Goal: Task Accomplishment & Management: Manage account settings

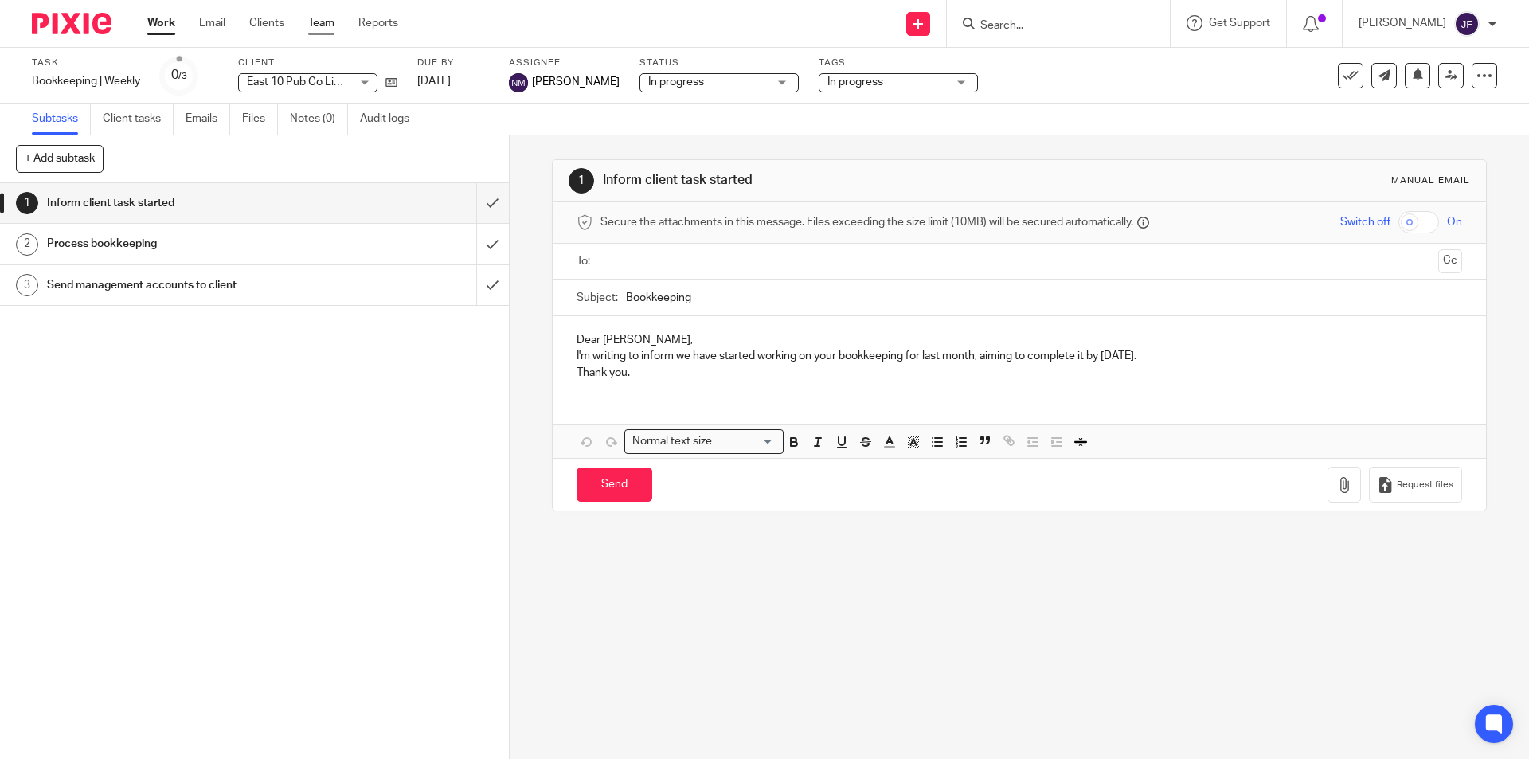
click at [323, 20] on link "Team" at bounding box center [321, 23] width 26 height 16
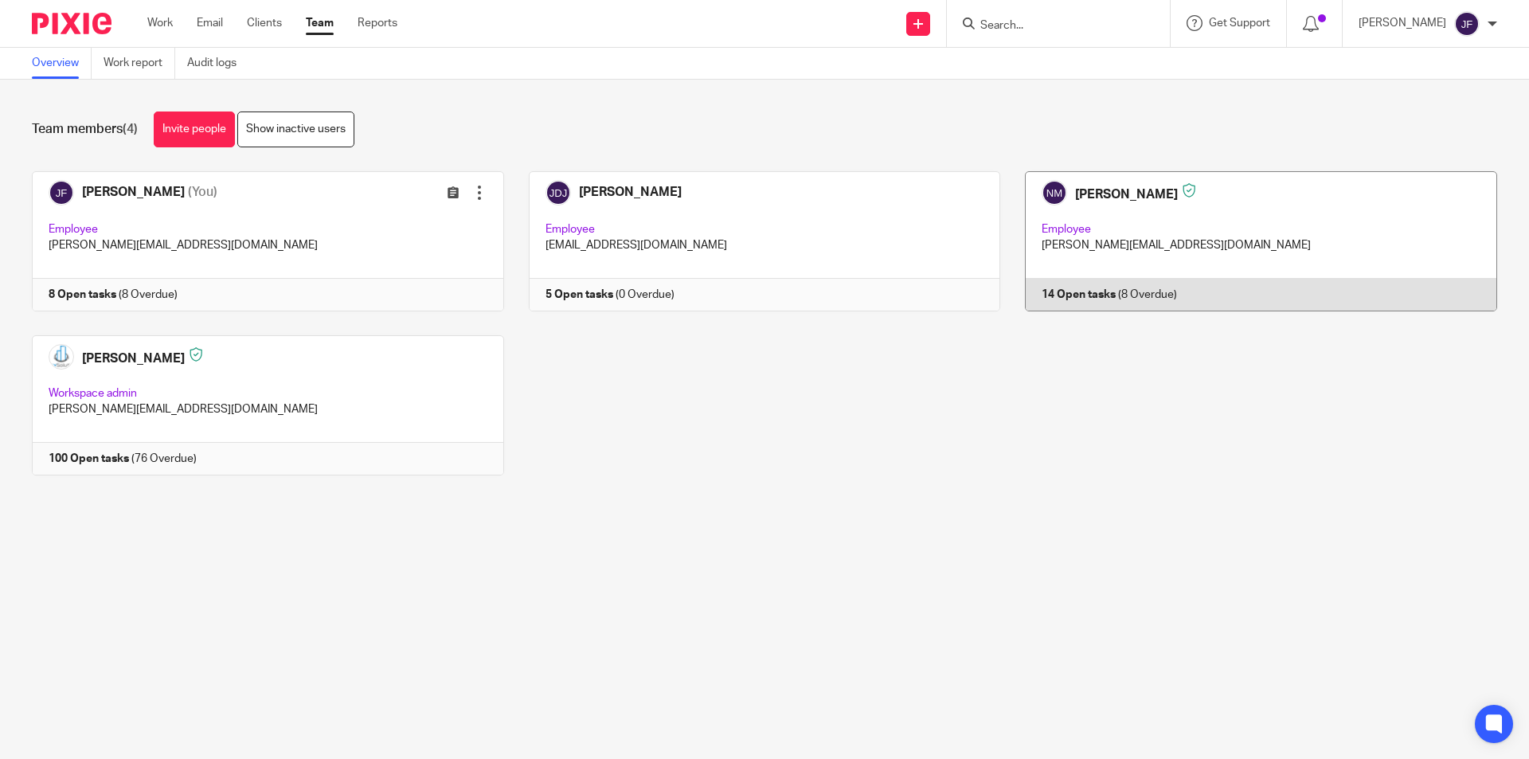
click at [1074, 292] on link at bounding box center [1248, 241] width 497 height 140
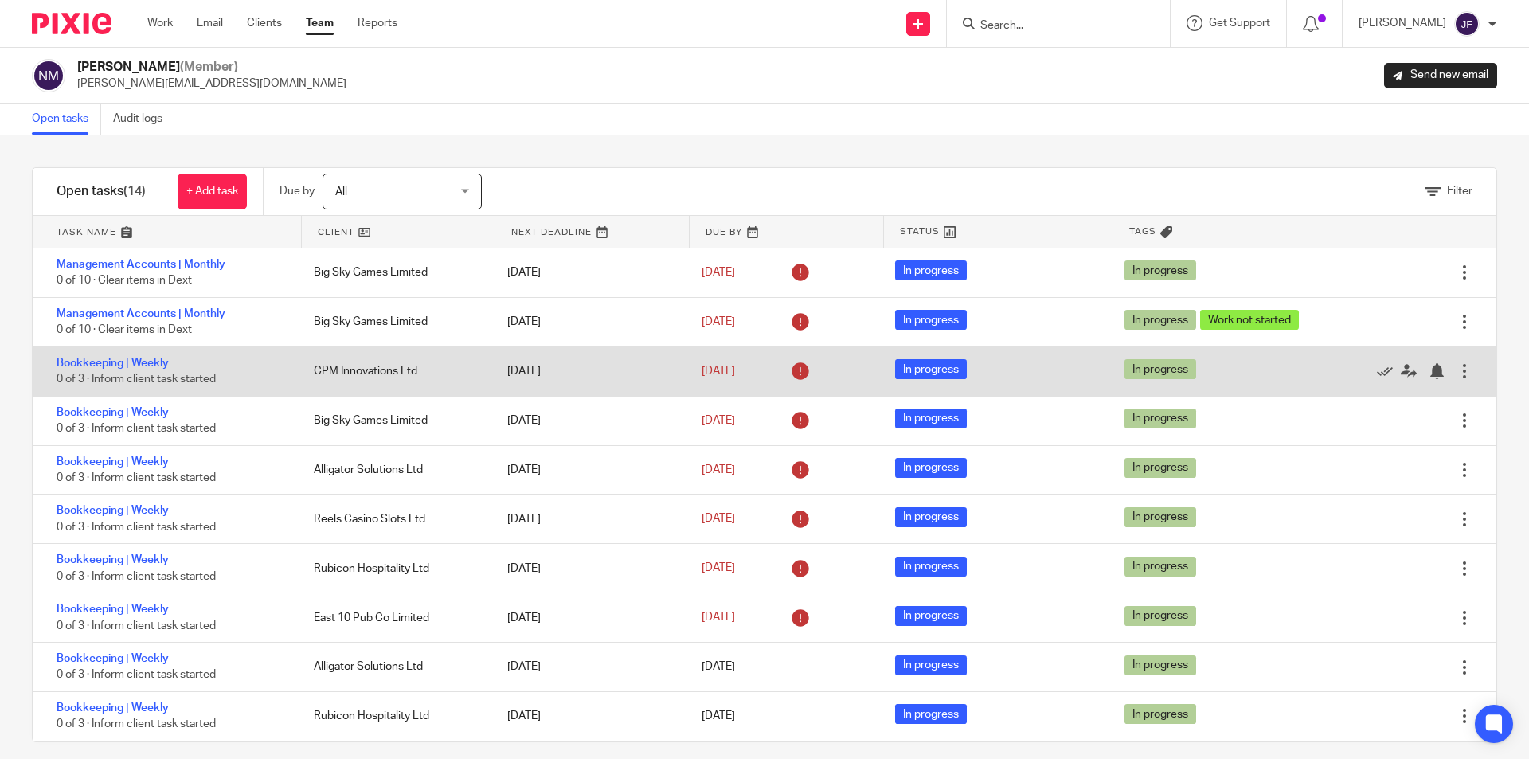
click at [1456, 373] on div at bounding box center [1464, 371] width 16 height 16
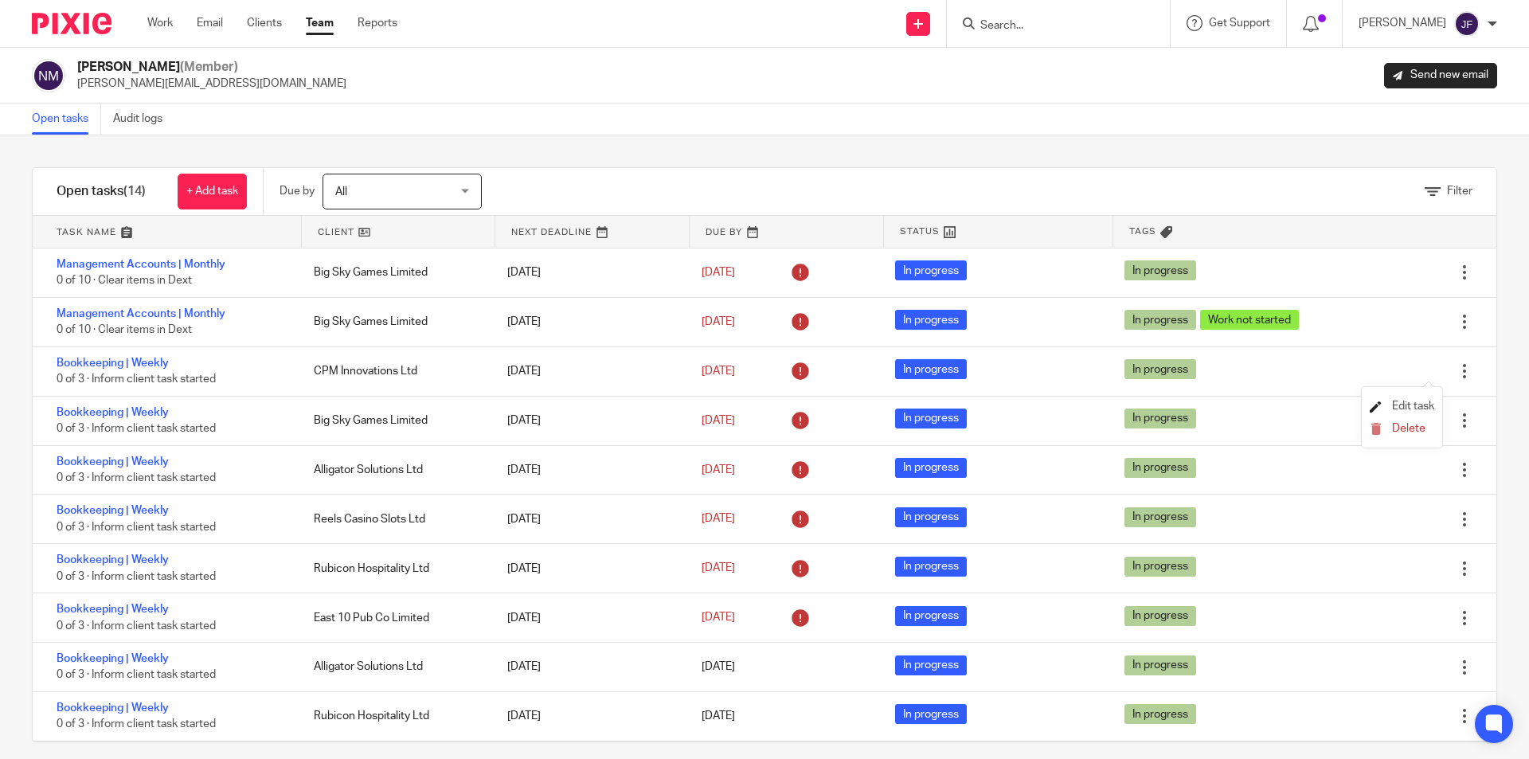
click at [1404, 405] on span "Edit task" at bounding box center [1413, 406] width 42 height 11
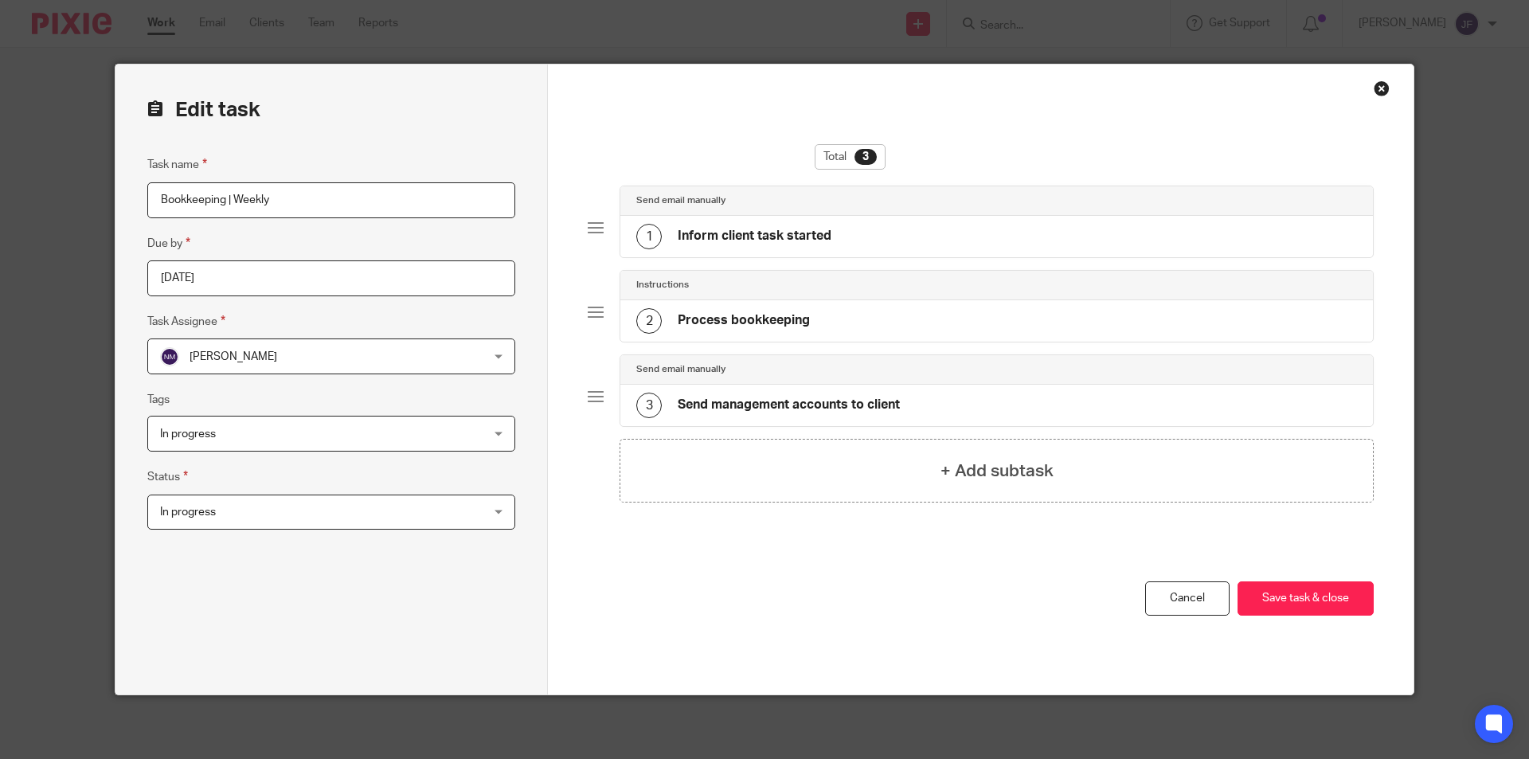
click at [268, 515] on span "In progress" at bounding box center [301, 511] width 283 height 33
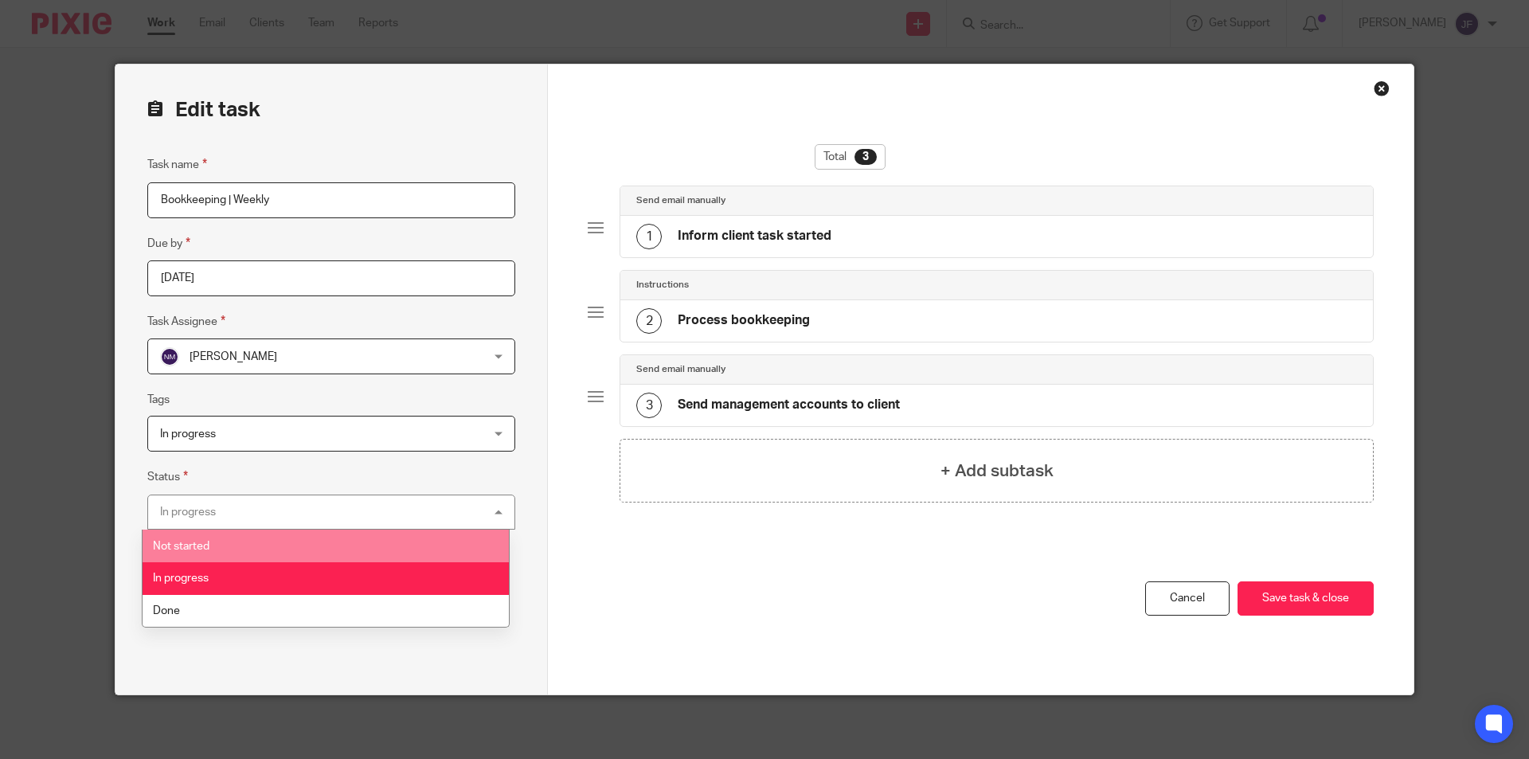
click at [201, 541] on span "Not started" at bounding box center [181, 546] width 57 height 11
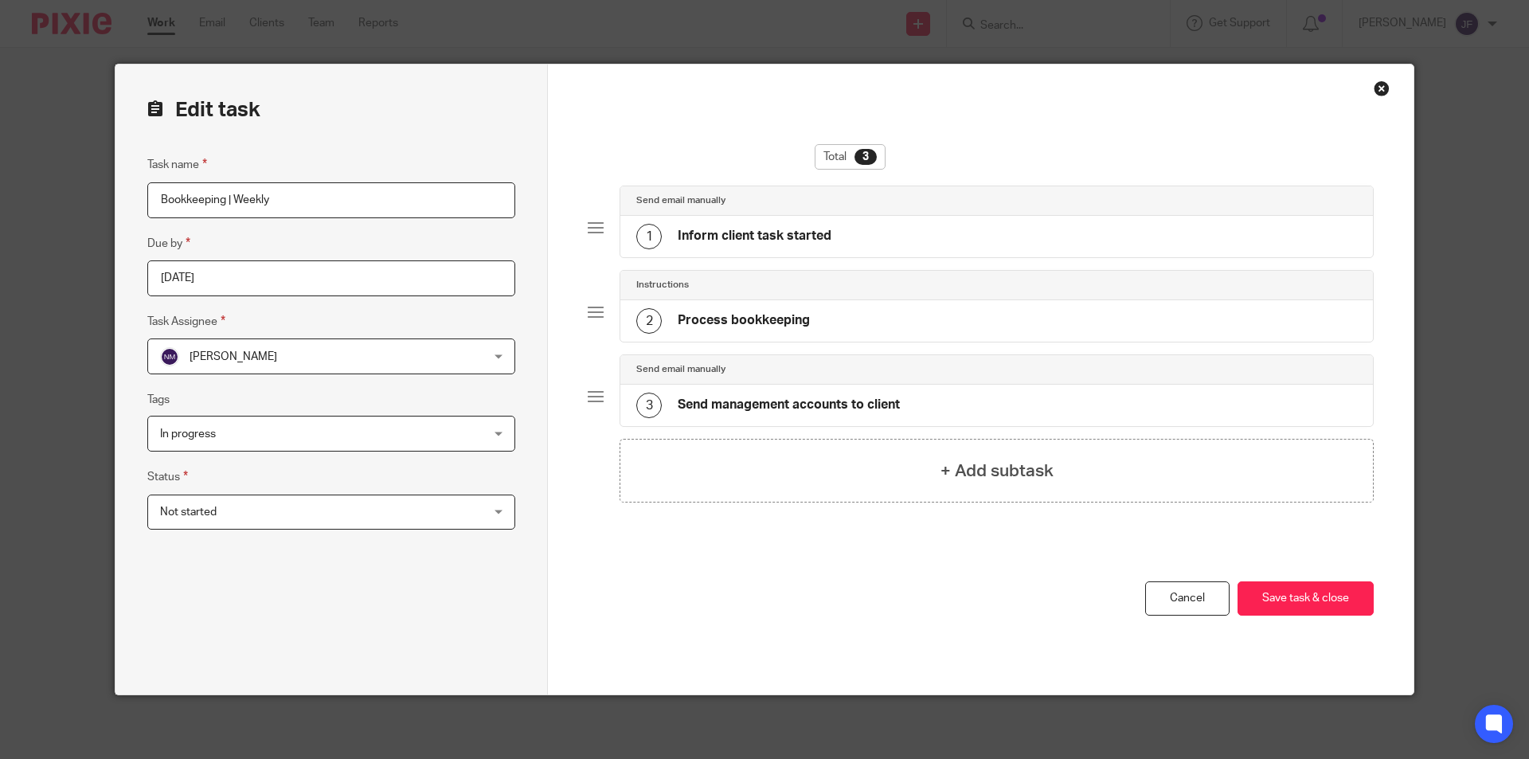
click at [491, 433] on div "In progress" at bounding box center [331, 434] width 368 height 36
click at [548, 444] on div "Total 3 Send email manually 1 Inform client task started Instructions 2 Process…" at bounding box center [981, 379] width 866 height 630
click at [1296, 603] on button "Save task & close" at bounding box center [1305, 598] width 136 height 34
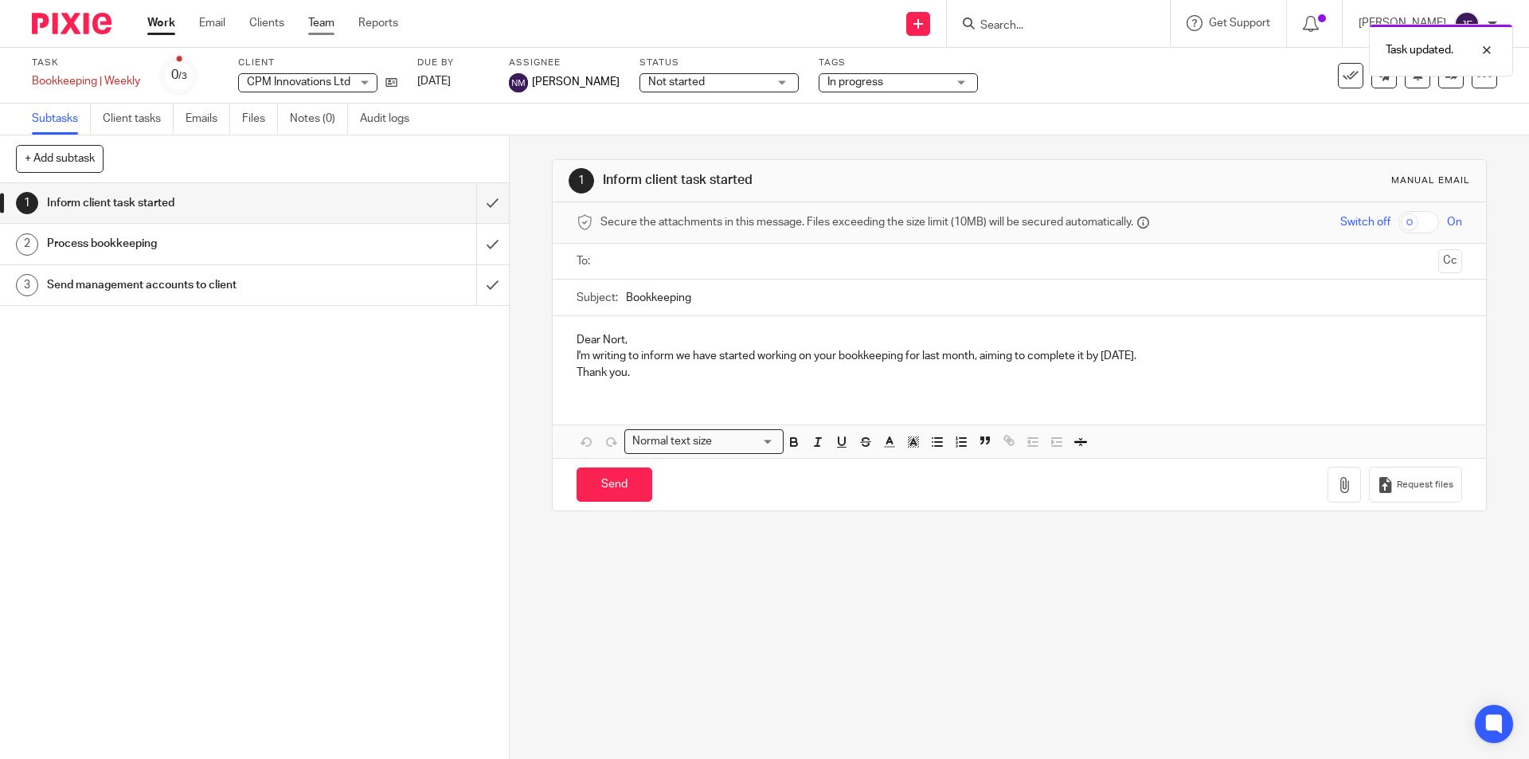
click at [311, 19] on link "Team" at bounding box center [321, 23] width 26 height 16
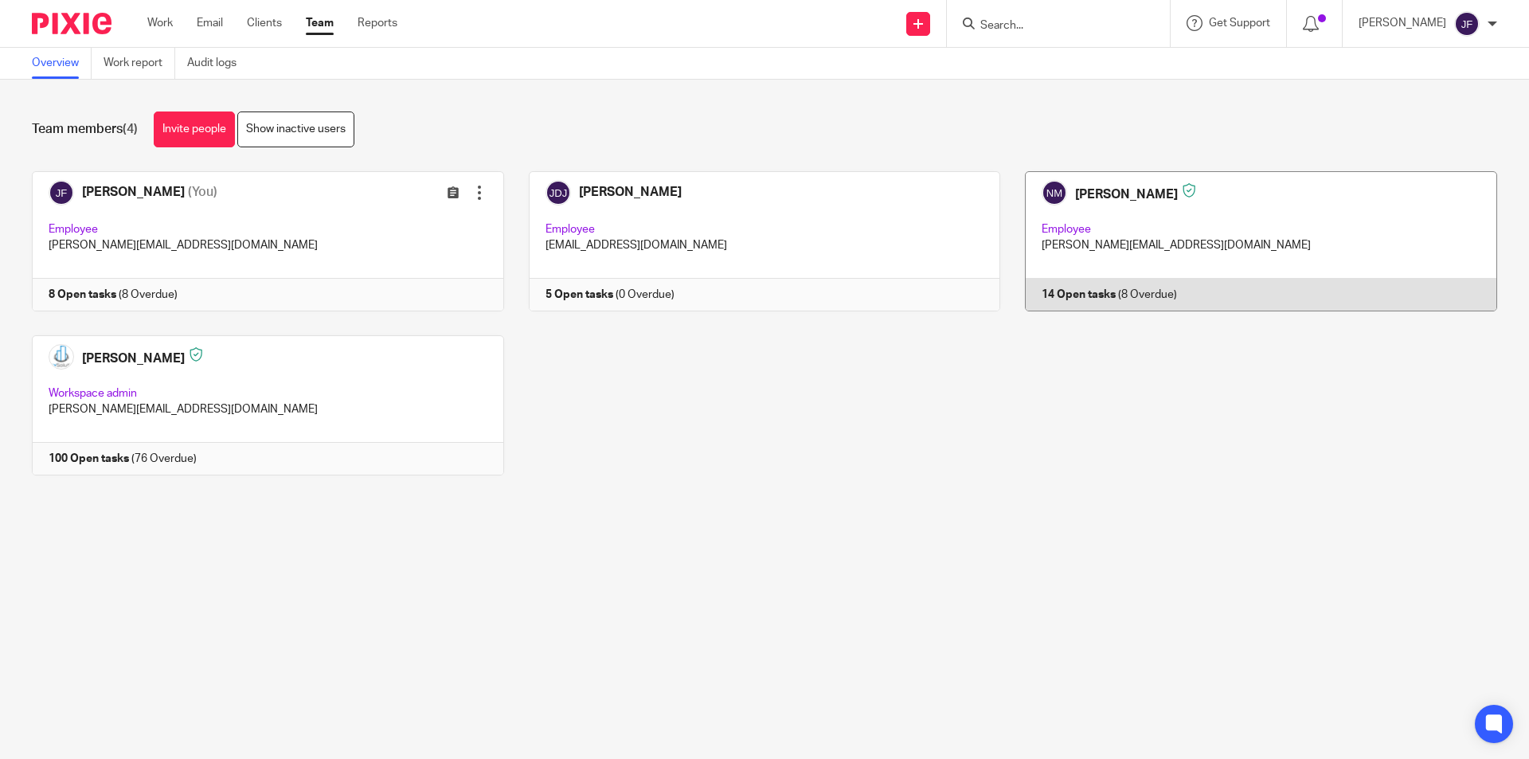
click at [1081, 297] on link at bounding box center [1248, 241] width 497 height 140
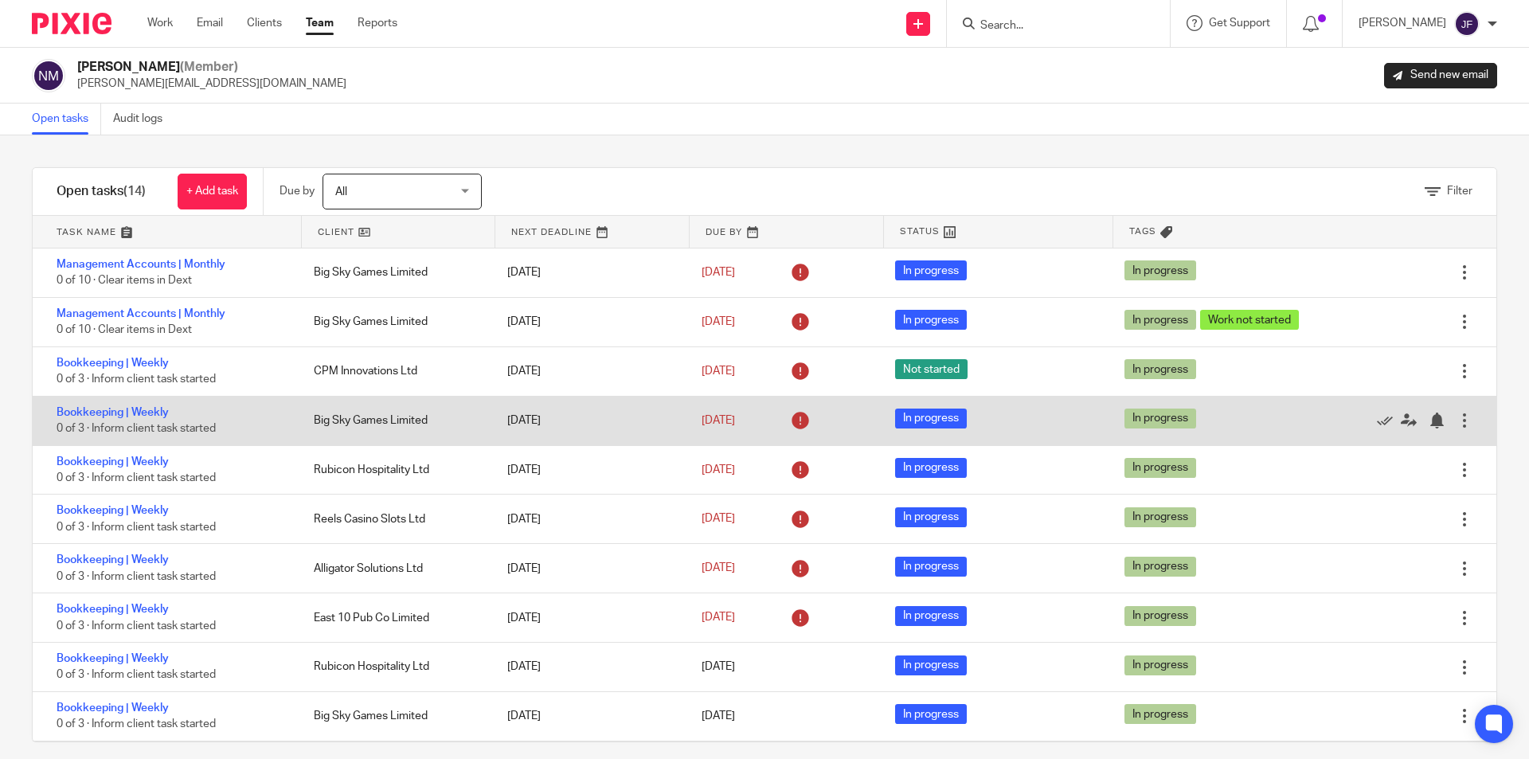
click at [1456, 421] on div at bounding box center [1464, 420] width 16 height 16
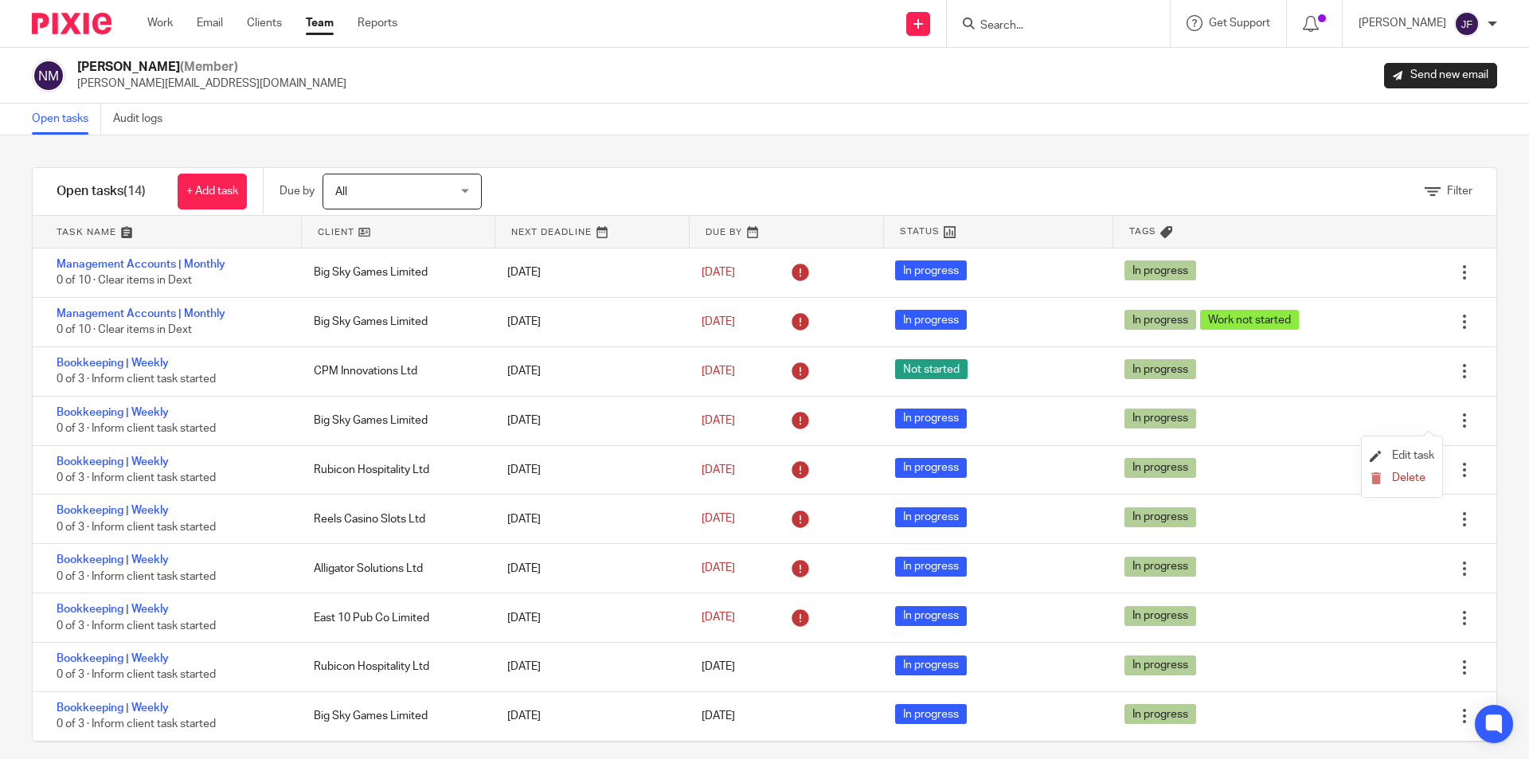
click at [1413, 449] on li "Edit task" at bounding box center [1402, 456] width 64 height 24
click at [1408, 452] on span "Edit task" at bounding box center [1413, 455] width 42 height 11
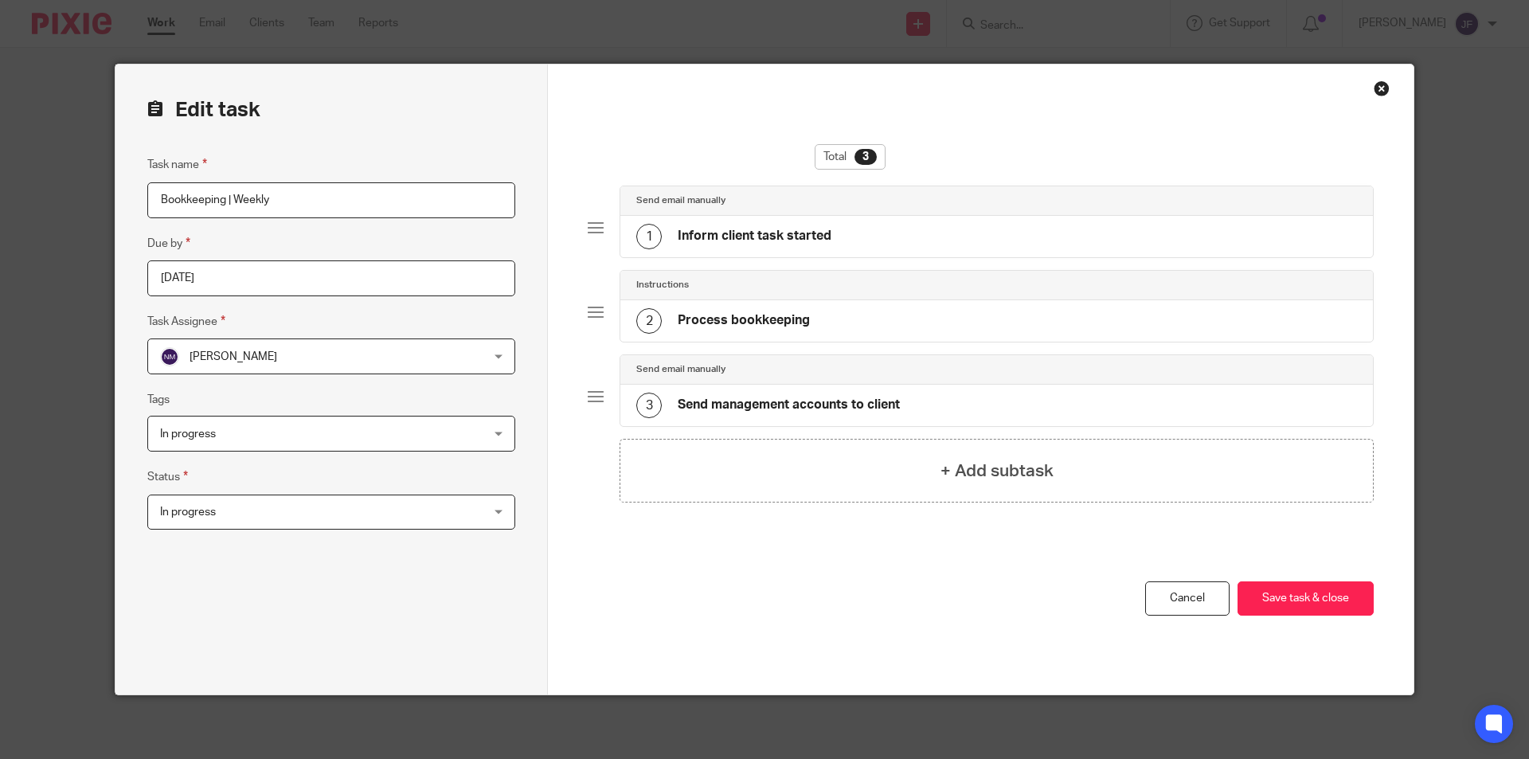
click at [310, 516] on span "In progress" at bounding box center [301, 511] width 283 height 33
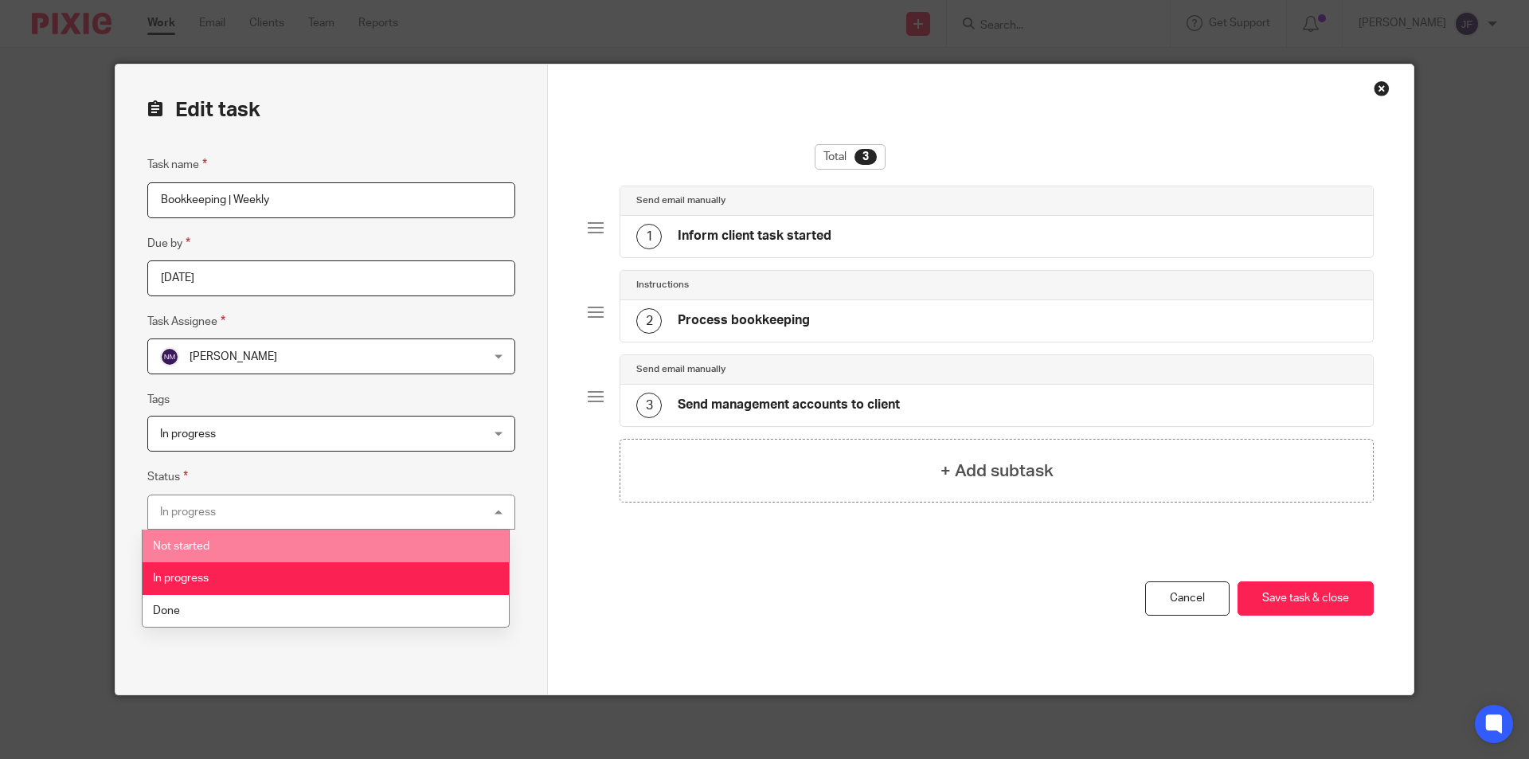
click at [201, 545] on span "Not started" at bounding box center [181, 546] width 57 height 11
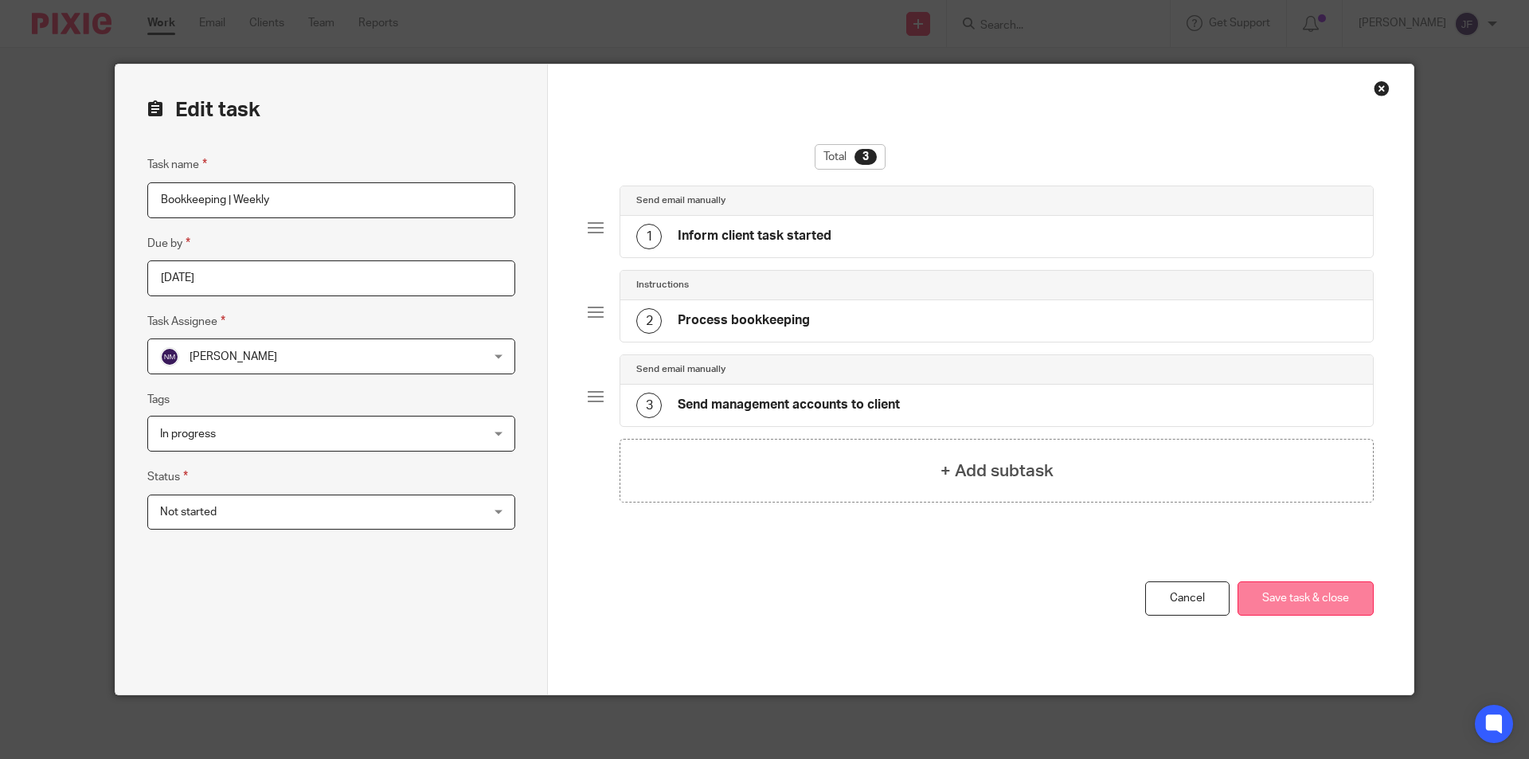
click at [1313, 604] on button "Save task & close" at bounding box center [1305, 598] width 136 height 34
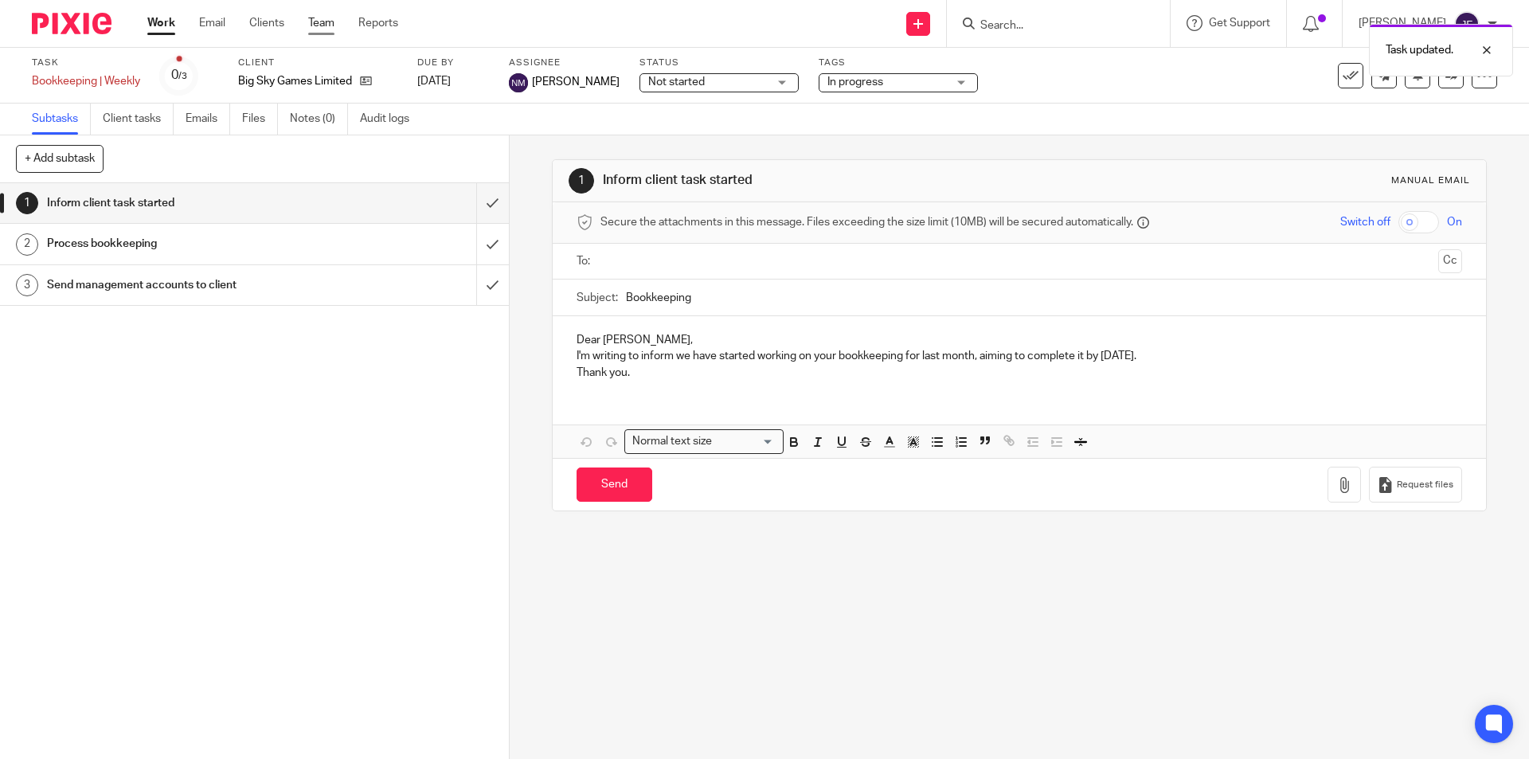
click at [315, 25] on link "Team" at bounding box center [321, 23] width 26 height 16
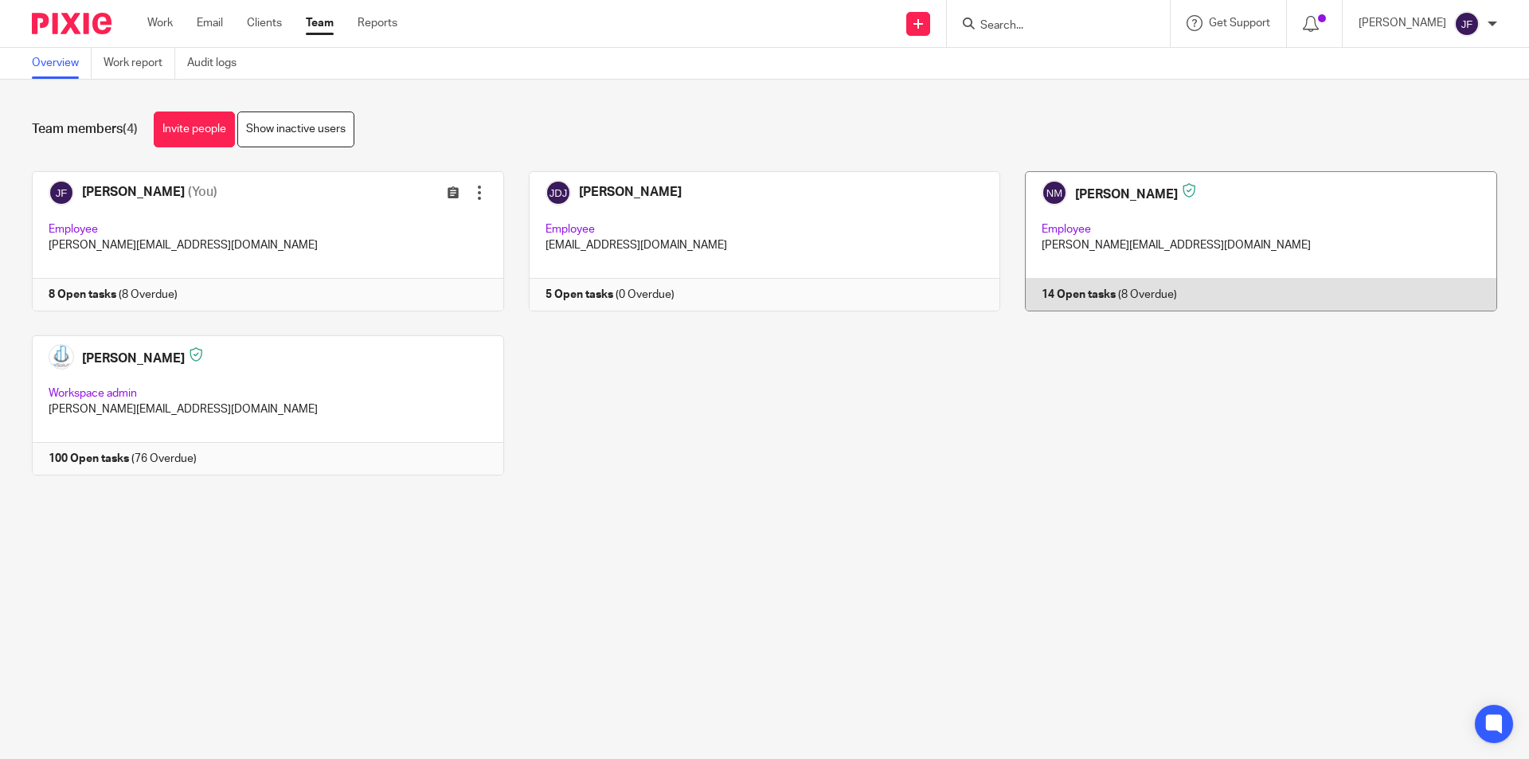
click at [1072, 293] on link at bounding box center [1248, 241] width 497 height 140
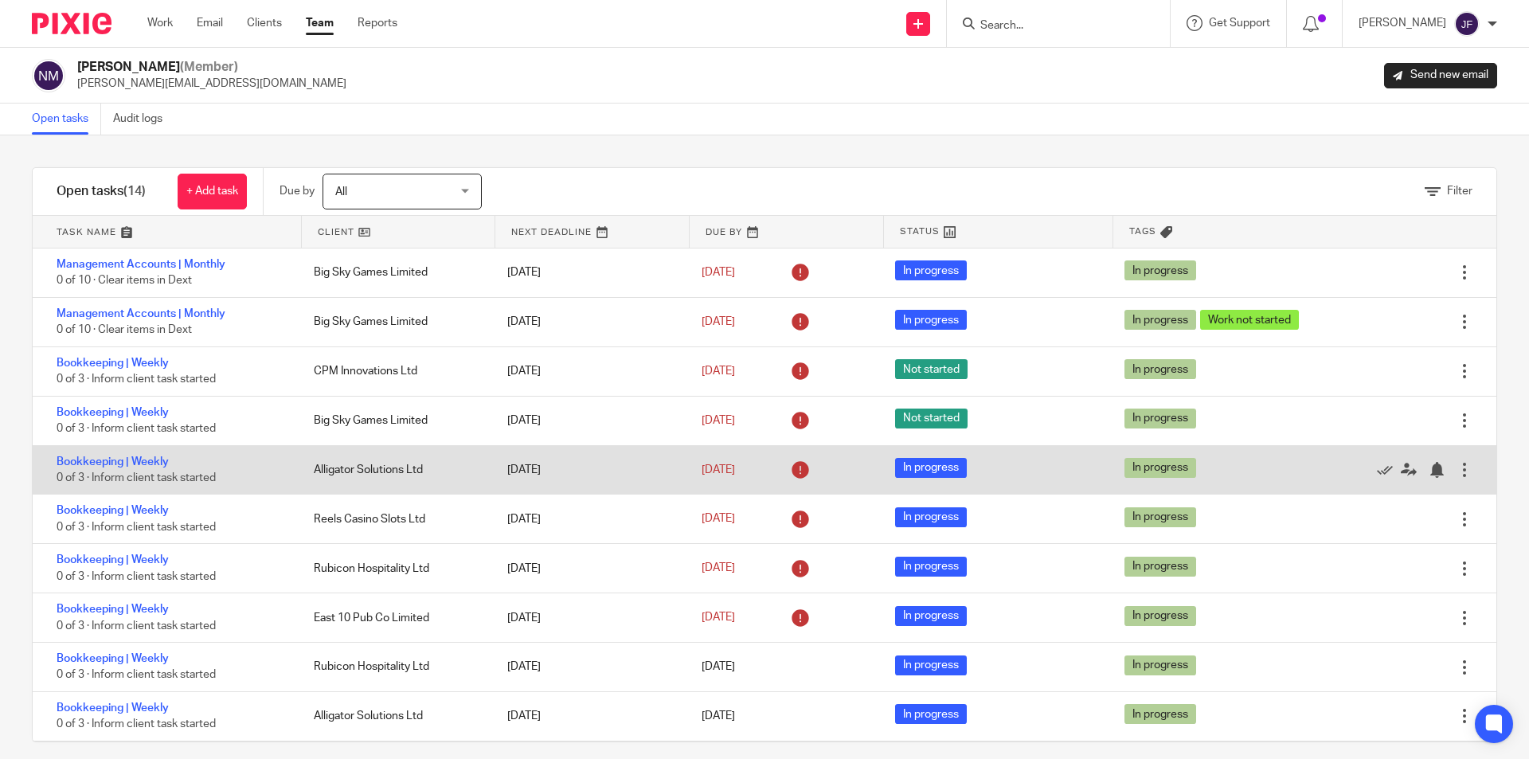
click at [1456, 469] on div at bounding box center [1464, 470] width 16 height 16
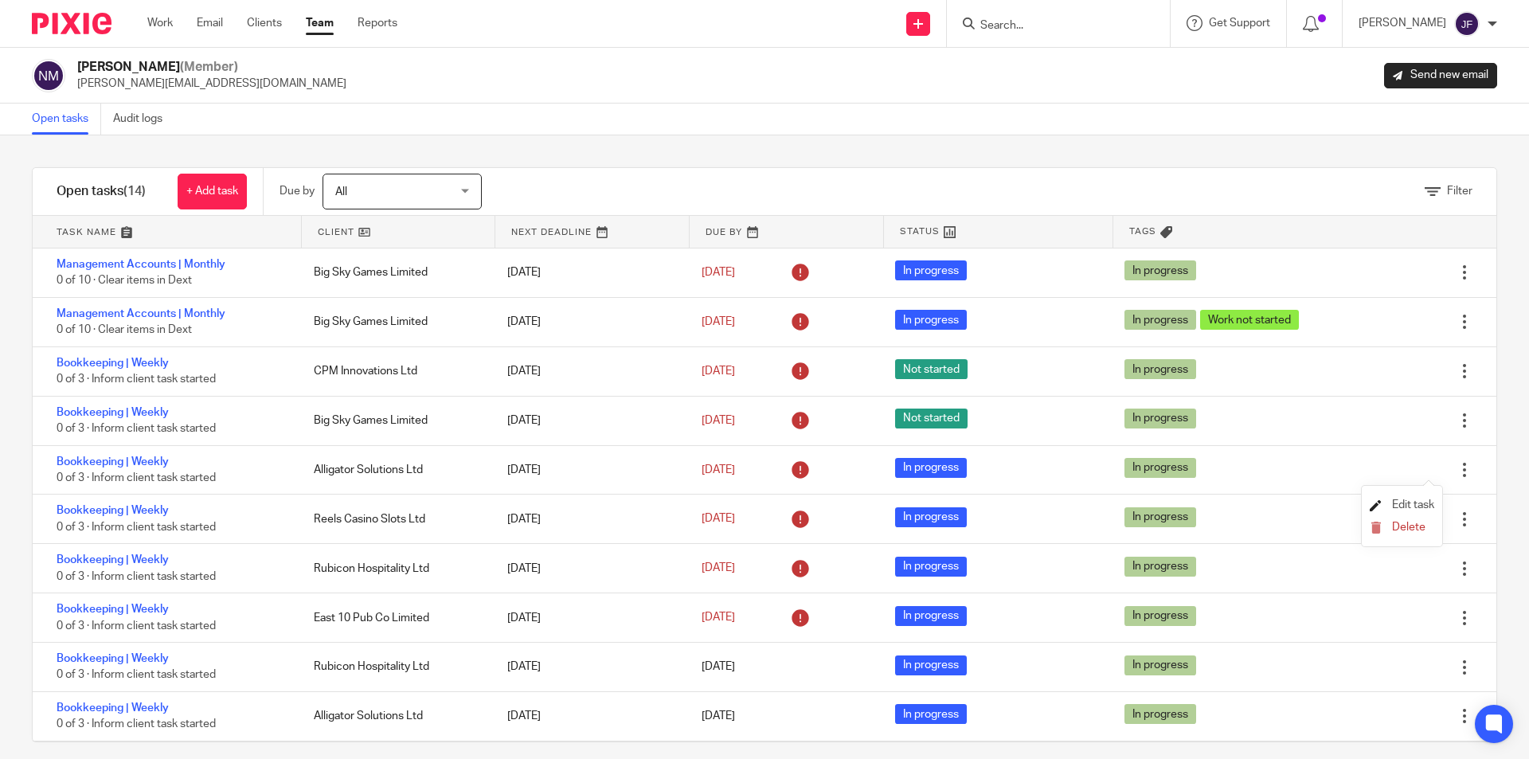
click at [1405, 505] on span "Edit task" at bounding box center [1413, 504] width 42 height 11
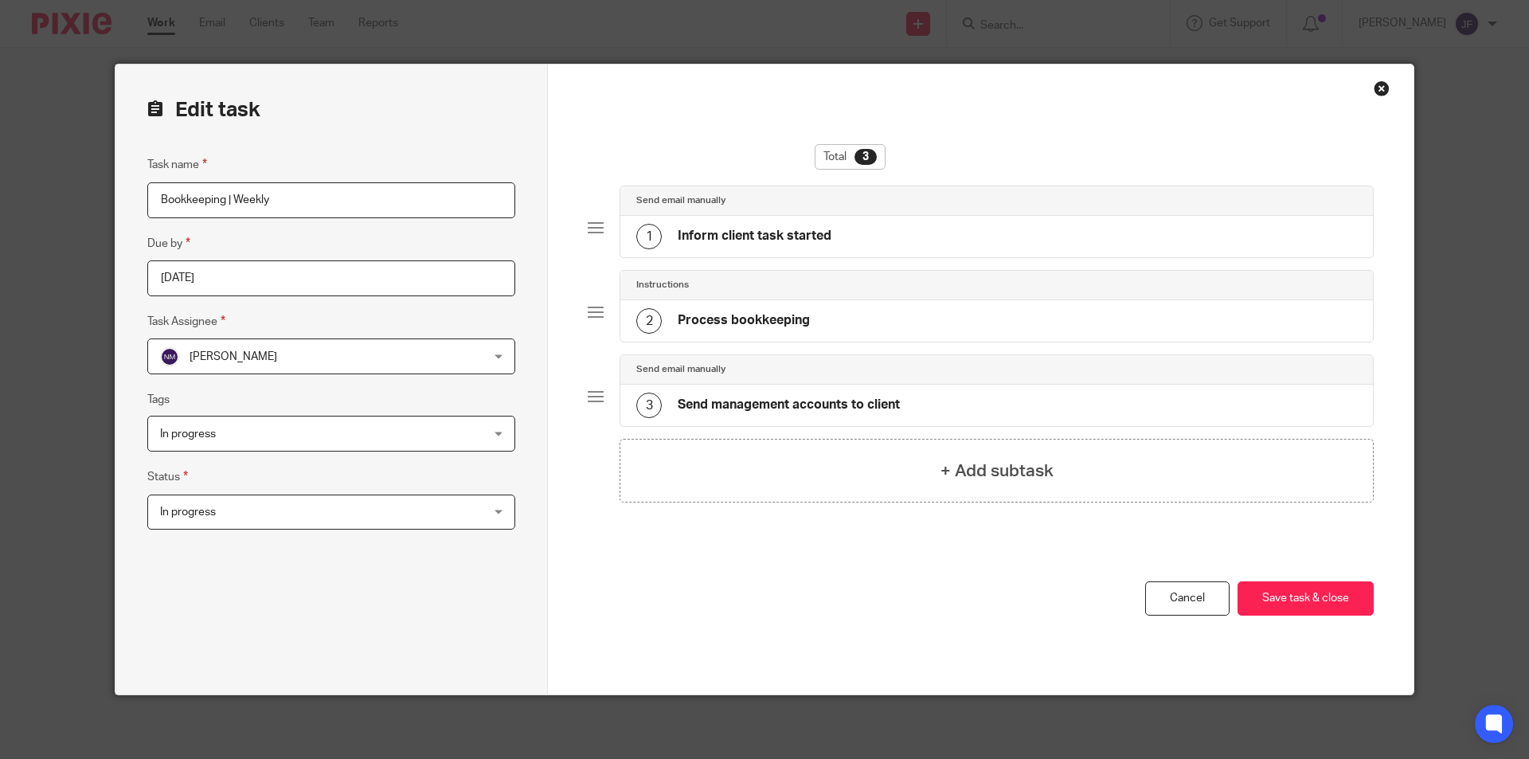
drag, startPoint x: 305, startPoint y: 510, endPoint x: 289, endPoint y: 533, distance: 28.1
click at [304, 510] on span "In progress" at bounding box center [301, 511] width 283 height 33
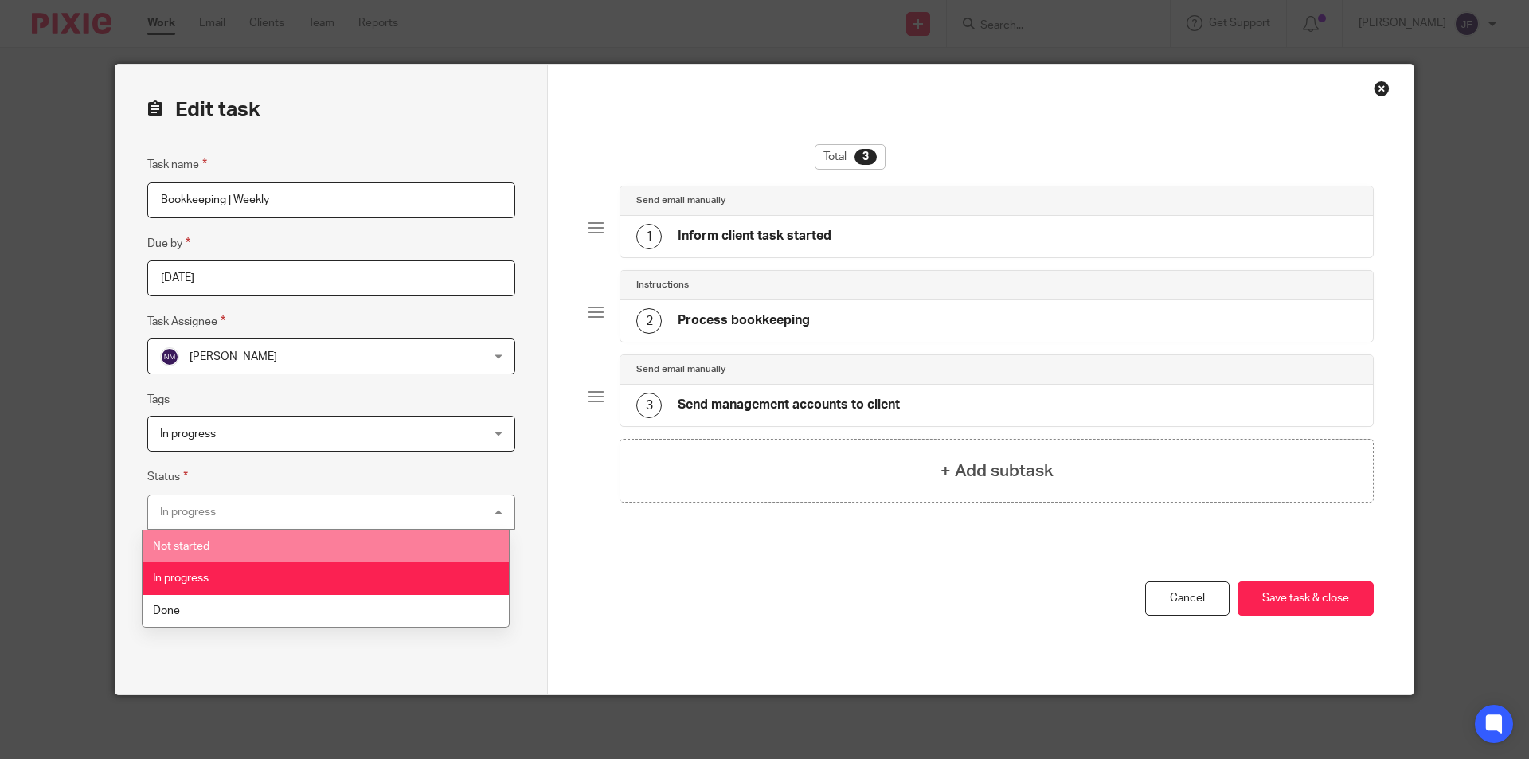
click at [226, 544] on li "Not started" at bounding box center [326, 546] width 366 height 33
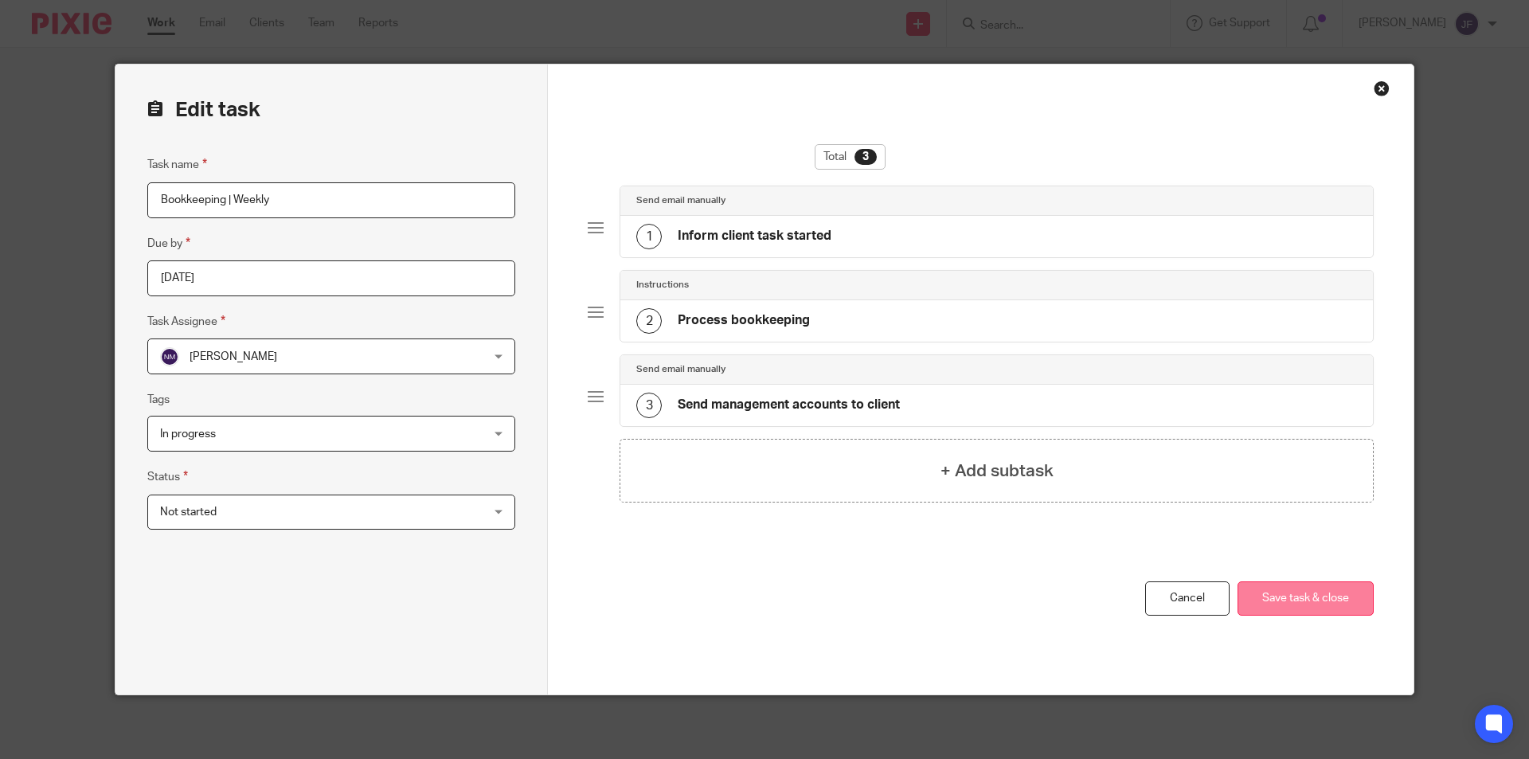
click at [1315, 601] on button "Save task & close" at bounding box center [1305, 598] width 136 height 34
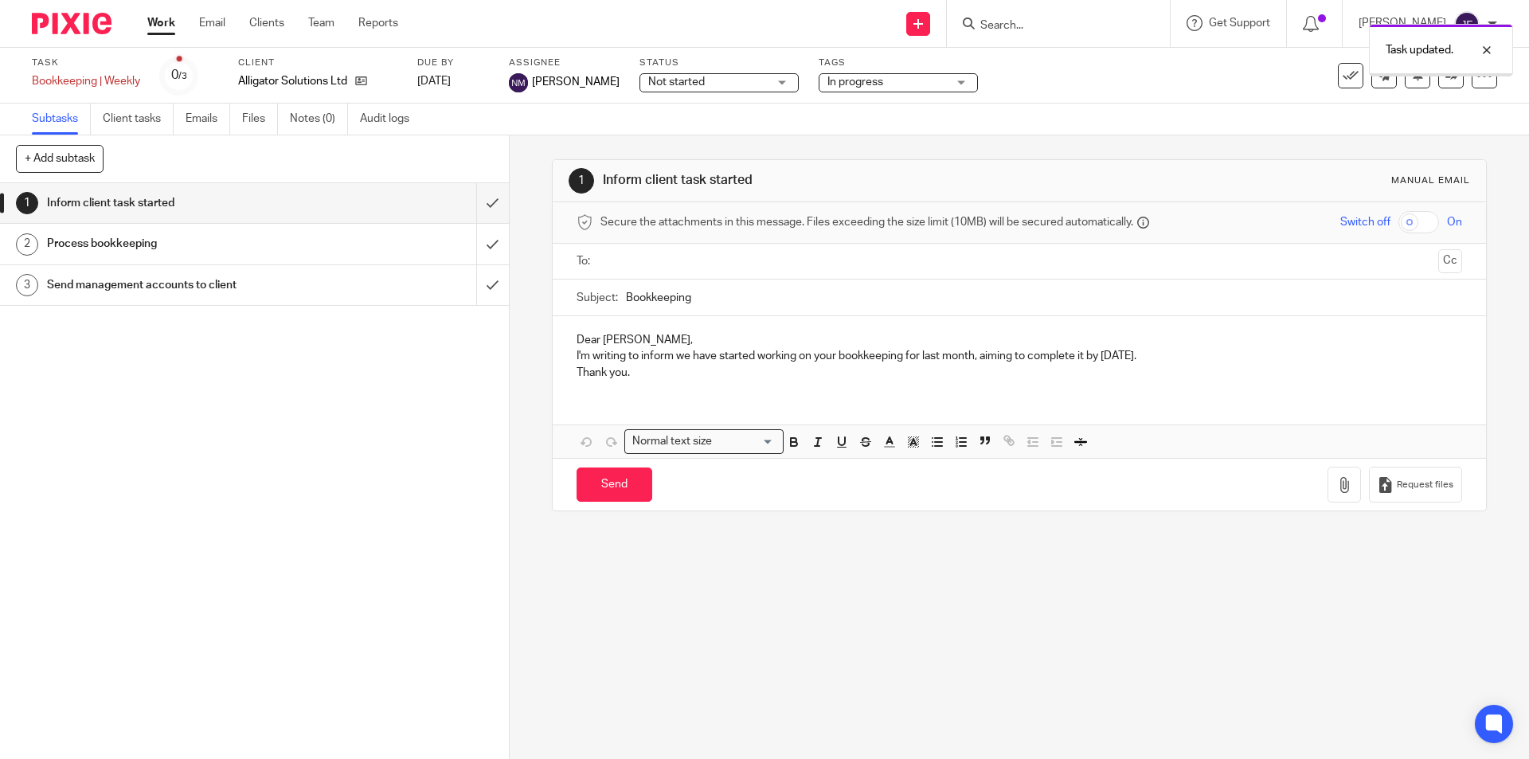
click at [311, 24] on link "Team" at bounding box center [321, 23] width 26 height 16
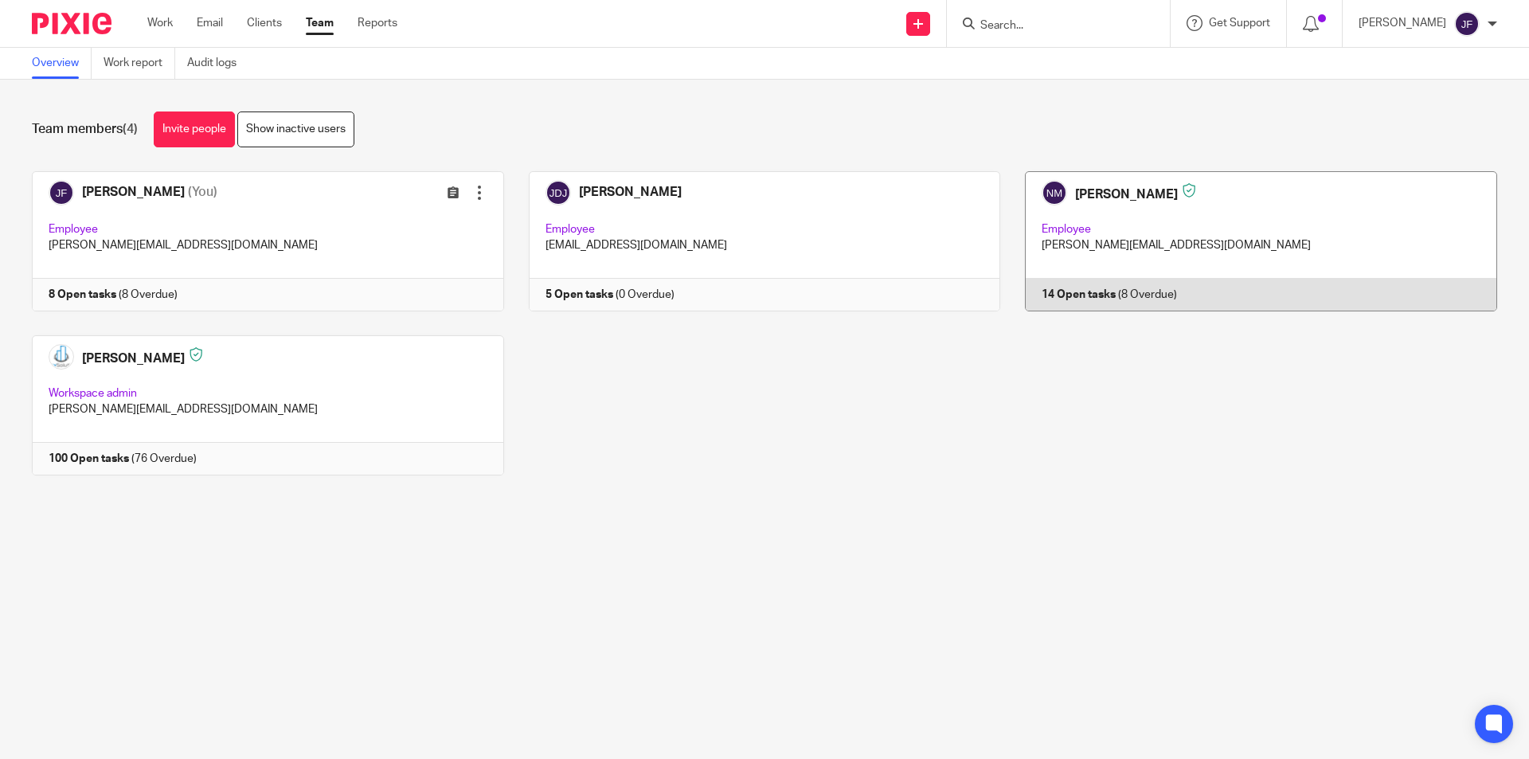
click at [1066, 289] on link at bounding box center [1248, 241] width 497 height 140
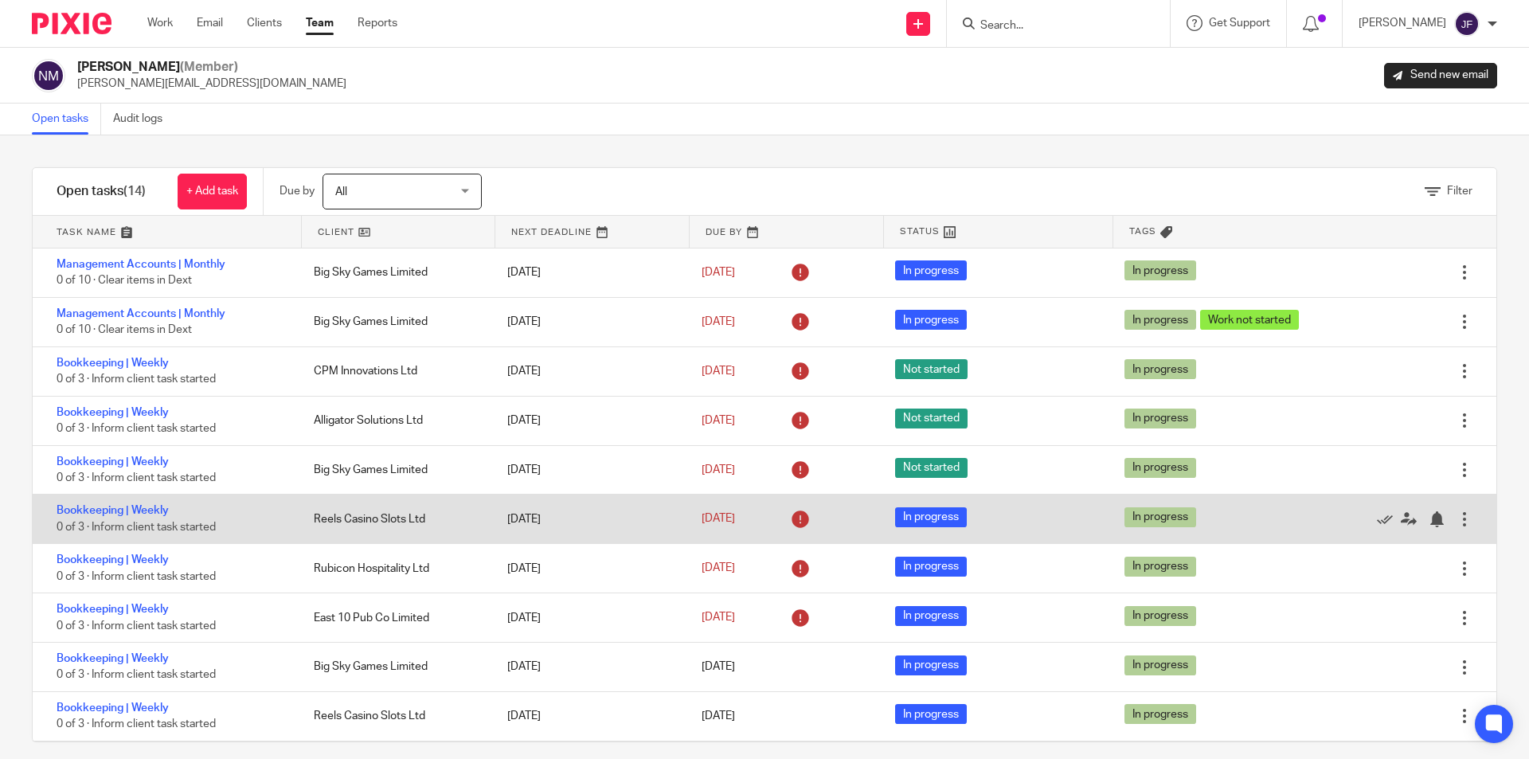
click at [1456, 518] on div at bounding box center [1464, 519] width 16 height 16
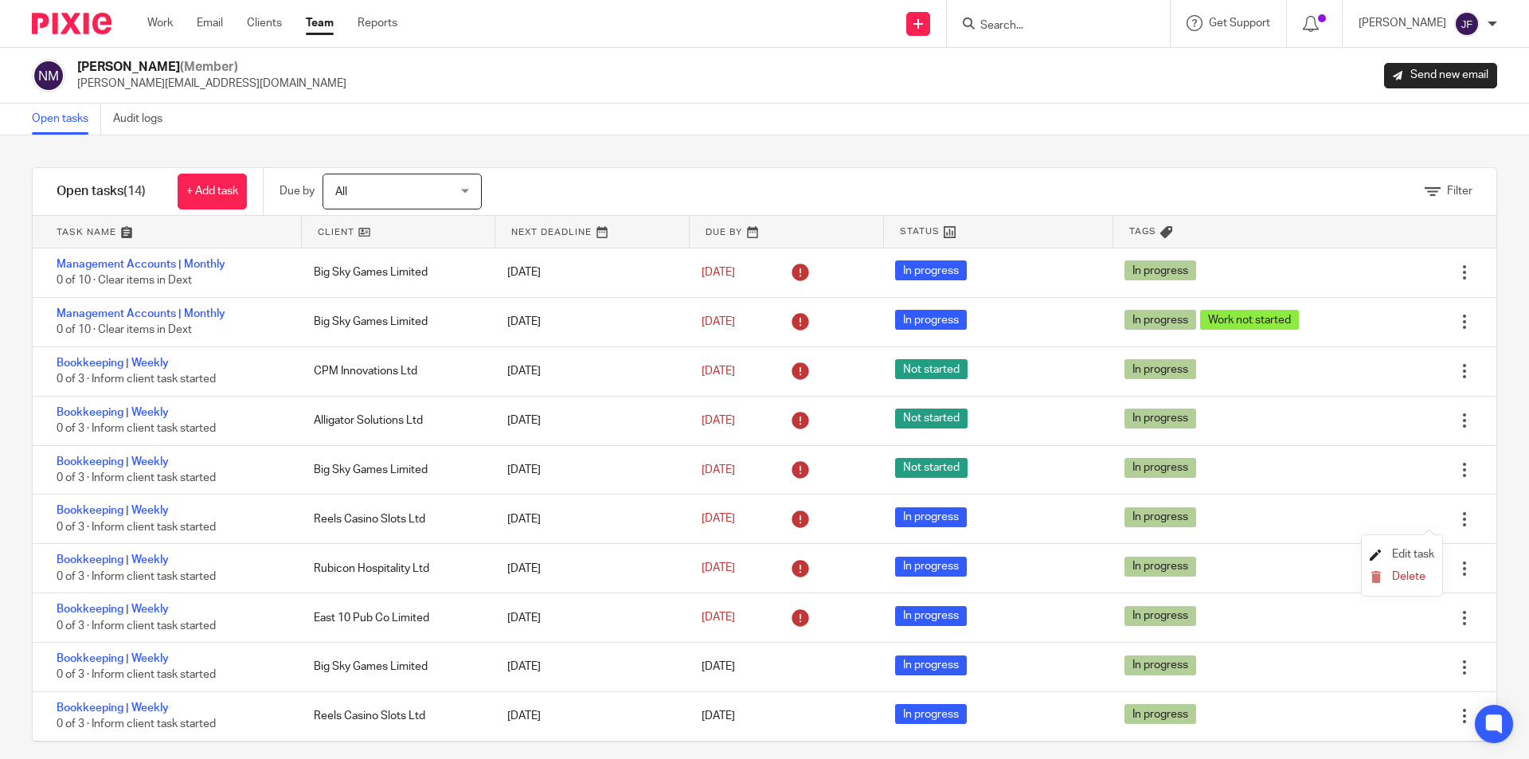
click at [1416, 553] on span "Edit task" at bounding box center [1413, 554] width 42 height 11
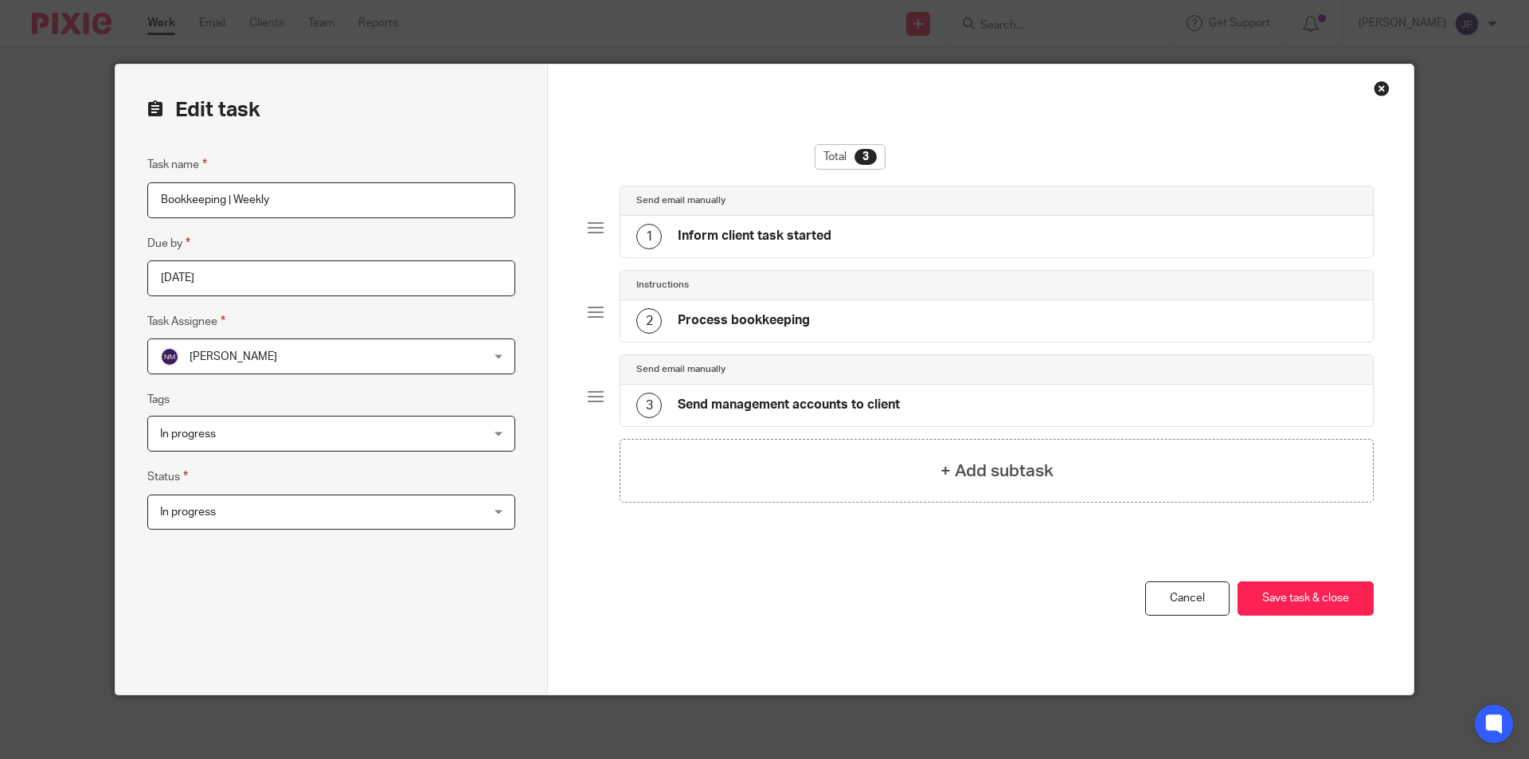
click at [364, 510] on span "In progress" at bounding box center [301, 511] width 283 height 33
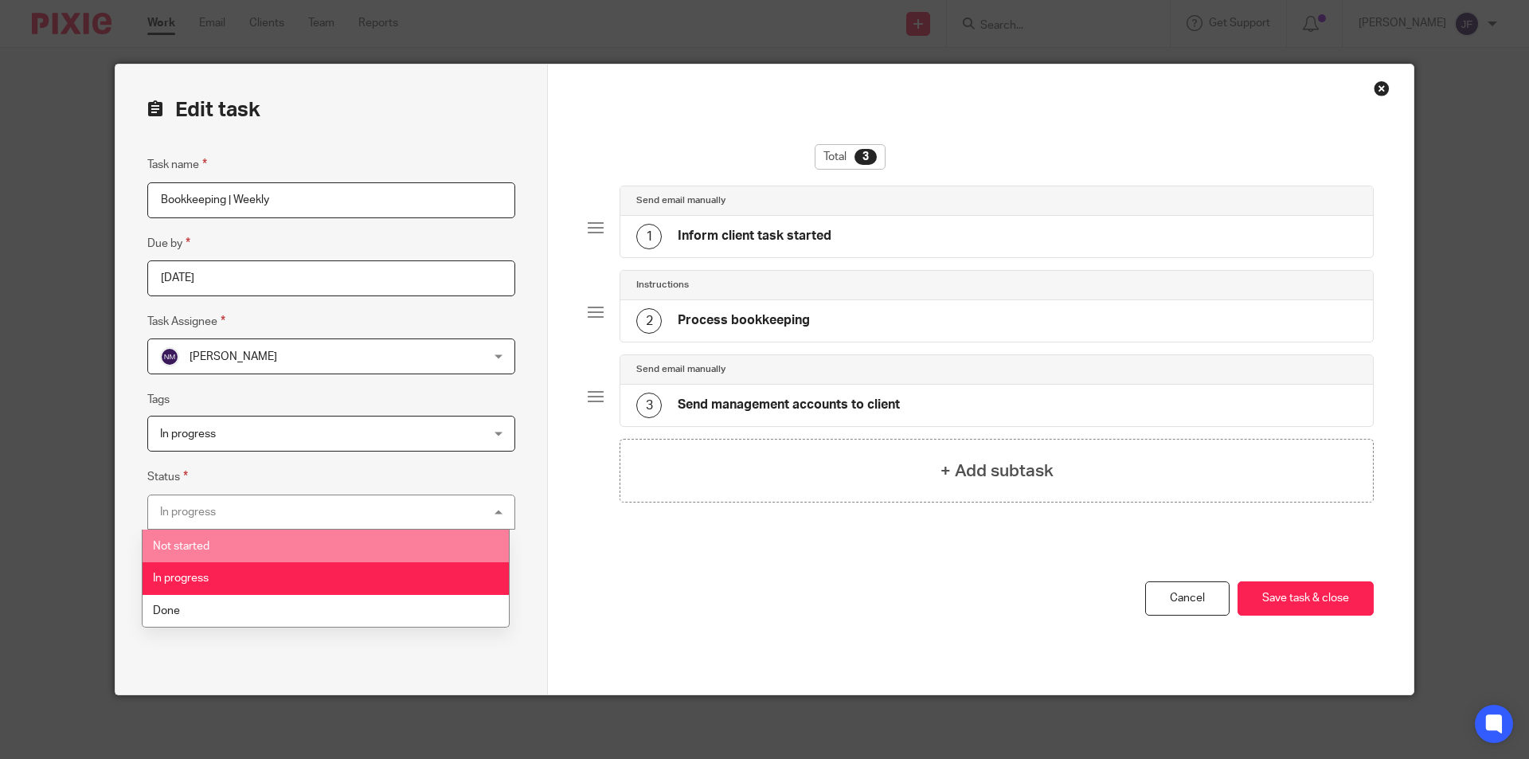
click at [252, 541] on li "Not started" at bounding box center [326, 546] width 366 height 33
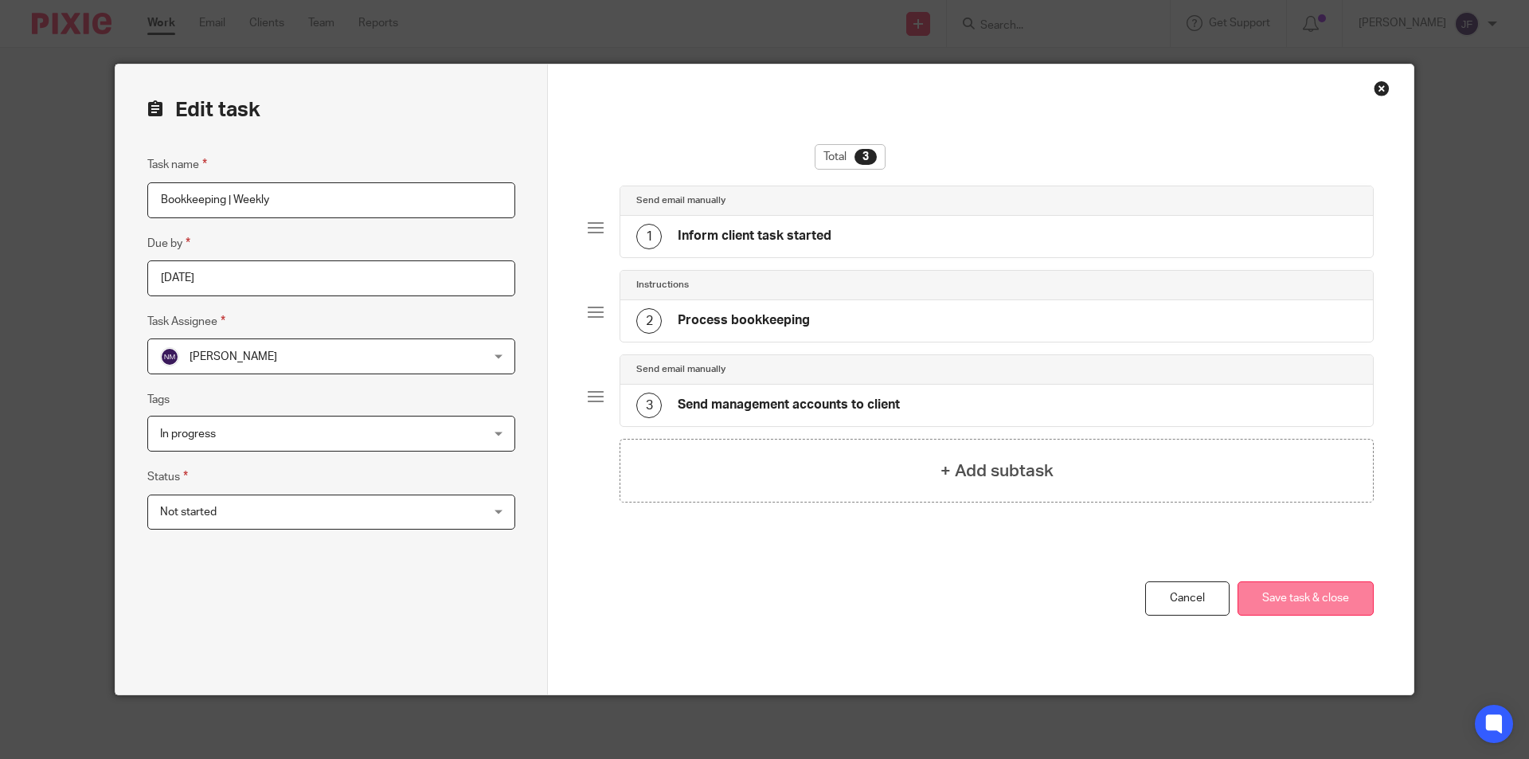
click at [1281, 600] on button "Save task & close" at bounding box center [1305, 598] width 136 height 34
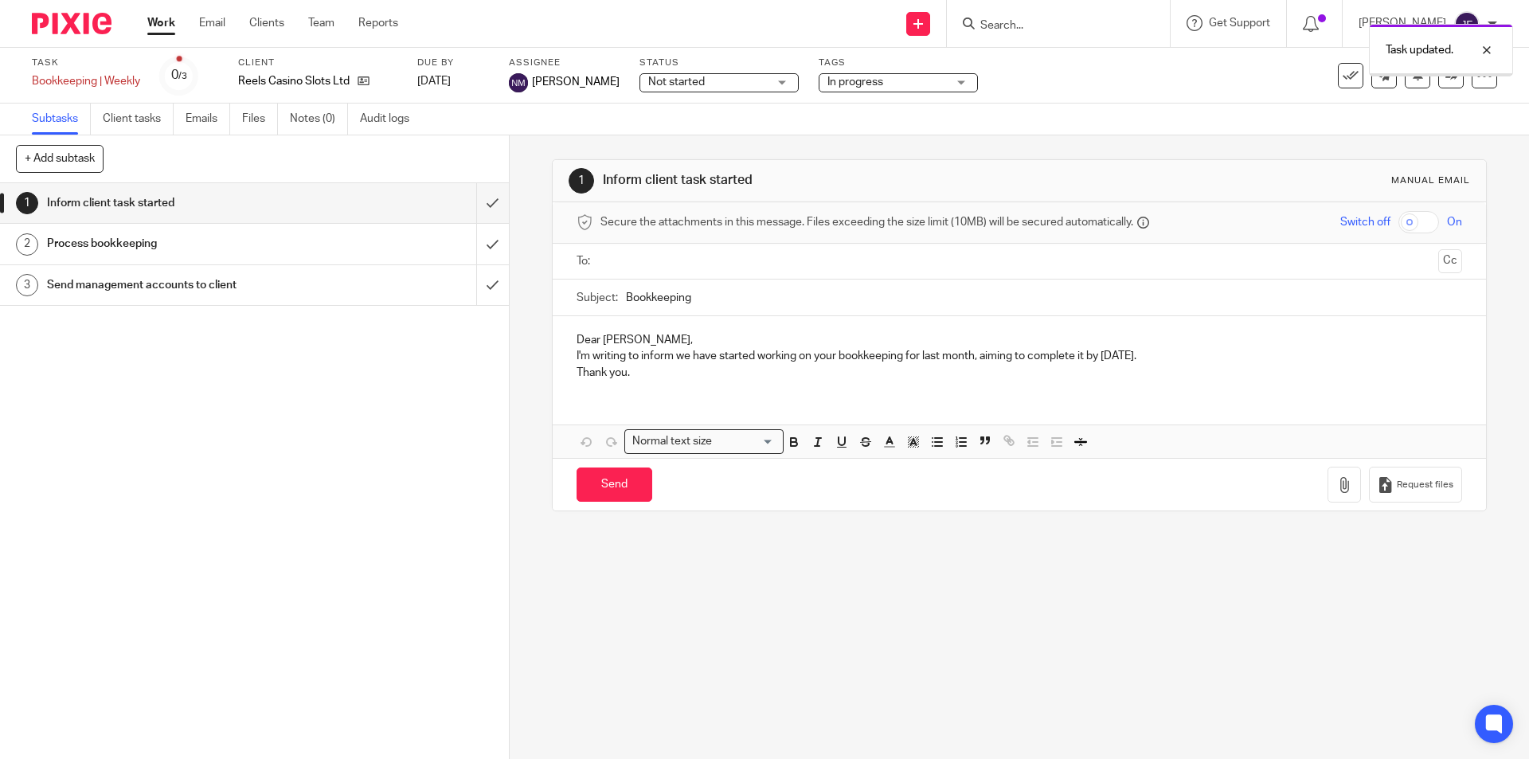
click at [326, 19] on link "Team" at bounding box center [321, 23] width 26 height 16
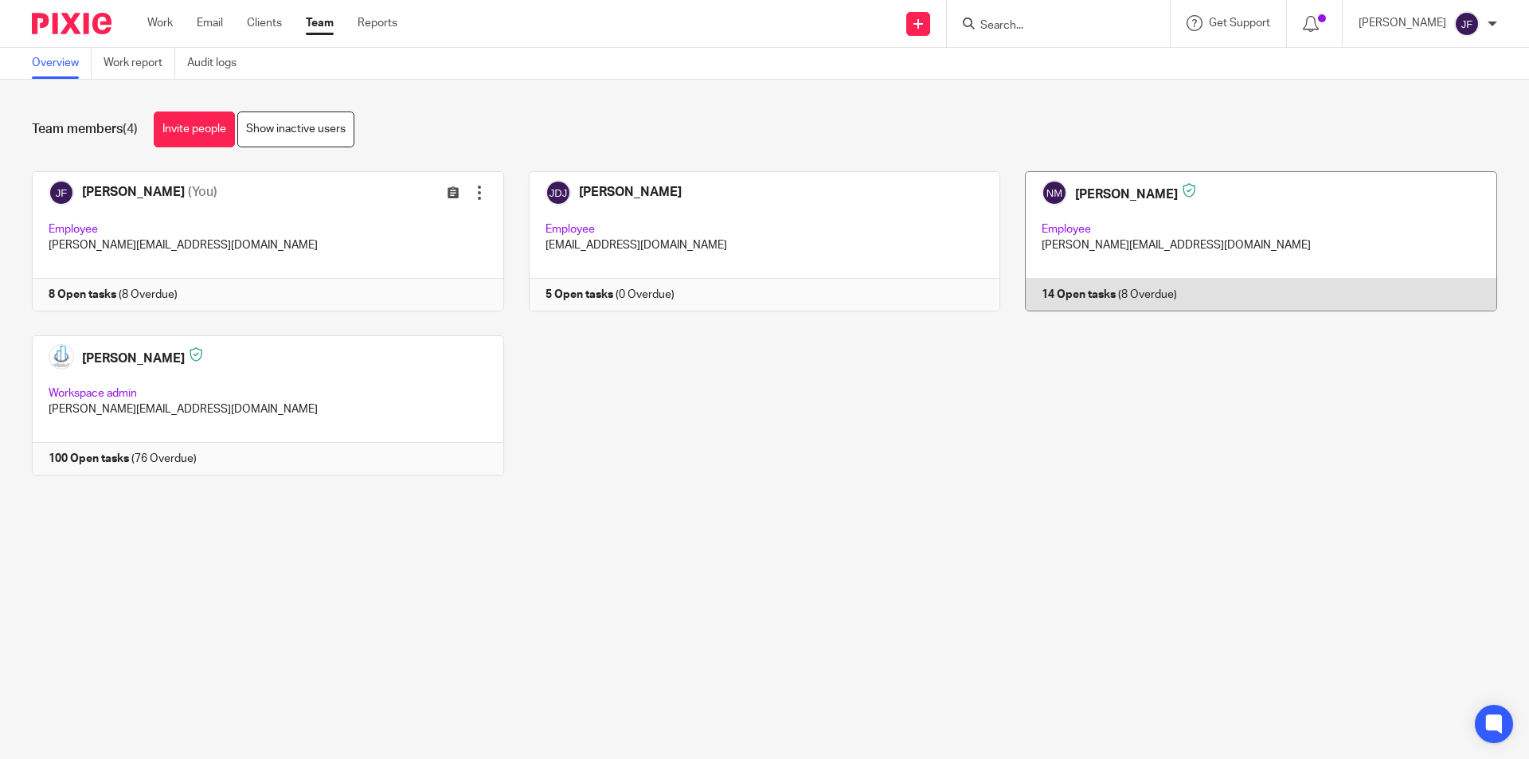
click at [1049, 290] on link at bounding box center [1248, 241] width 497 height 140
click at [1079, 295] on link at bounding box center [1248, 241] width 497 height 140
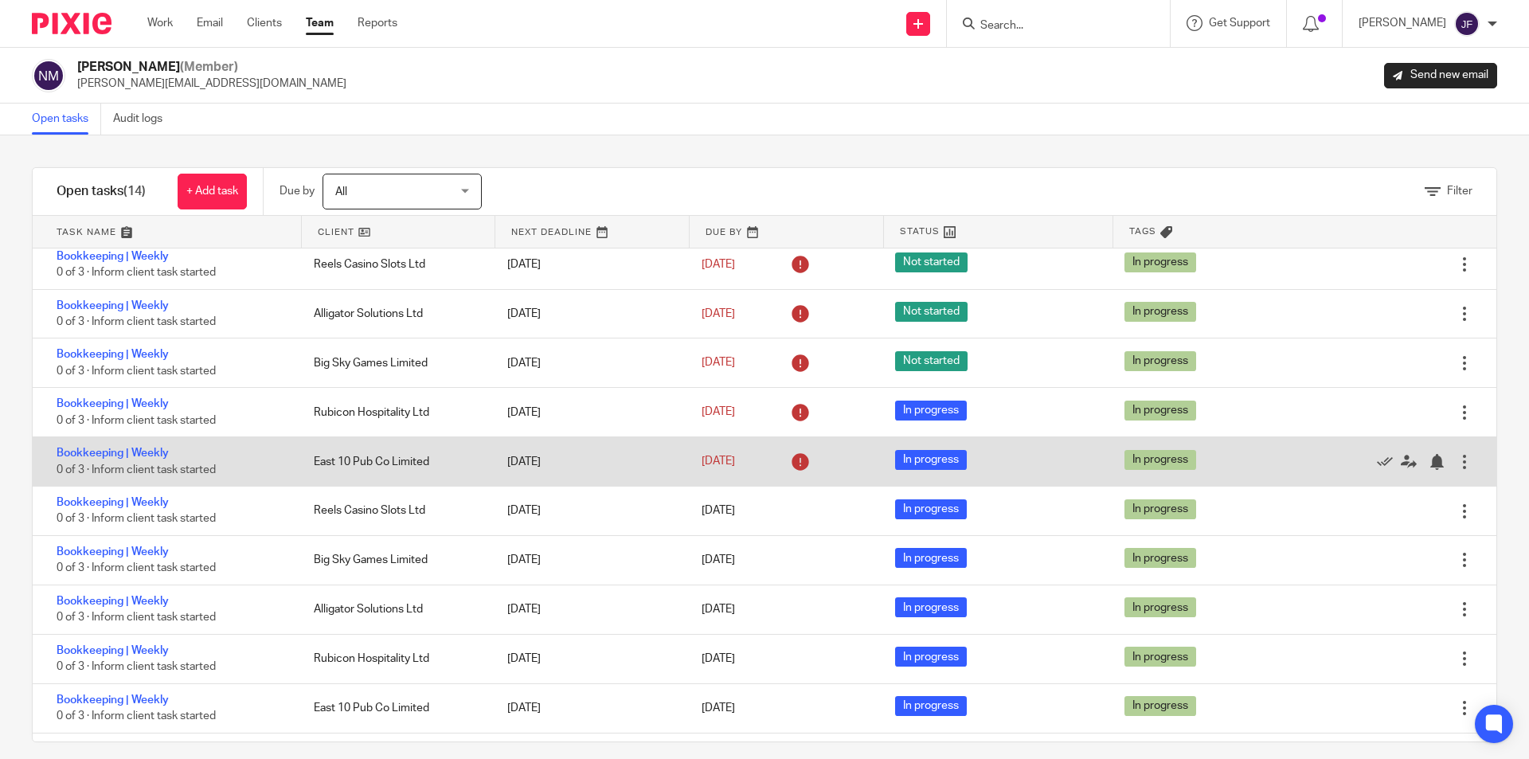
scroll to position [196, 0]
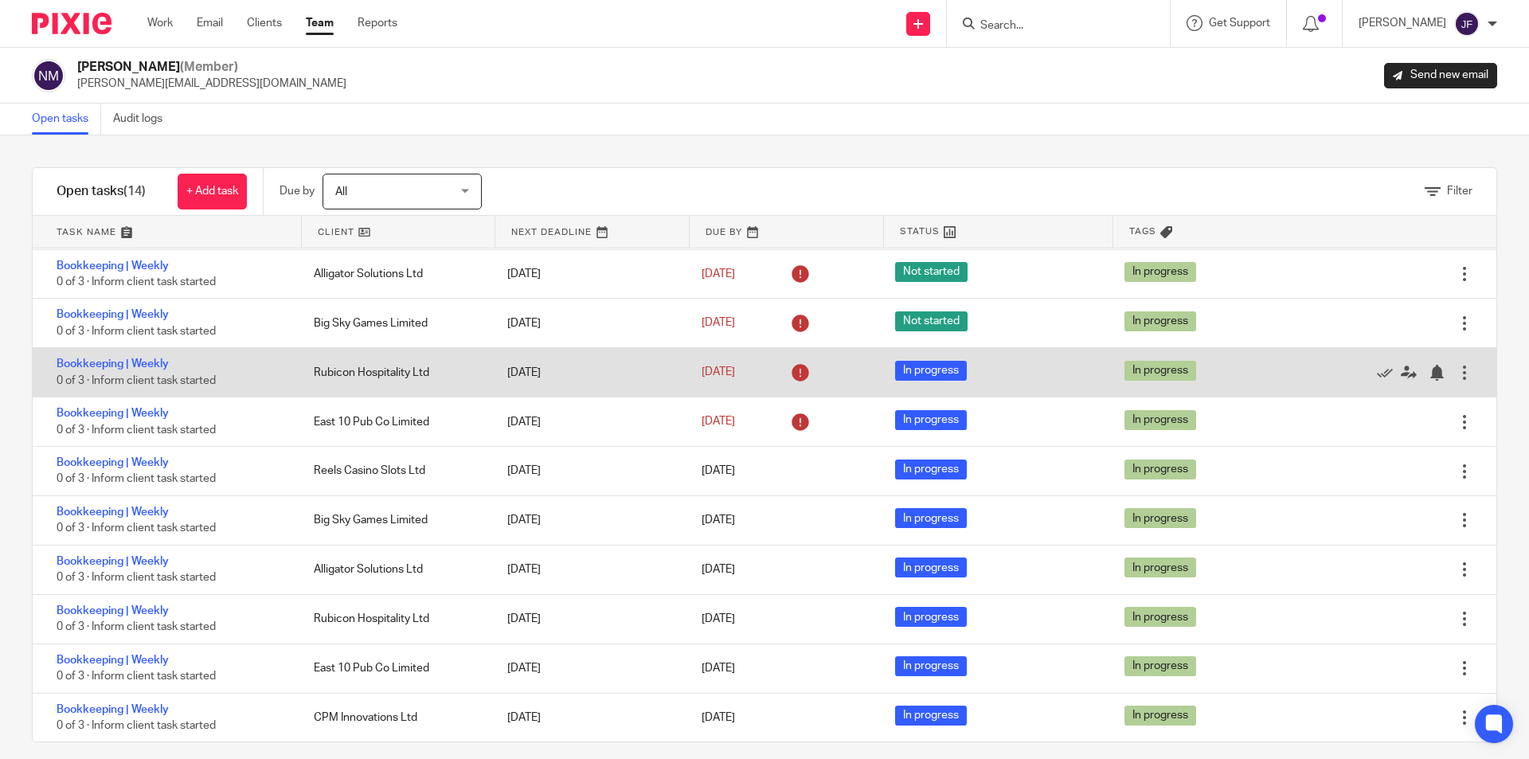
click at [1456, 369] on div at bounding box center [1464, 373] width 16 height 16
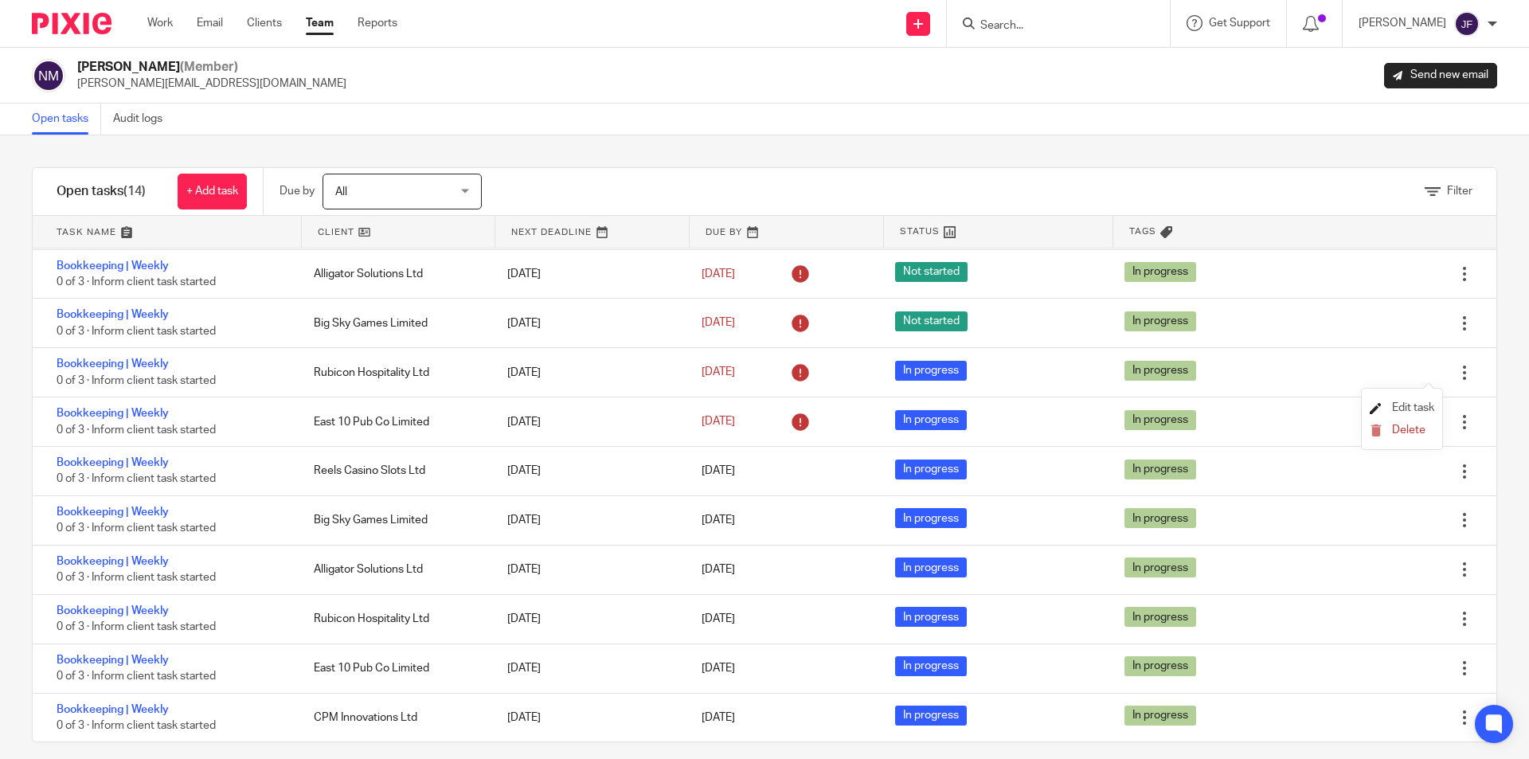
click at [1406, 406] on span "Edit task" at bounding box center [1413, 407] width 42 height 11
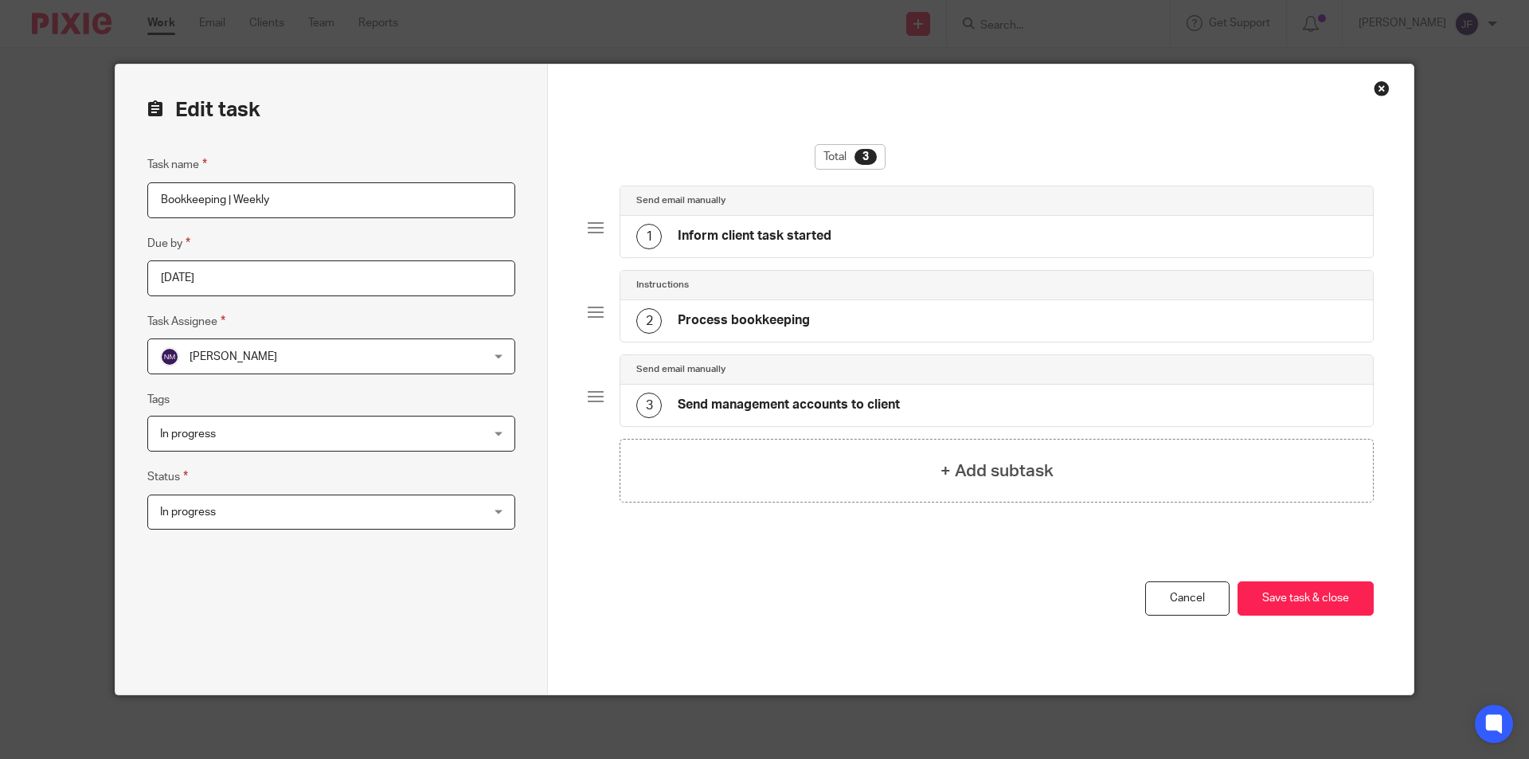
click at [264, 501] on span "In progress" at bounding box center [301, 511] width 283 height 33
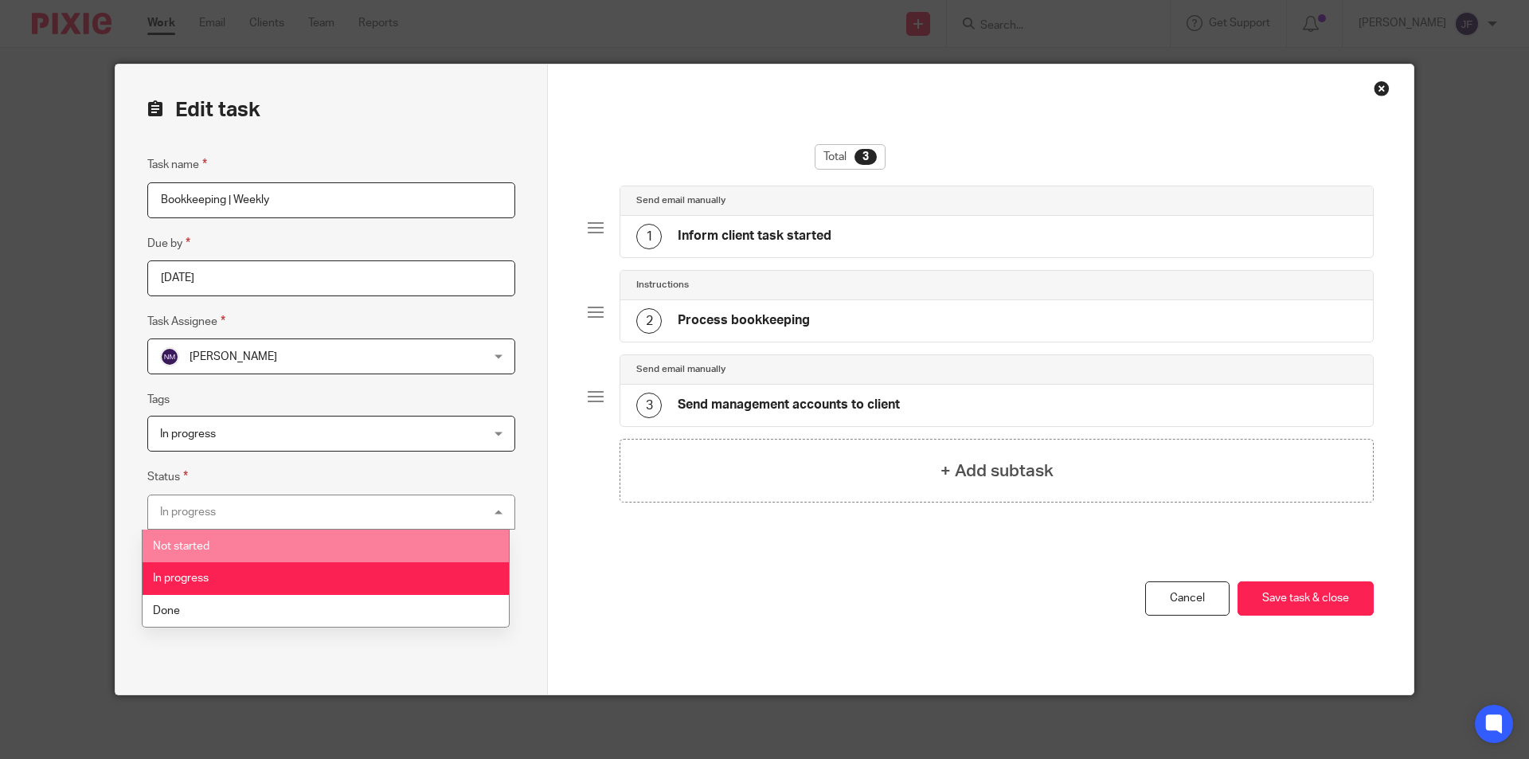
click at [246, 541] on li "Not started" at bounding box center [326, 546] width 366 height 33
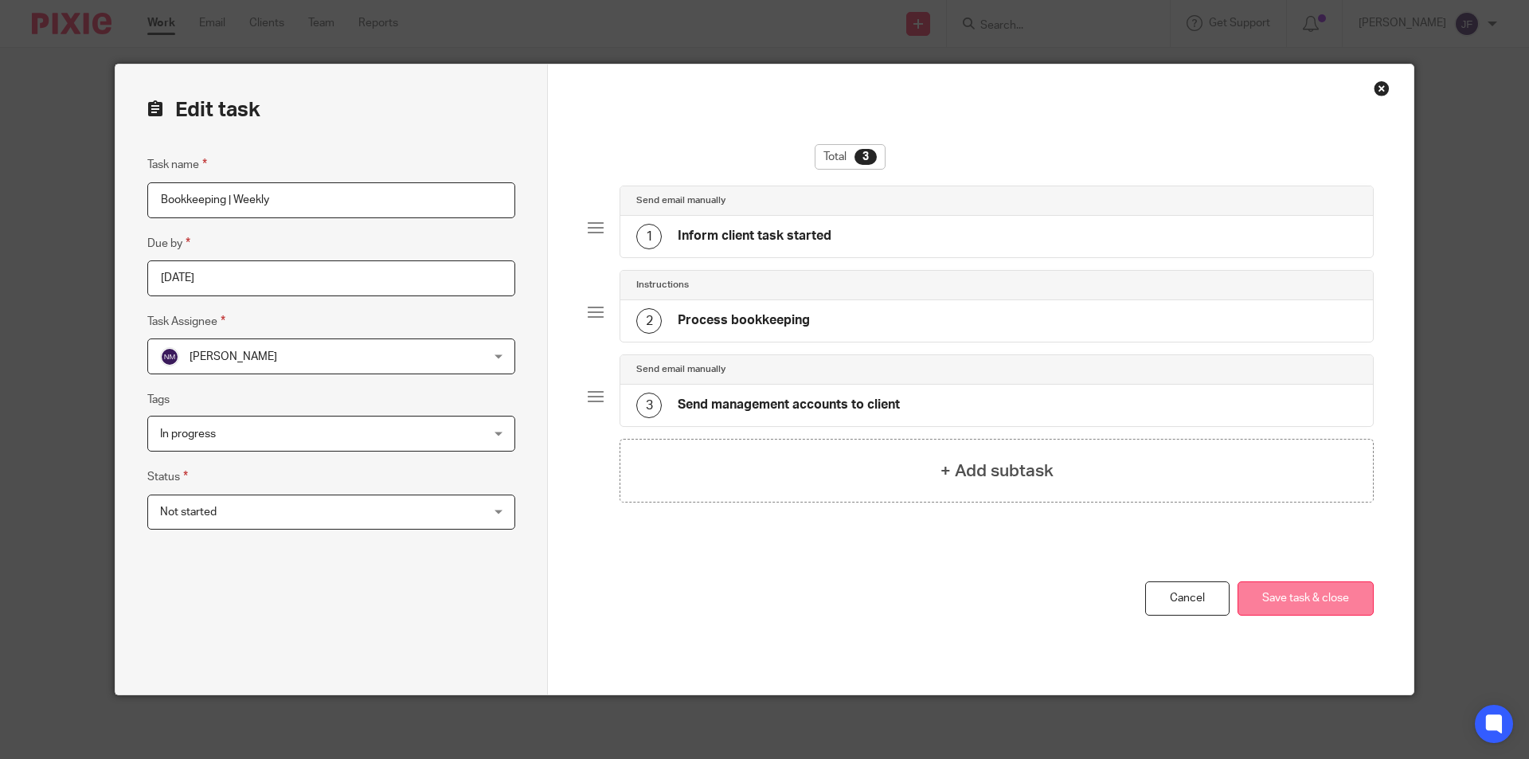
click at [1303, 603] on button "Save task & close" at bounding box center [1305, 598] width 136 height 34
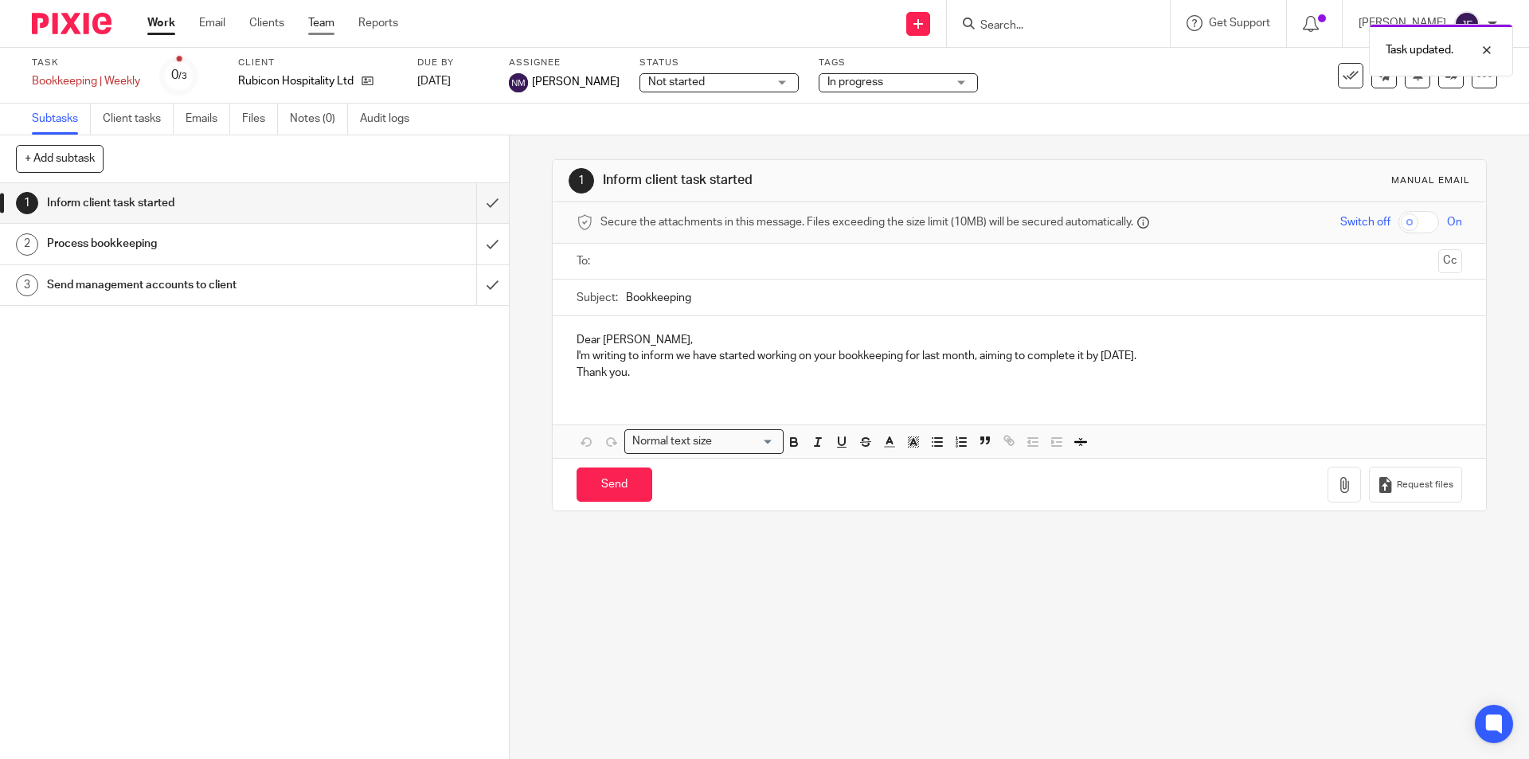
click at [315, 21] on link "Team" at bounding box center [321, 23] width 26 height 16
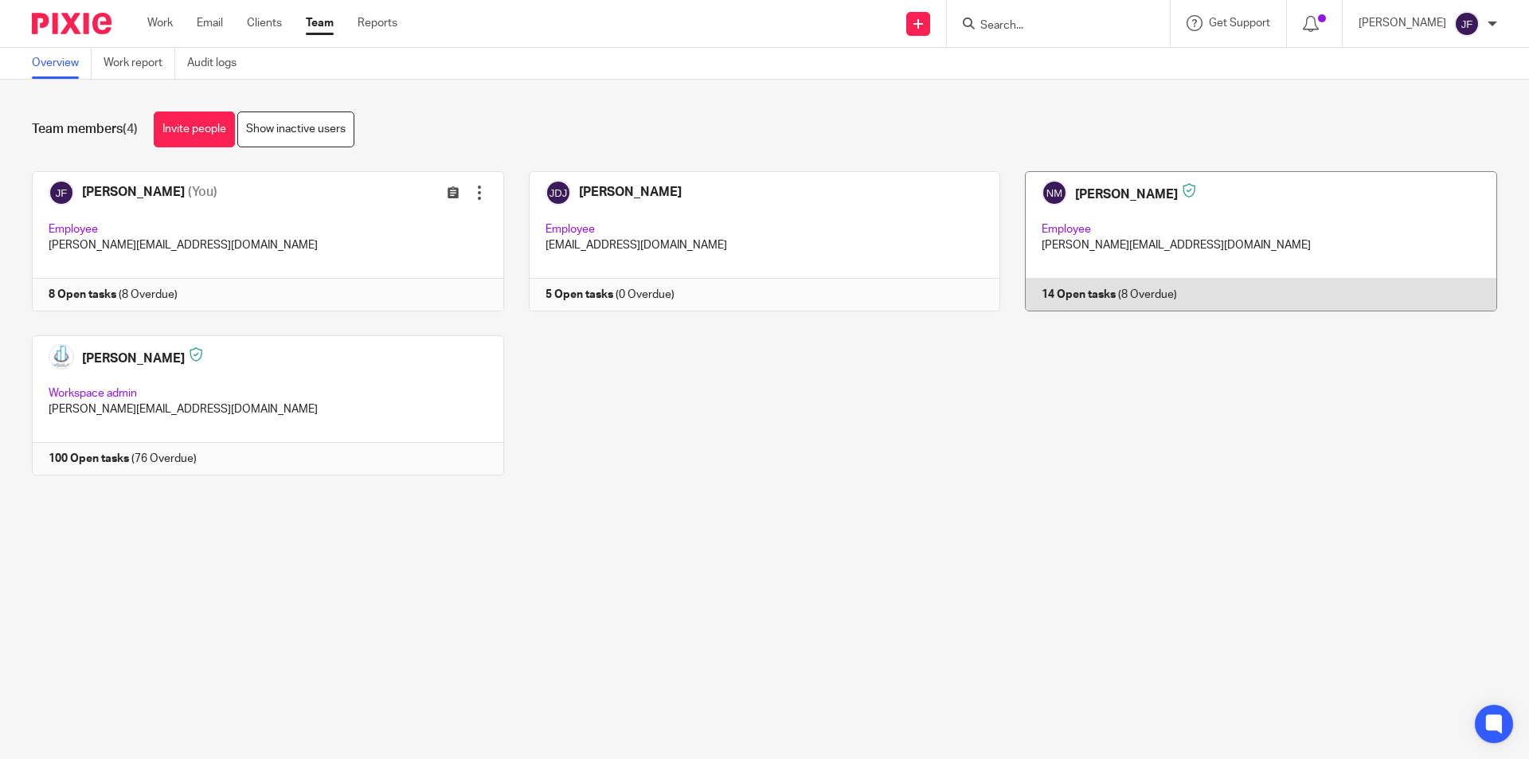
click at [1069, 291] on link at bounding box center [1248, 241] width 497 height 140
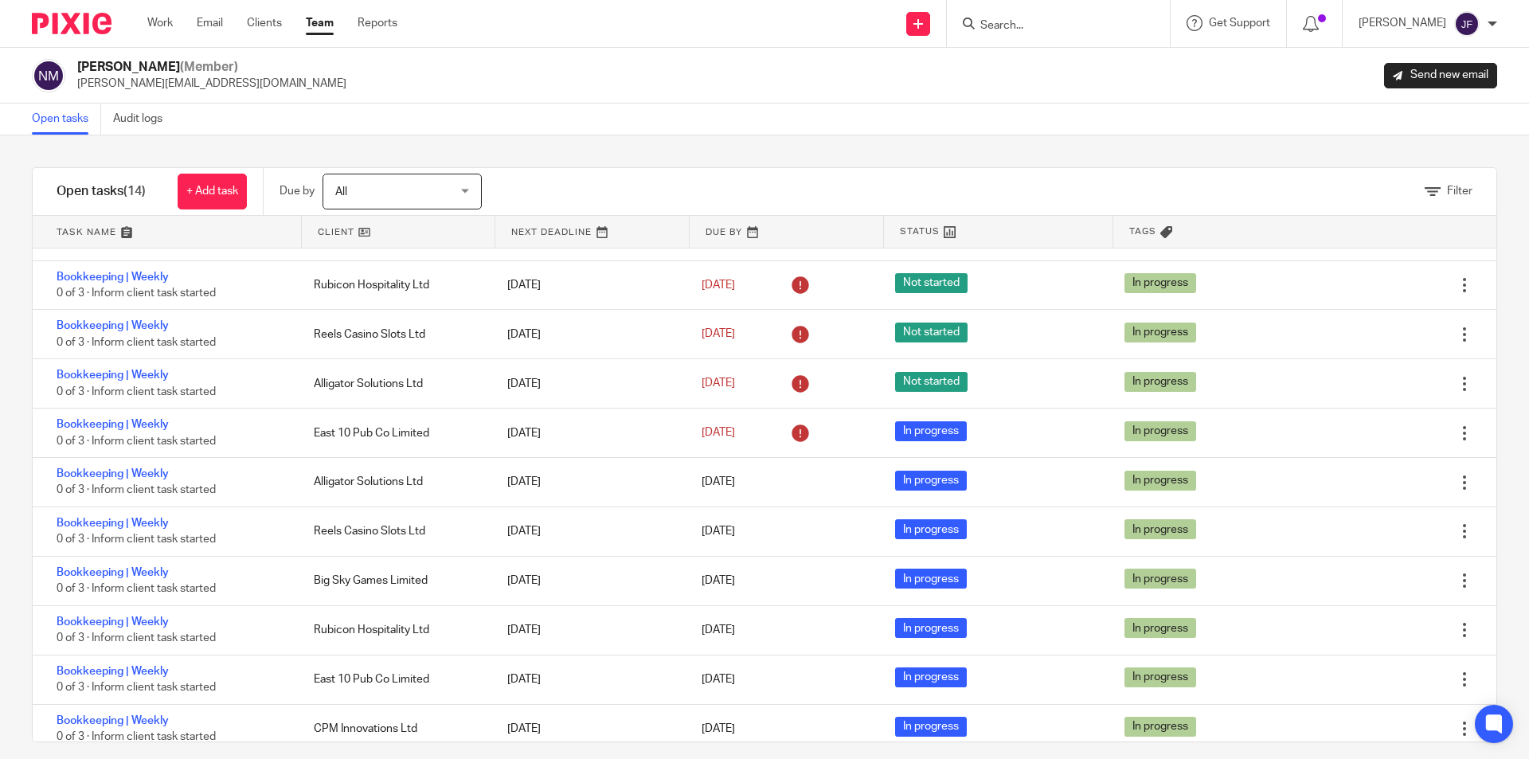
scroll to position [196, 0]
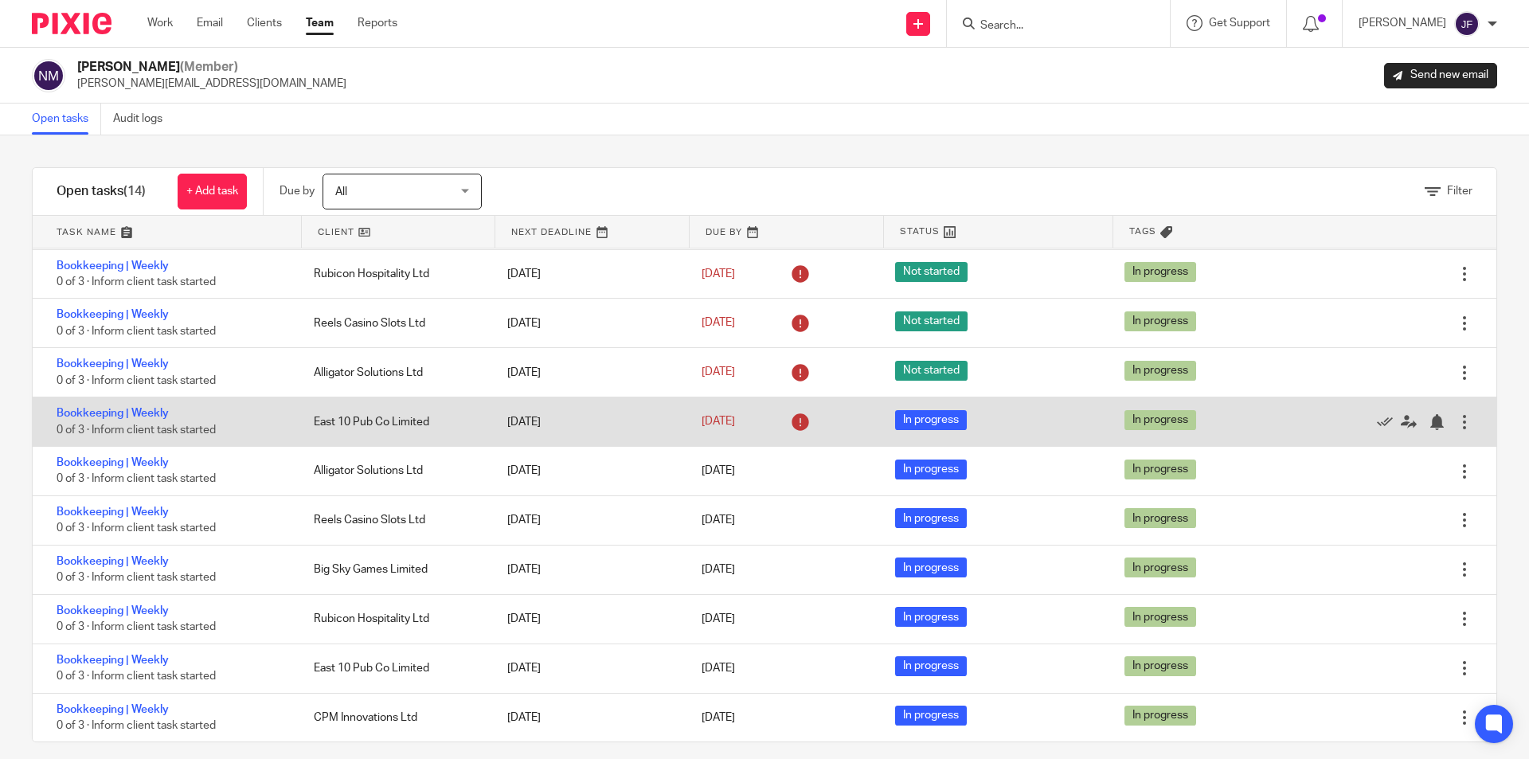
click at [1456, 415] on div at bounding box center [1464, 422] width 16 height 16
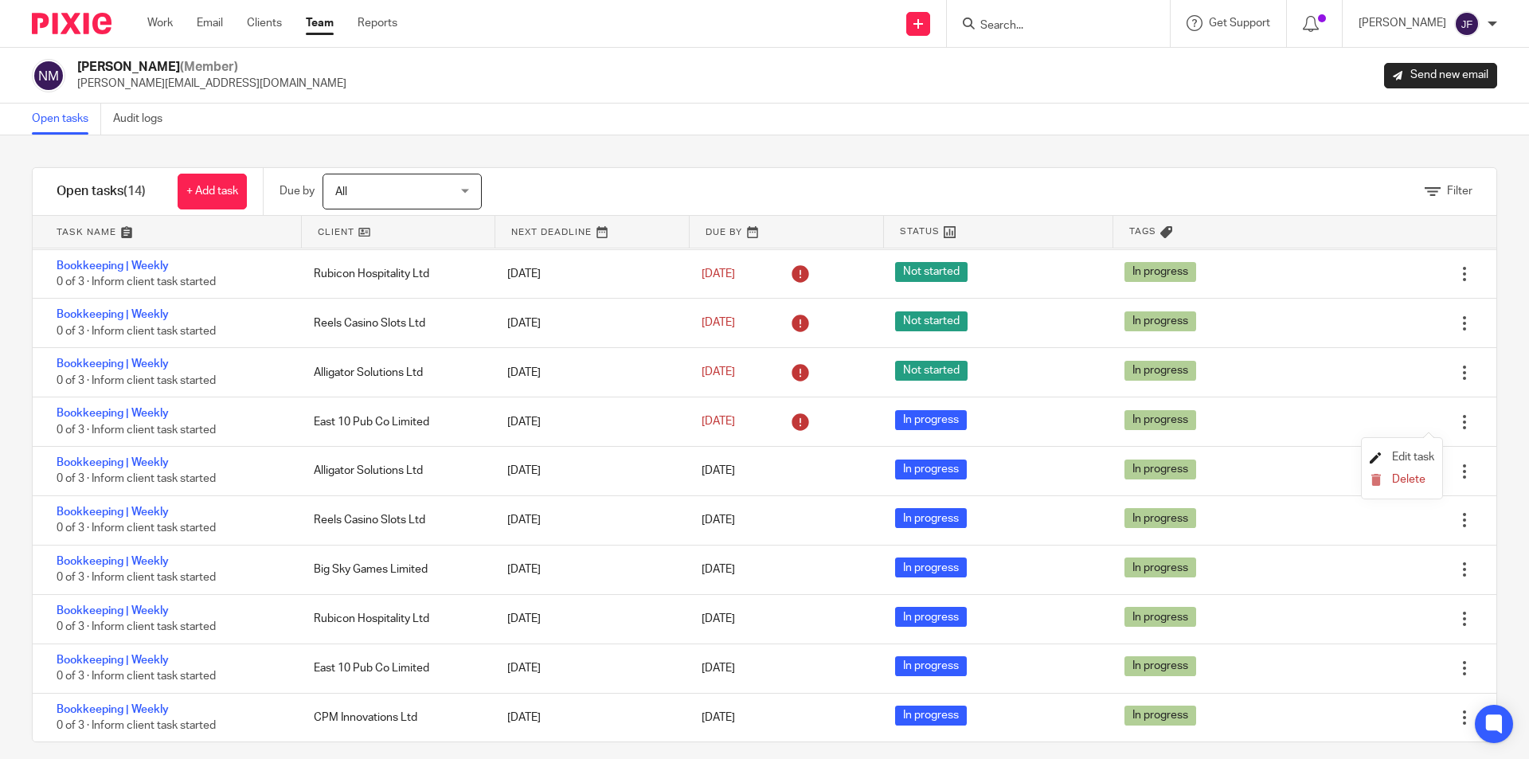
click at [1397, 458] on span "Edit task" at bounding box center [1413, 456] width 42 height 11
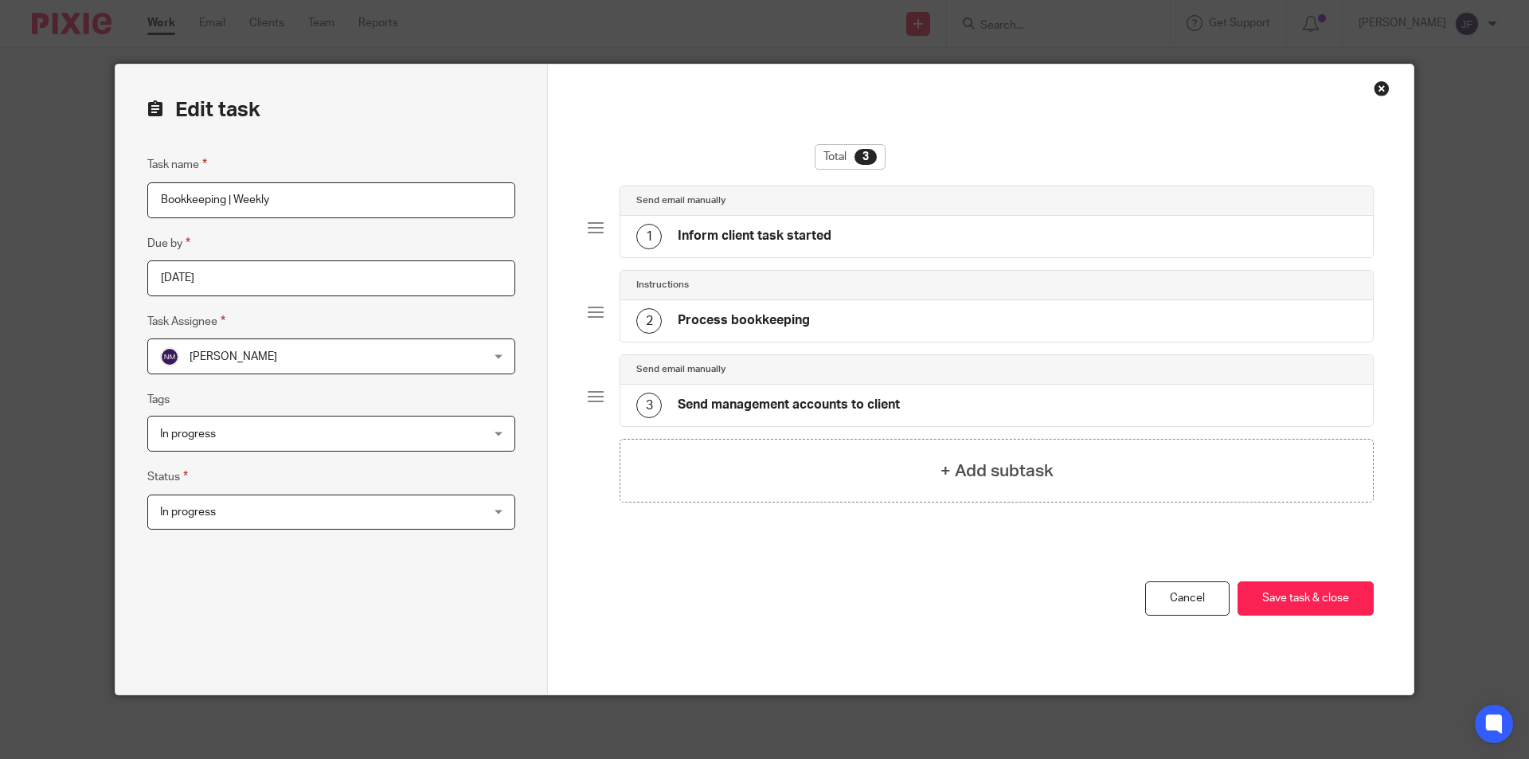
click at [258, 508] on span "In progress" at bounding box center [301, 511] width 283 height 33
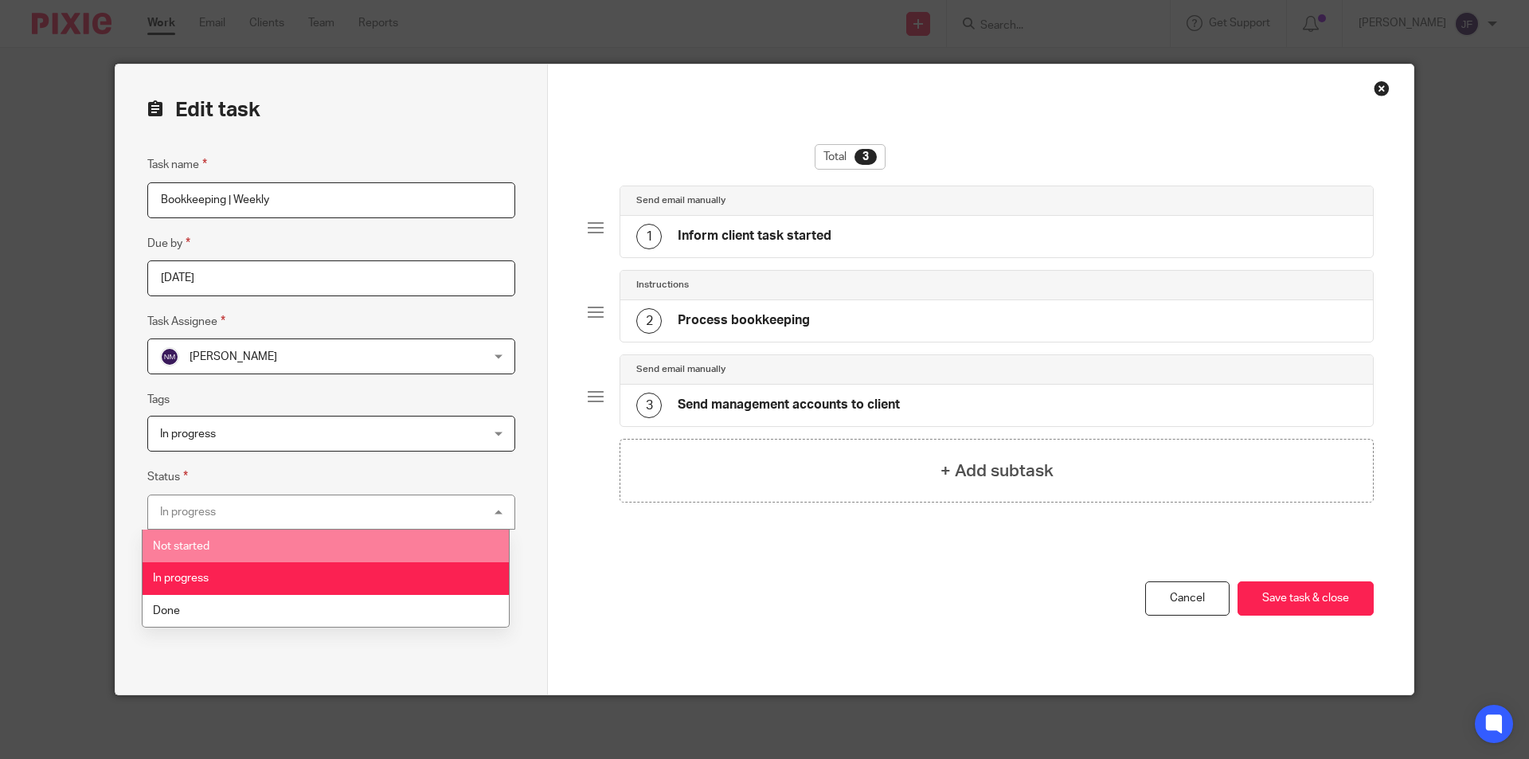
drag, startPoint x: 237, startPoint y: 546, endPoint x: 753, endPoint y: 592, distance: 518.0
click at [236, 546] on li "Not started" at bounding box center [326, 546] width 366 height 33
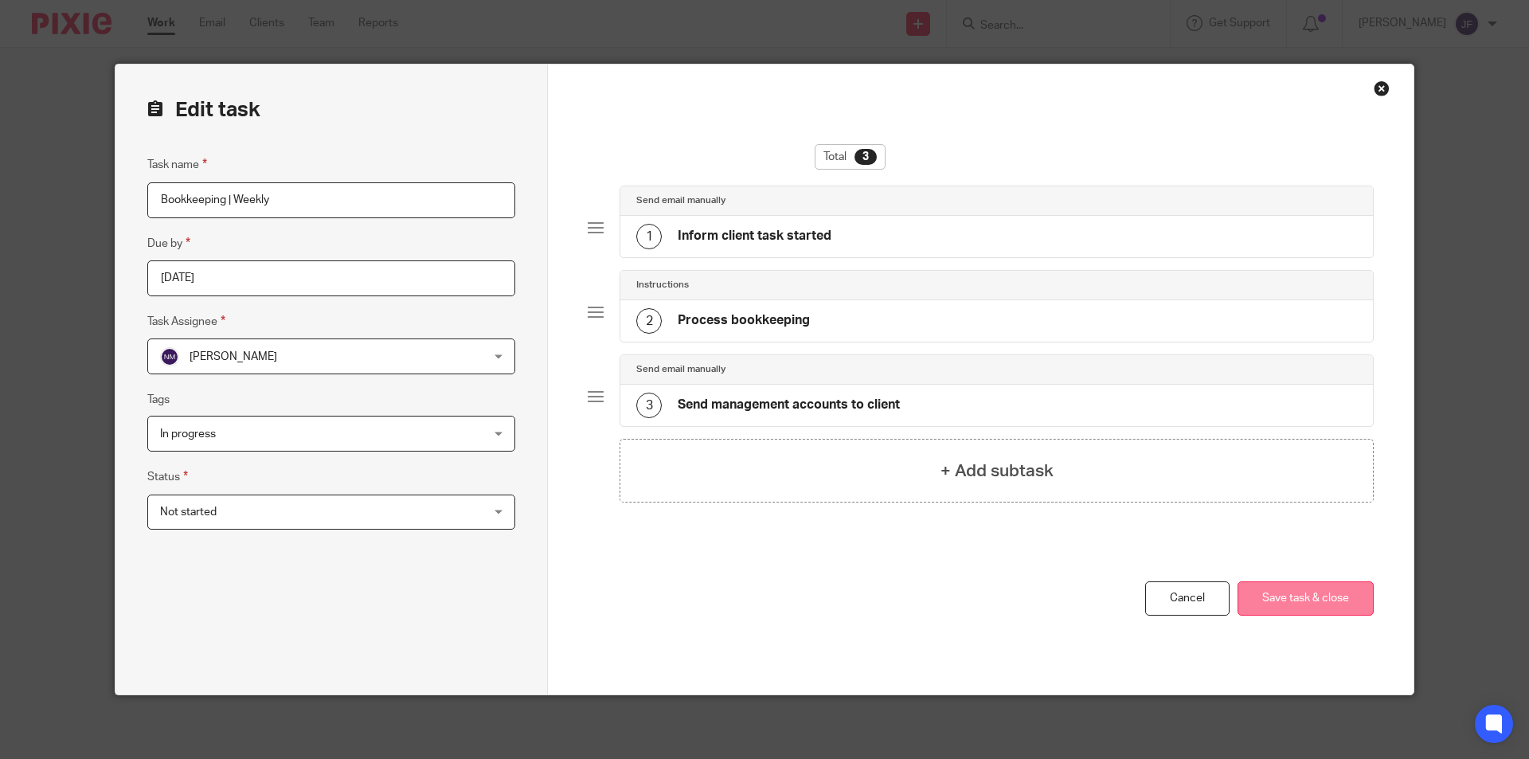
click at [1286, 604] on button "Save task & close" at bounding box center [1305, 598] width 136 height 34
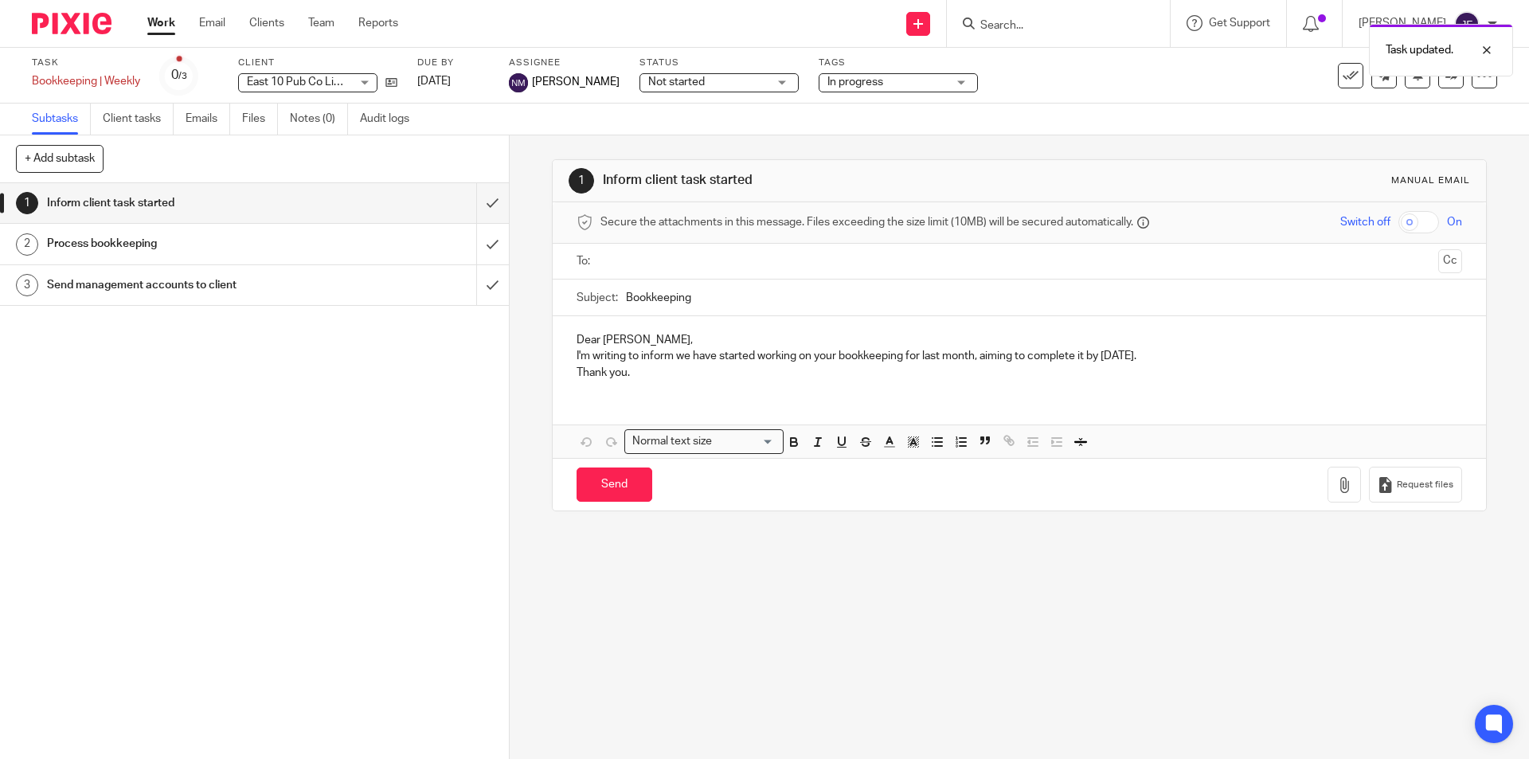
click at [337, 14] on div "Work Email Clients Team Reports Work Email Clients Team Reports Settings" at bounding box center [276, 23] width 291 height 47
click at [323, 18] on link "Team" at bounding box center [321, 23] width 26 height 16
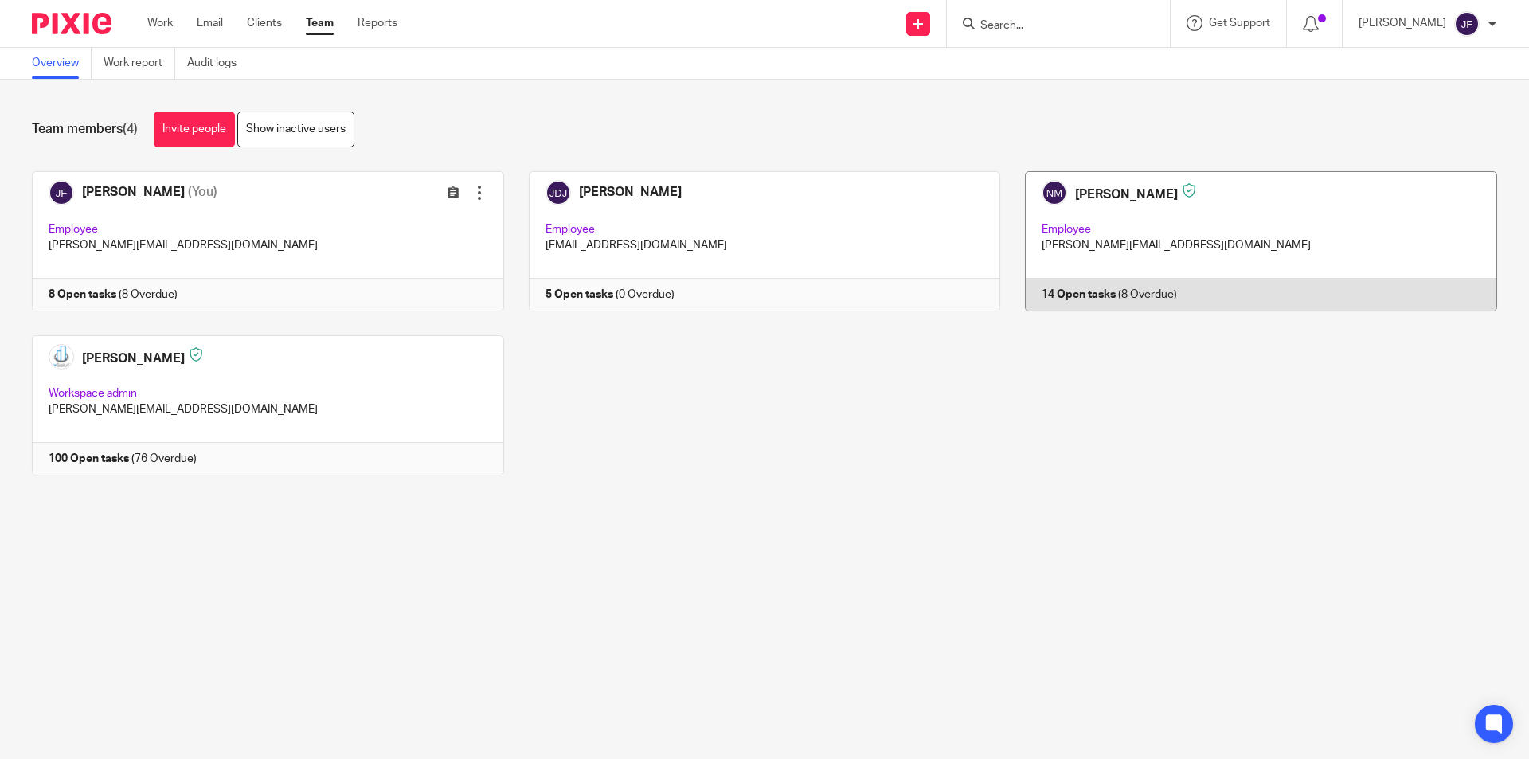
click at [1083, 295] on link at bounding box center [1248, 241] width 497 height 140
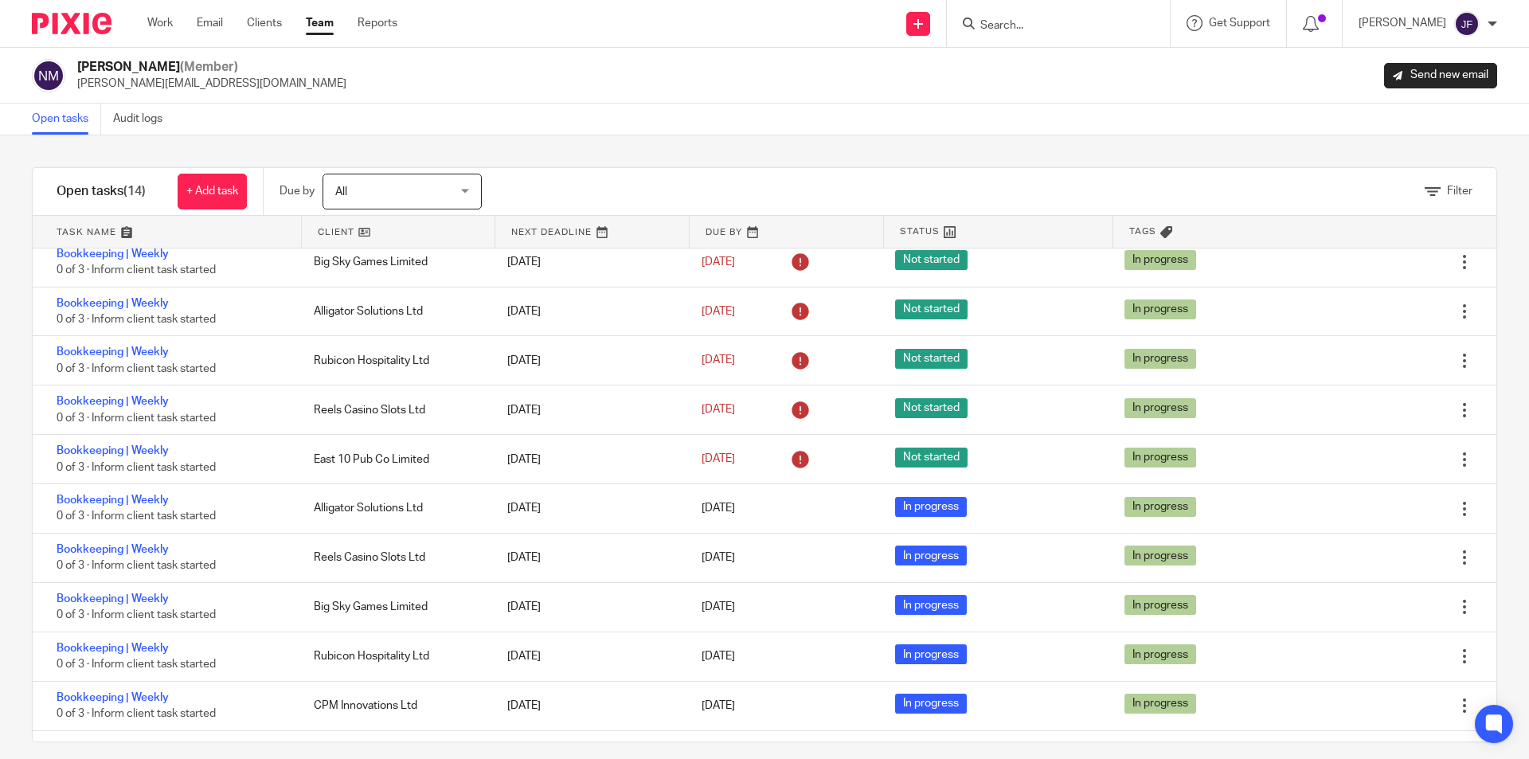
scroll to position [159, 0]
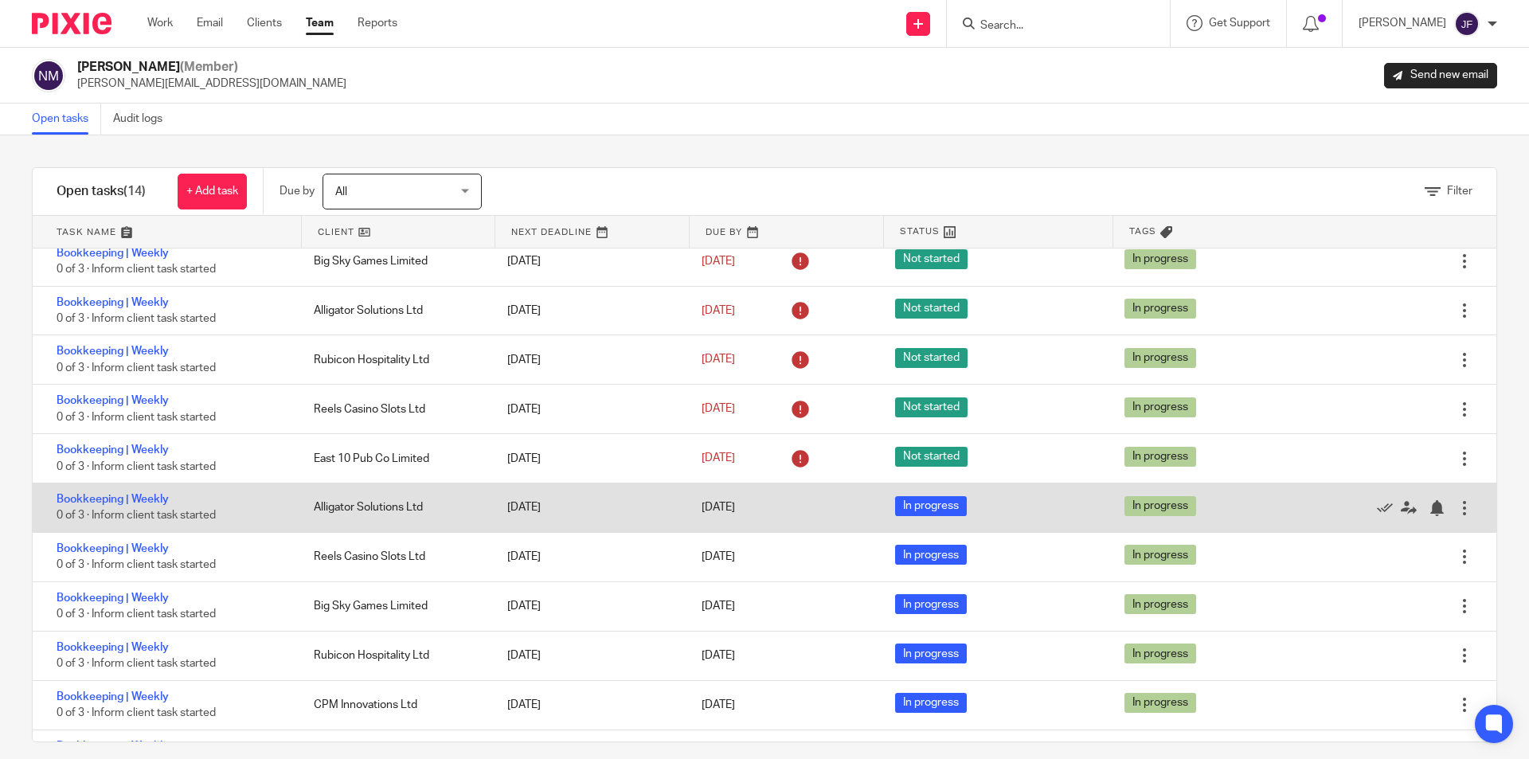
click at [1456, 501] on div at bounding box center [1464, 508] width 16 height 16
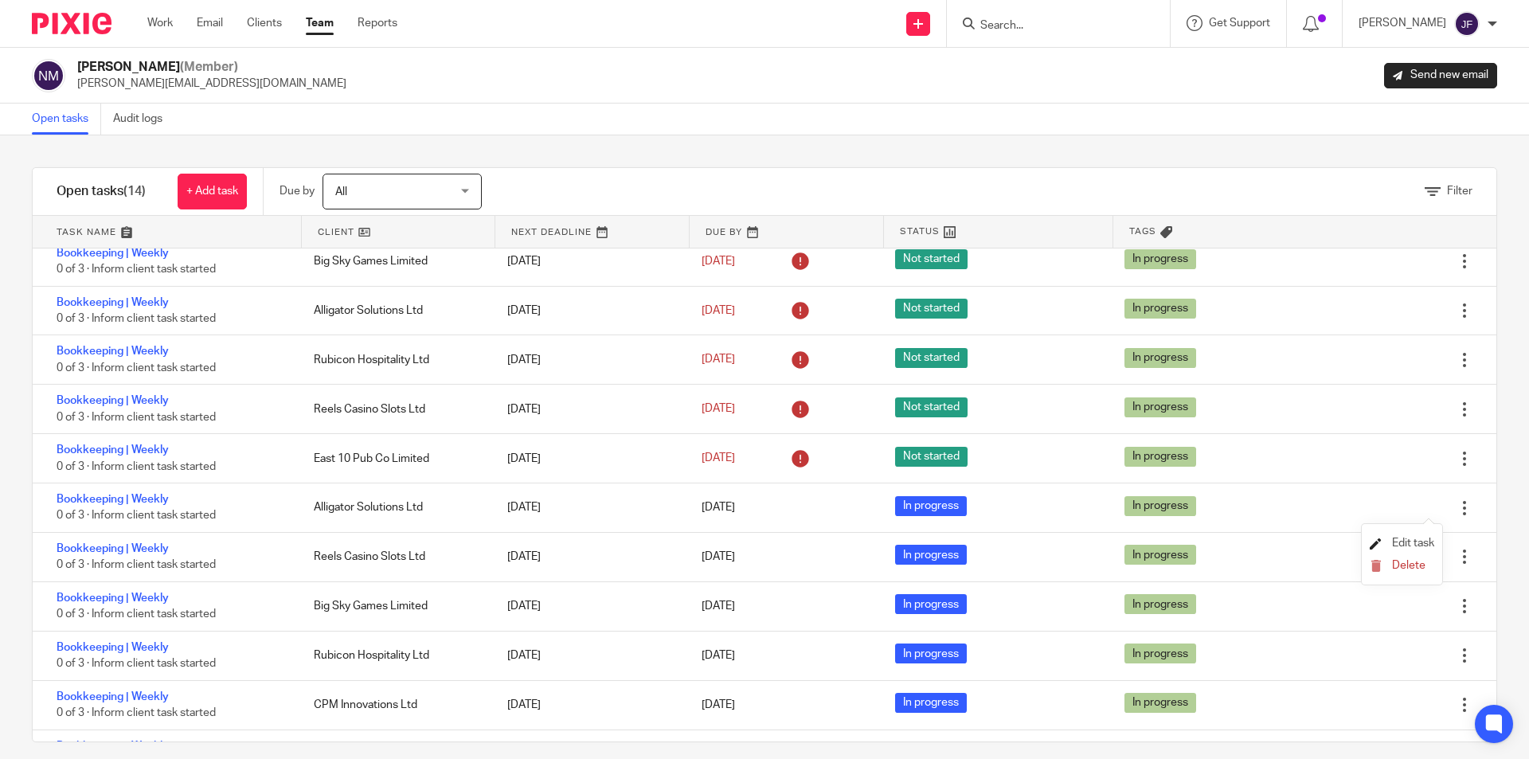
click at [1405, 539] on span "Edit task" at bounding box center [1413, 542] width 42 height 11
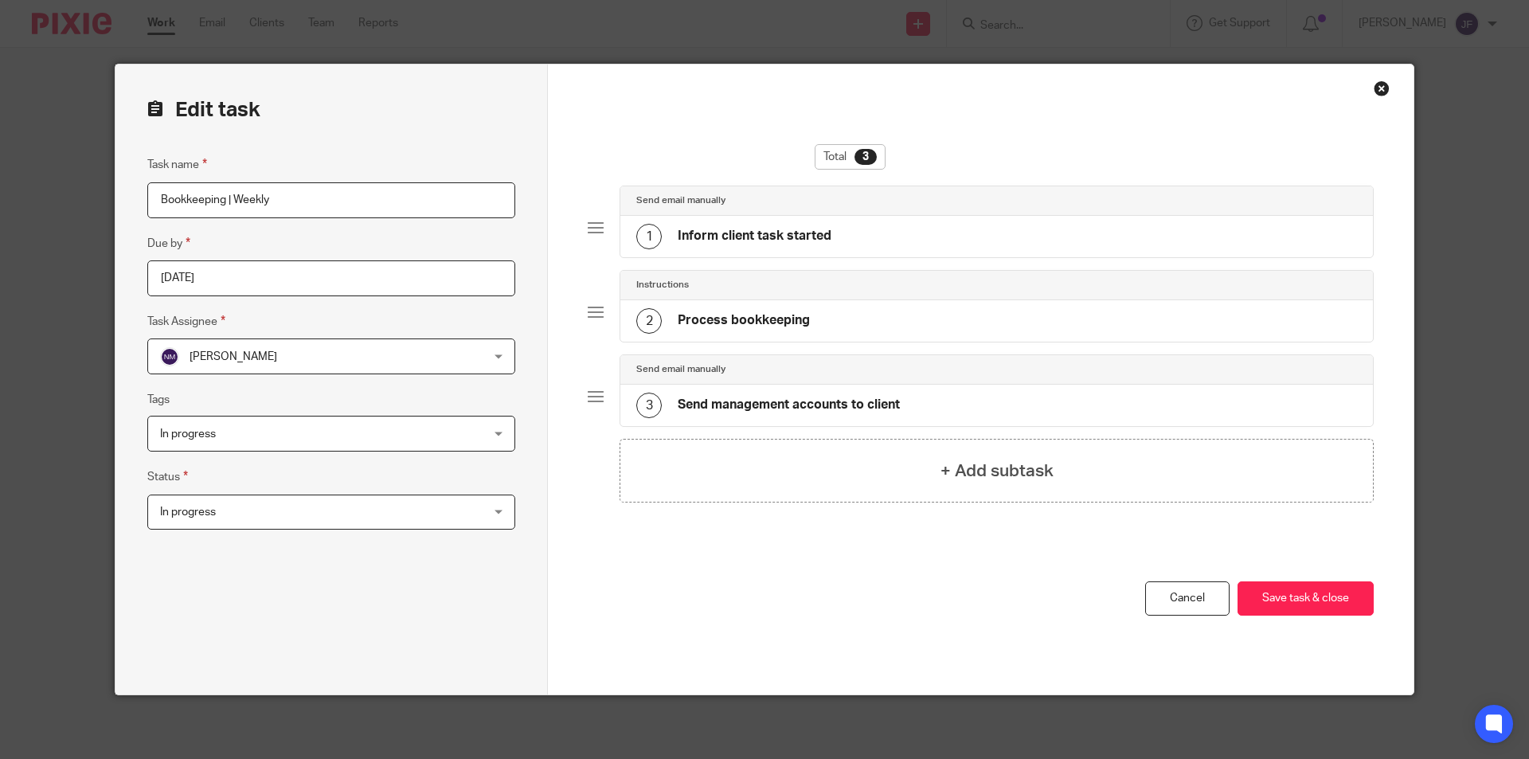
click at [281, 510] on span "In progress" at bounding box center [301, 511] width 283 height 33
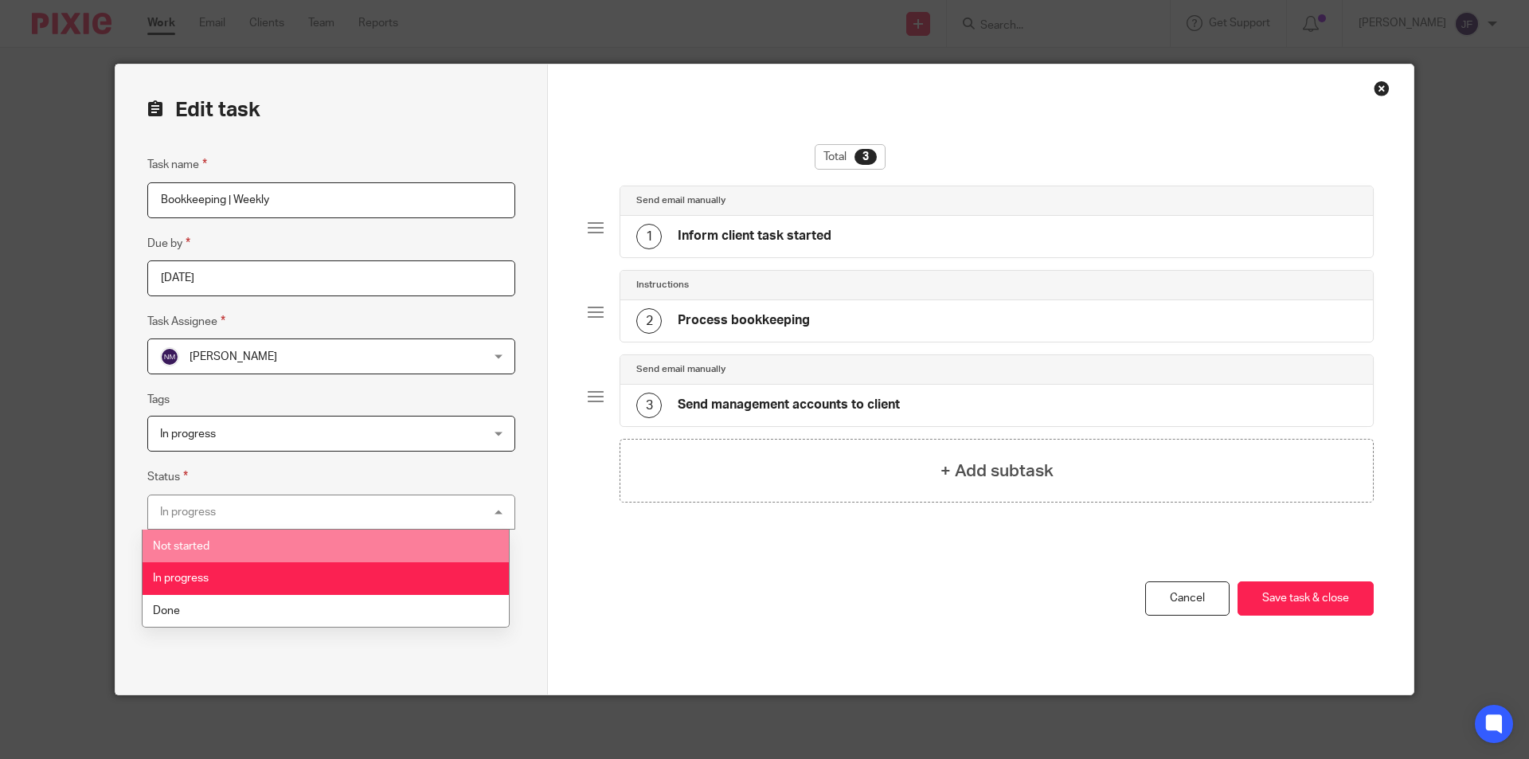
click at [269, 541] on li "Not started" at bounding box center [326, 546] width 366 height 33
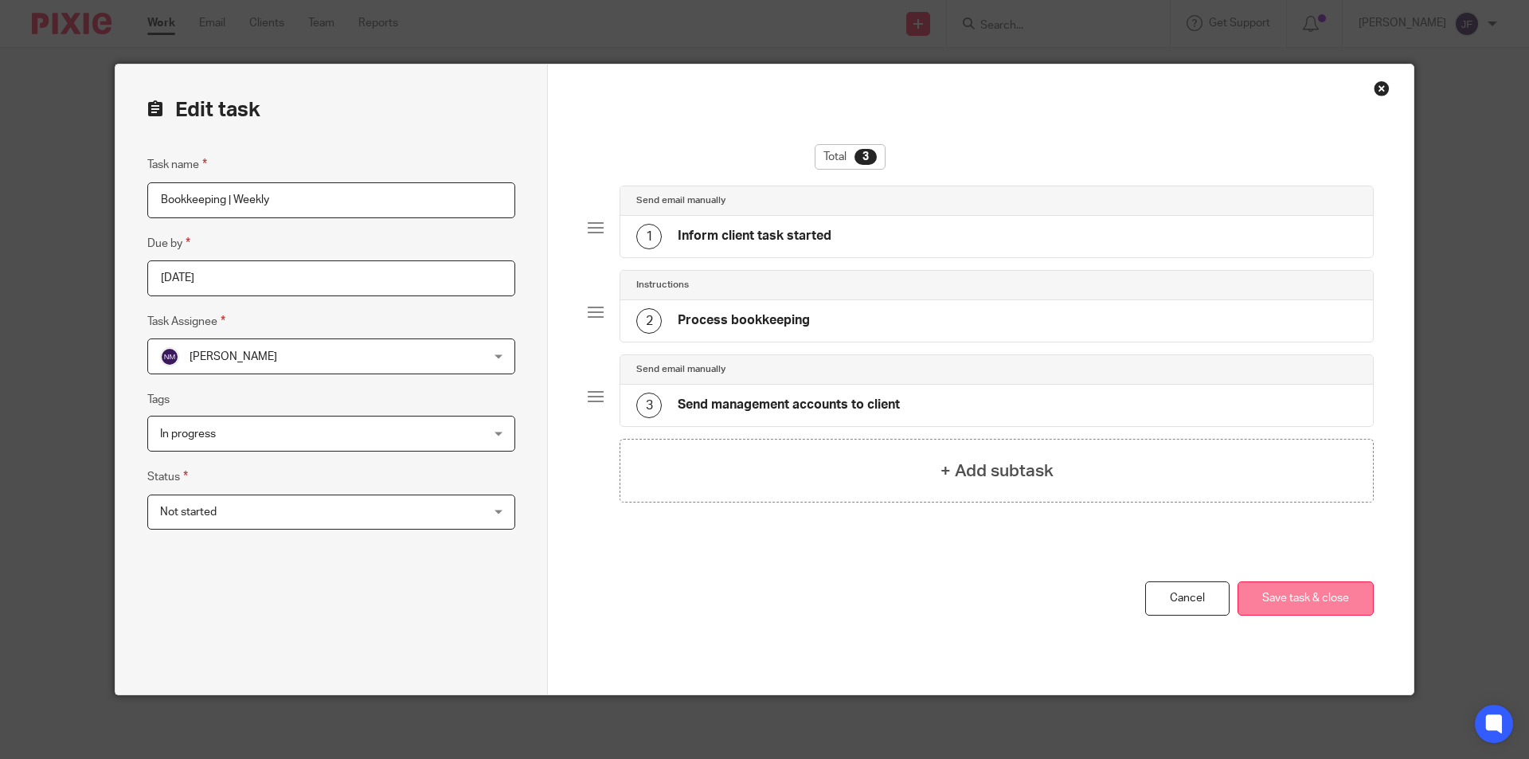
drag, startPoint x: 1282, startPoint y: 599, endPoint x: 1304, endPoint y: 571, distance: 35.7
click at [1283, 598] on button "Save task & close" at bounding box center [1305, 598] width 136 height 34
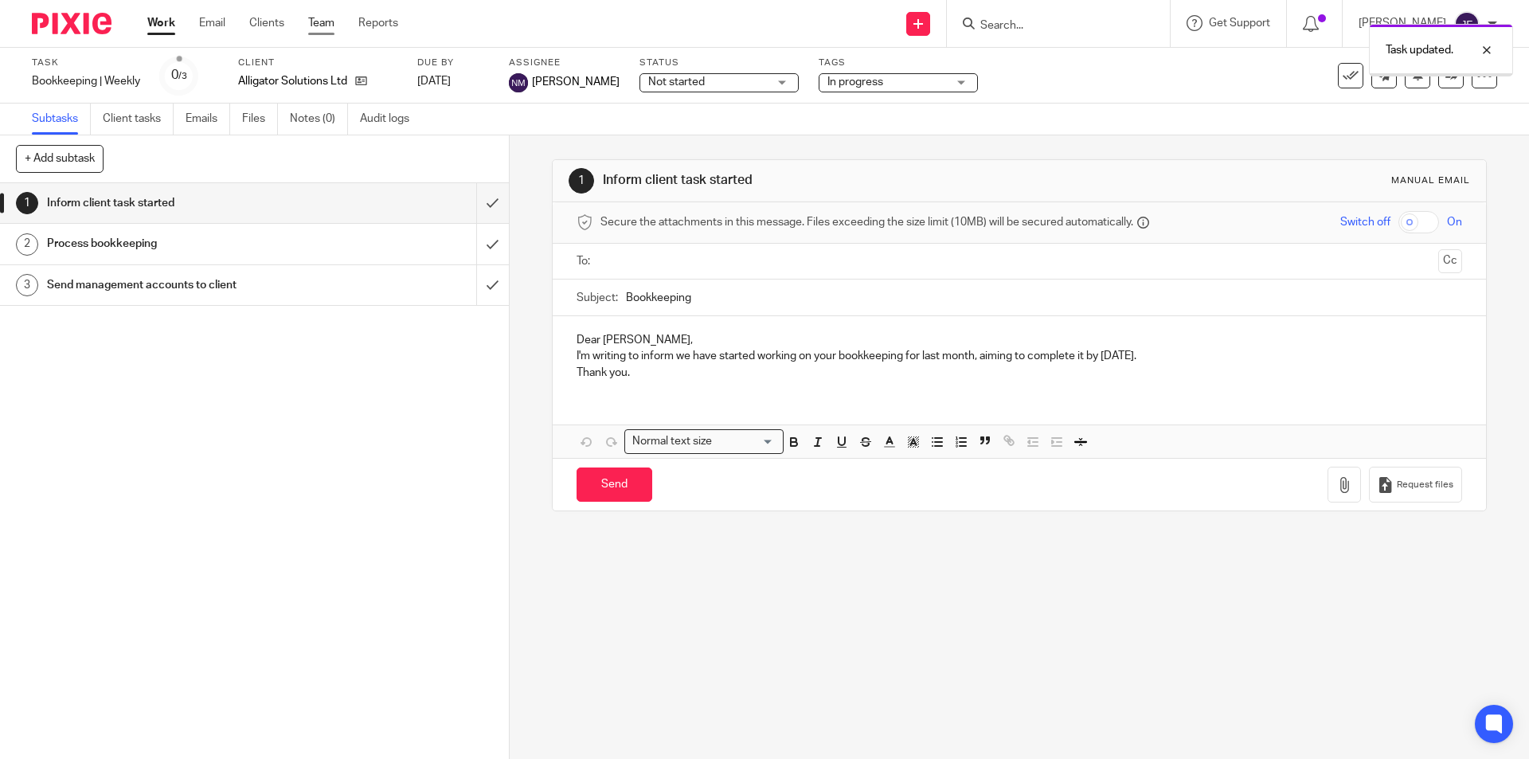
click at [324, 24] on link "Team" at bounding box center [321, 23] width 26 height 16
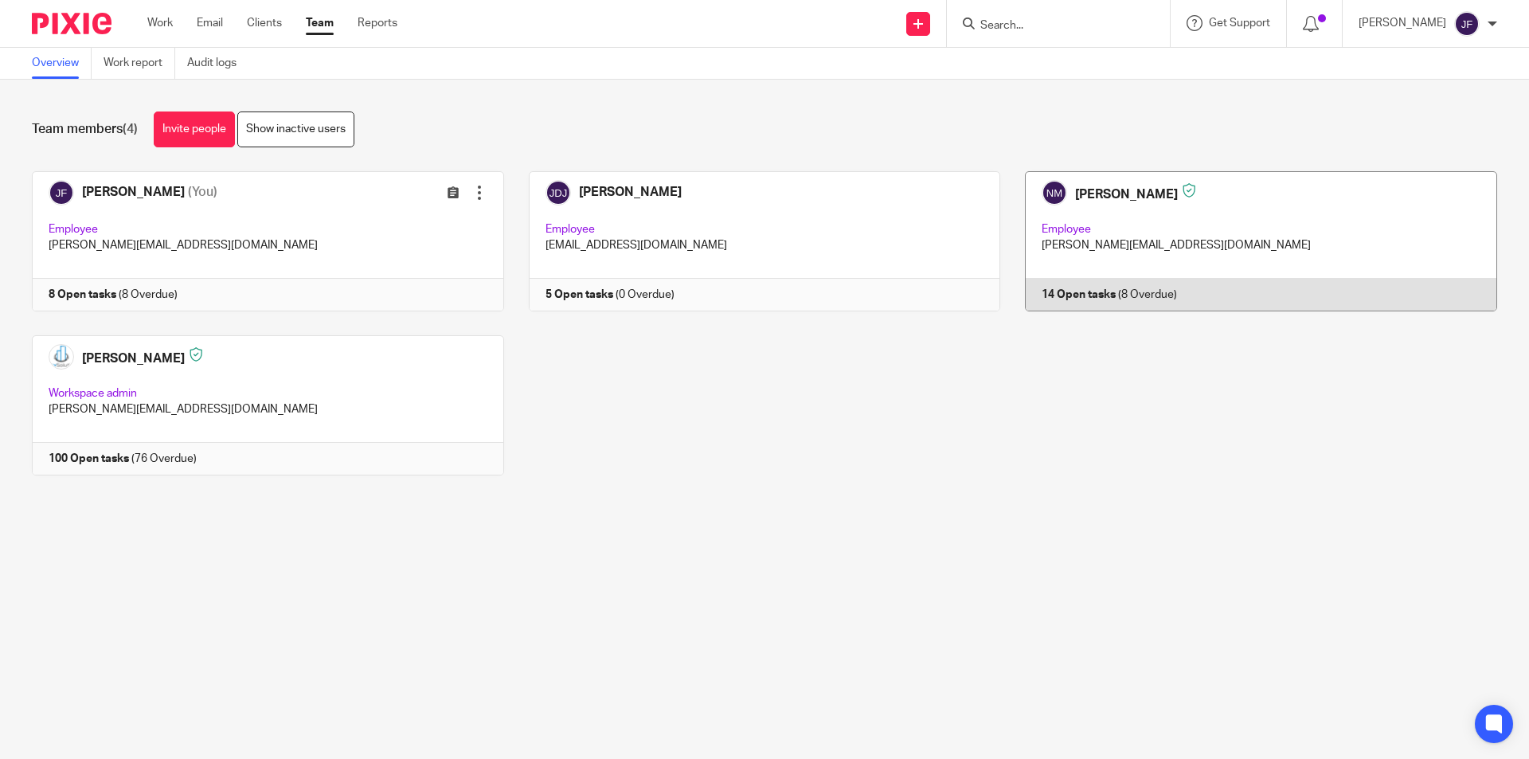
click at [1080, 292] on link at bounding box center [1248, 241] width 497 height 140
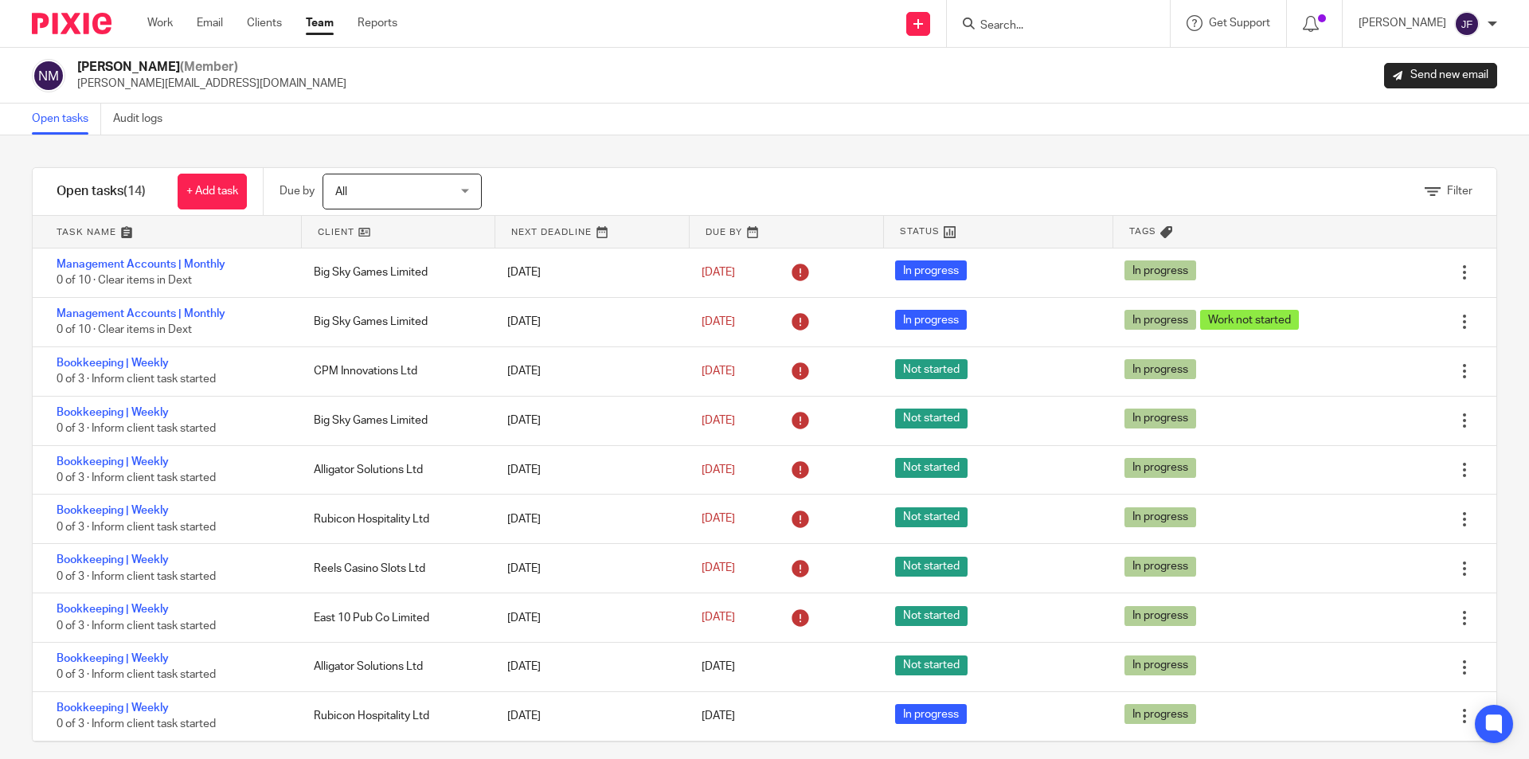
scroll to position [196, 0]
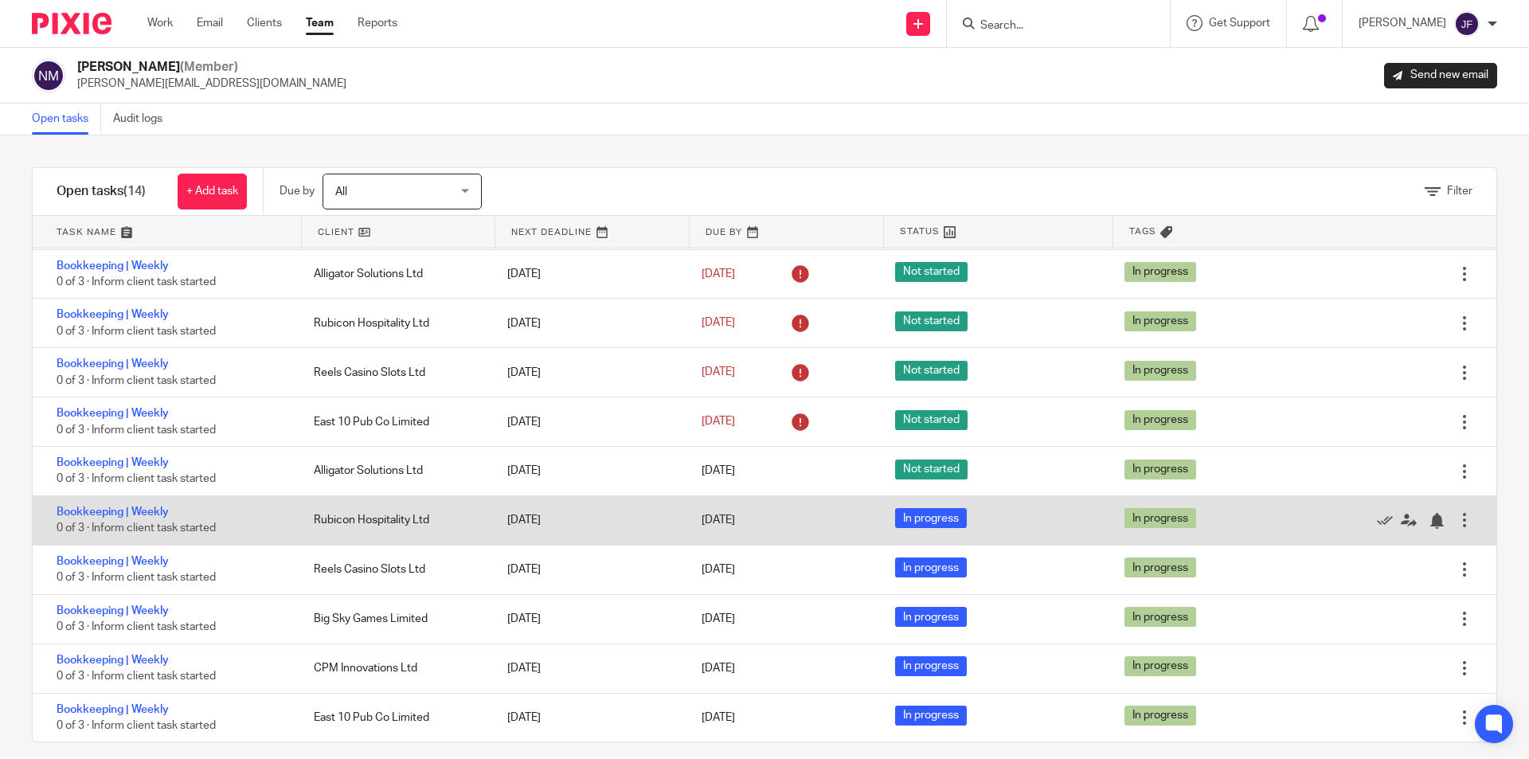
click at [1456, 517] on div at bounding box center [1464, 520] width 16 height 16
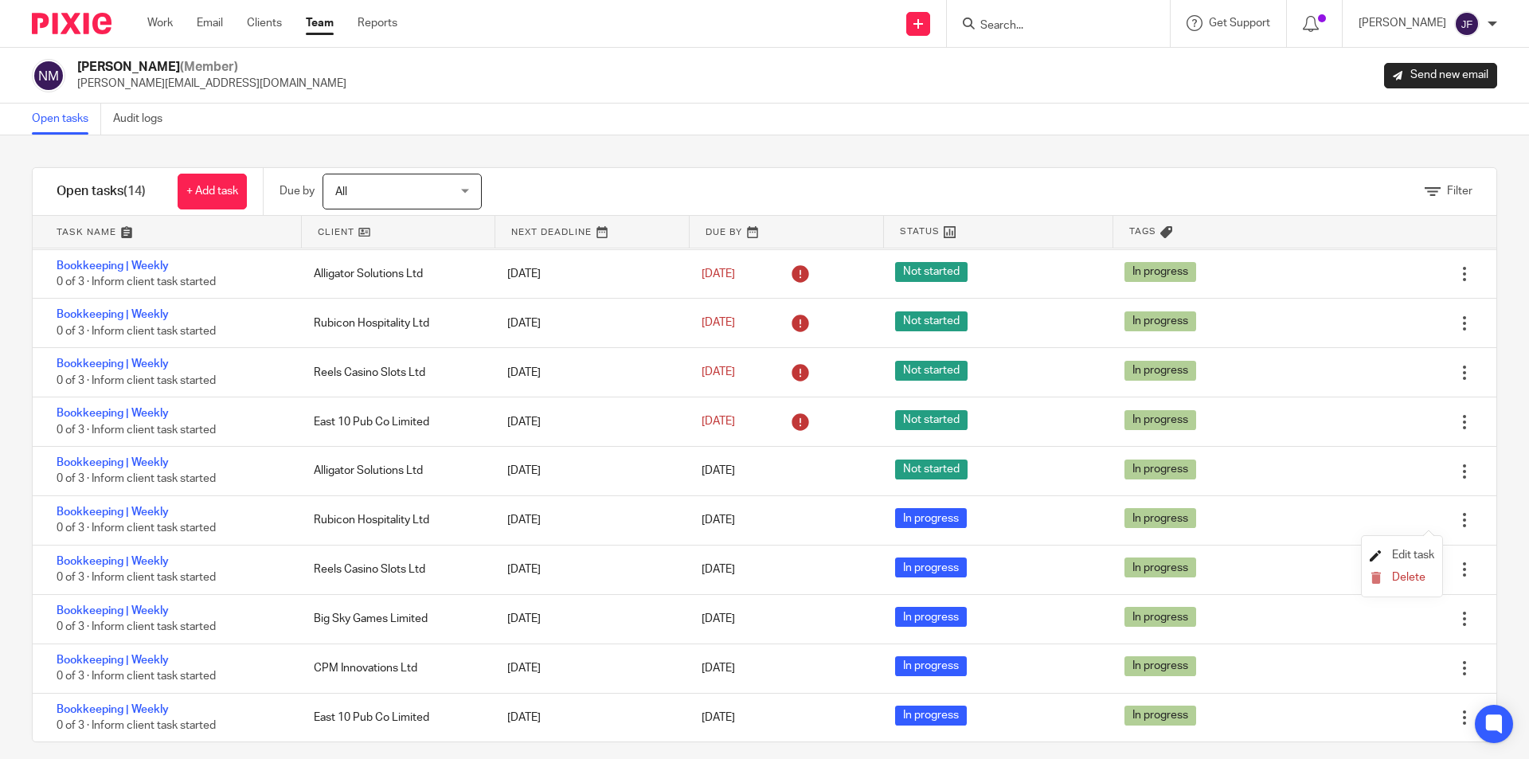
click at [1407, 550] on span "Edit task" at bounding box center [1413, 554] width 42 height 11
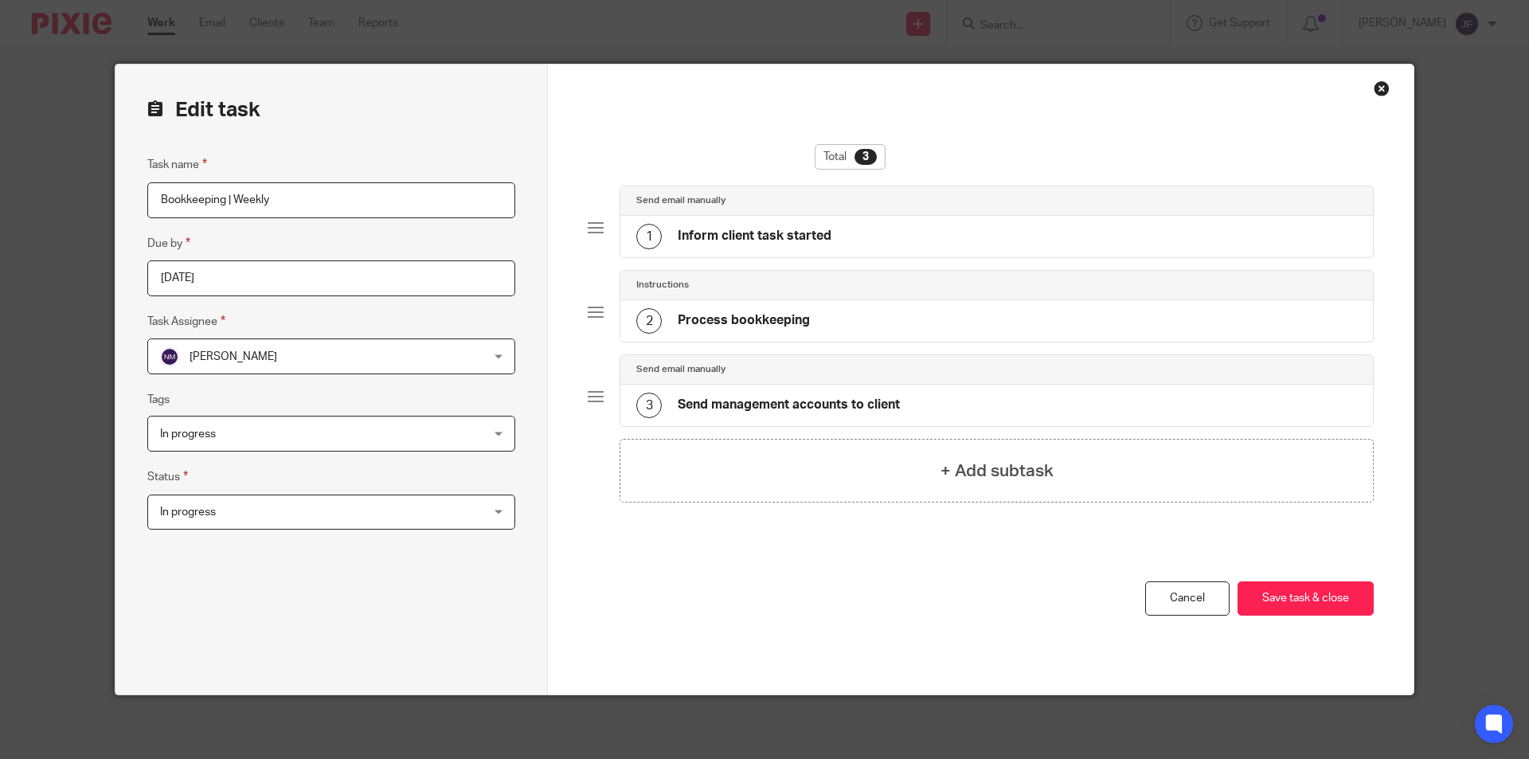
click at [199, 514] on span "In progress" at bounding box center [188, 511] width 56 height 11
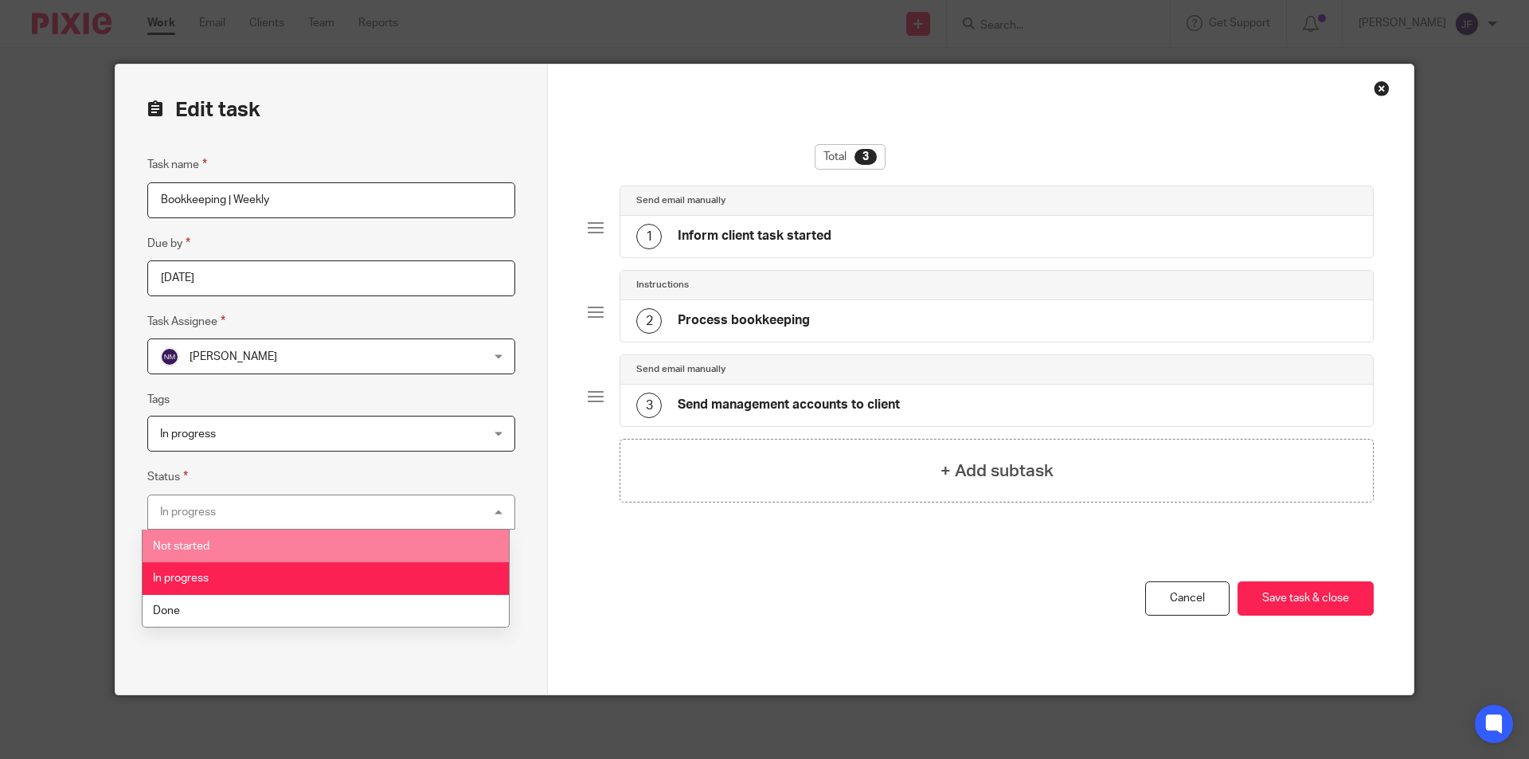
click at [197, 542] on span "Not started" at bounding box center [181, 546] width 57 height 11
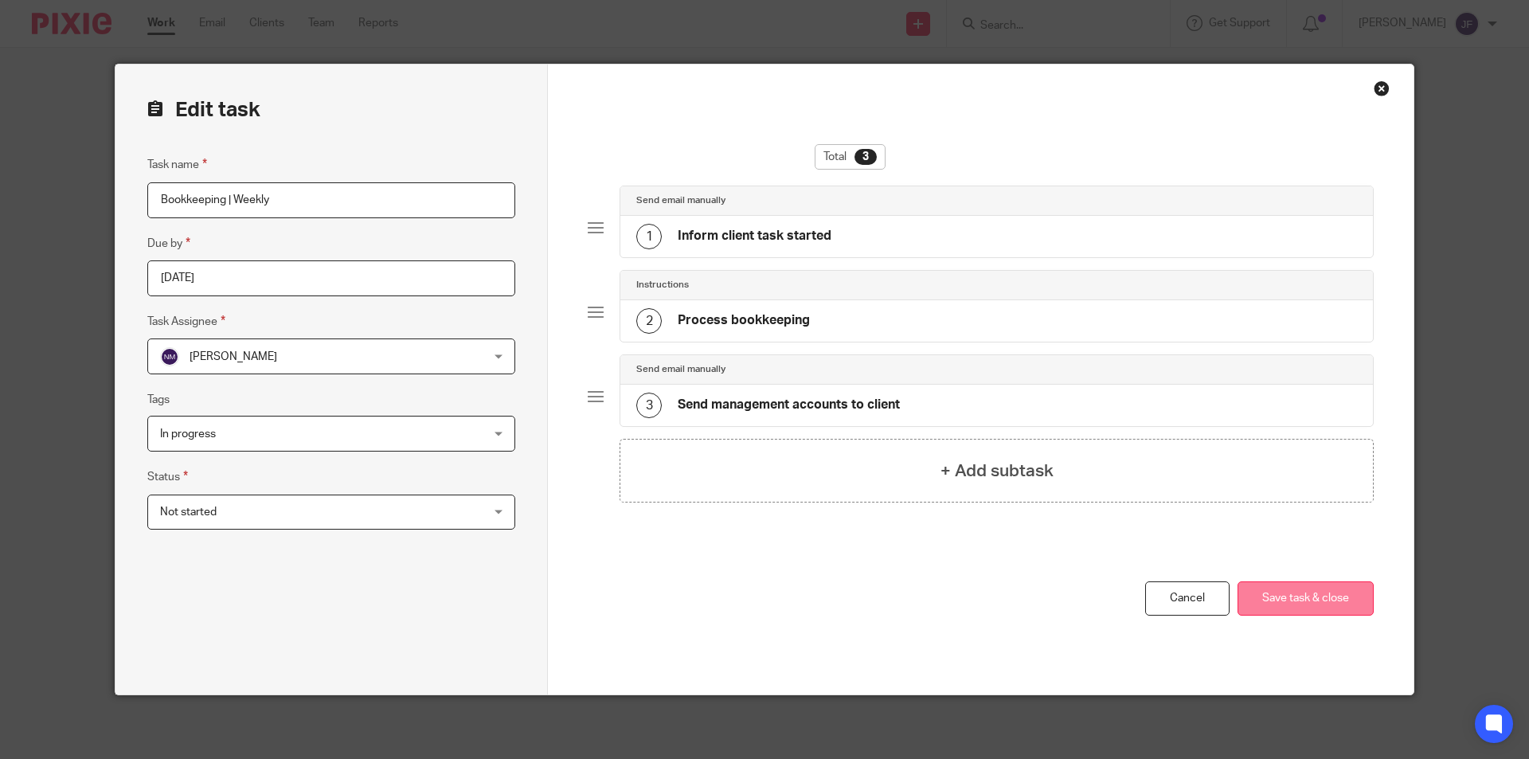
click at [1274, 602] on button "Save task & close" at bounding box center [1305, 598] width 136 height 34
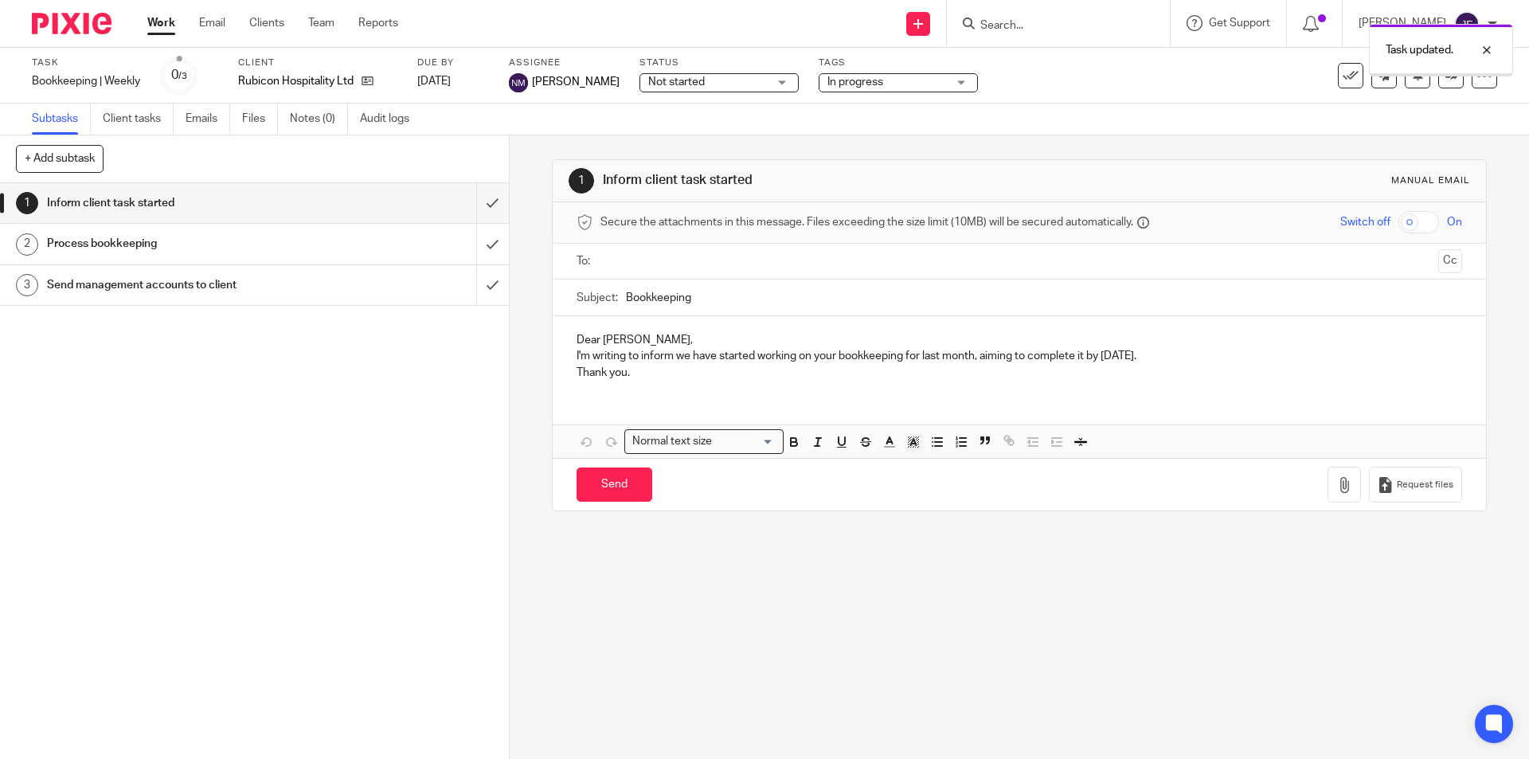
click at [324, 21] on link "Team" at bounding box center [321, 23] width 26 height 16
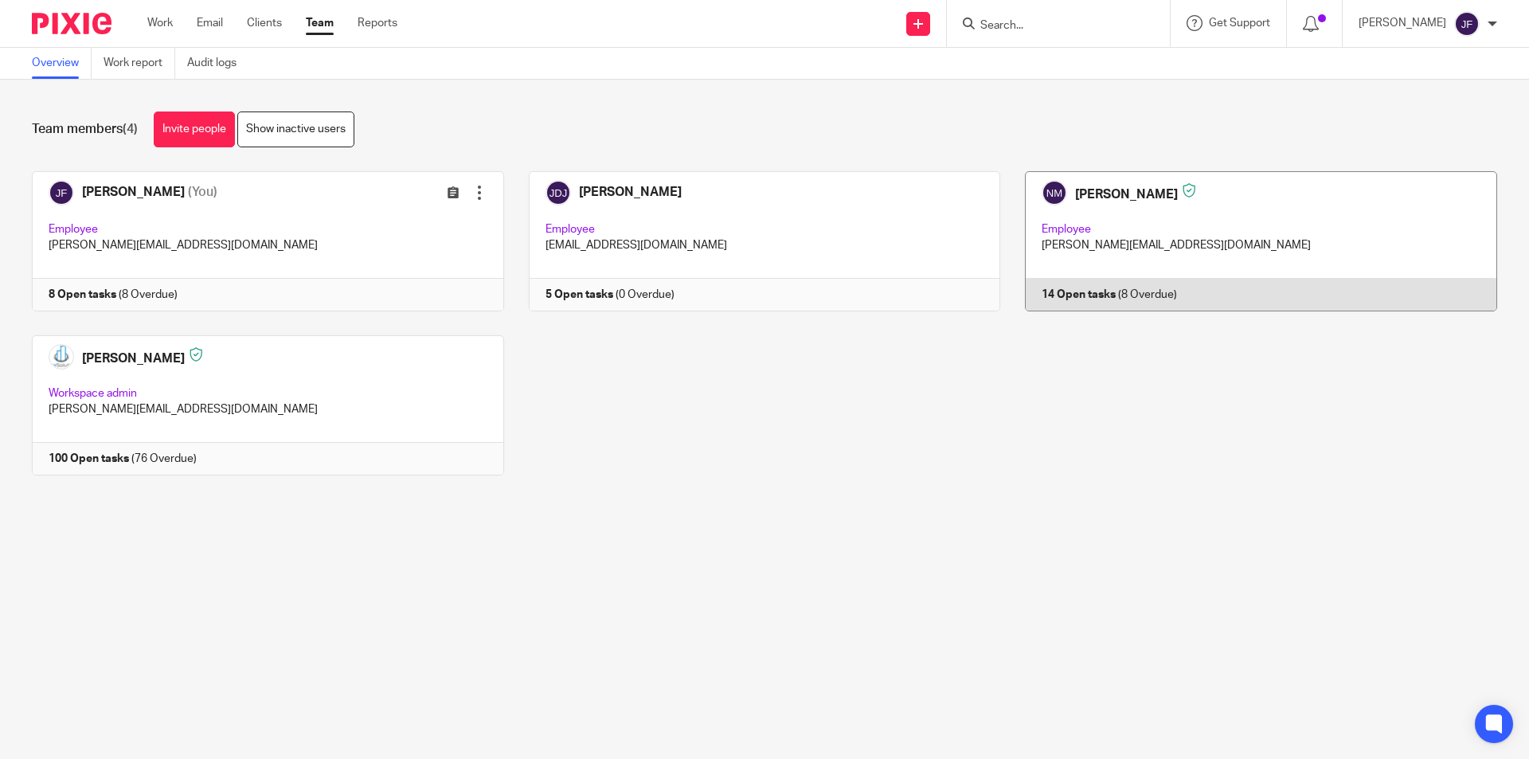
click at [1085, 289] on link at bounding box center [1248, 241] width 497 height 140
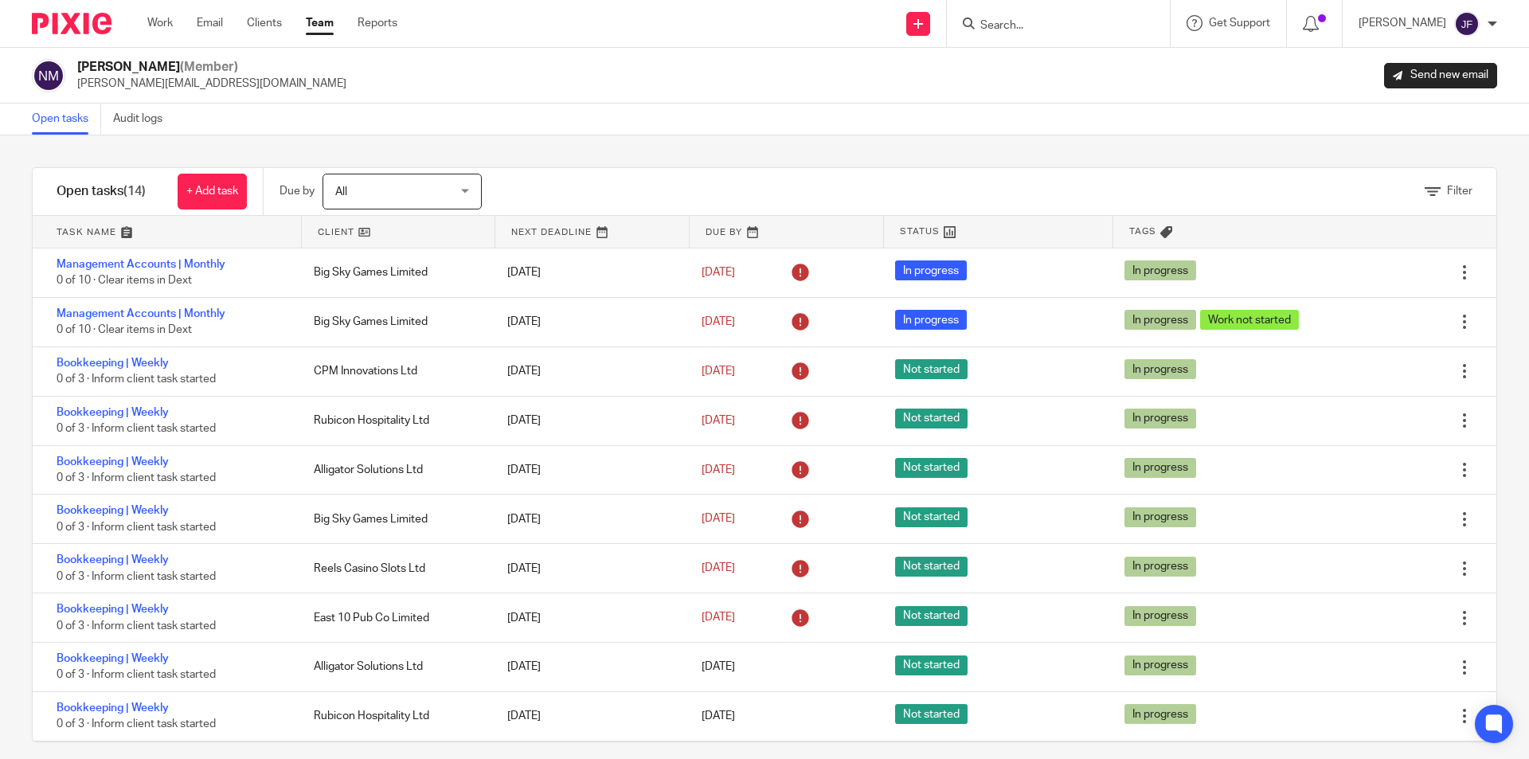
scroll to position [196, 0]
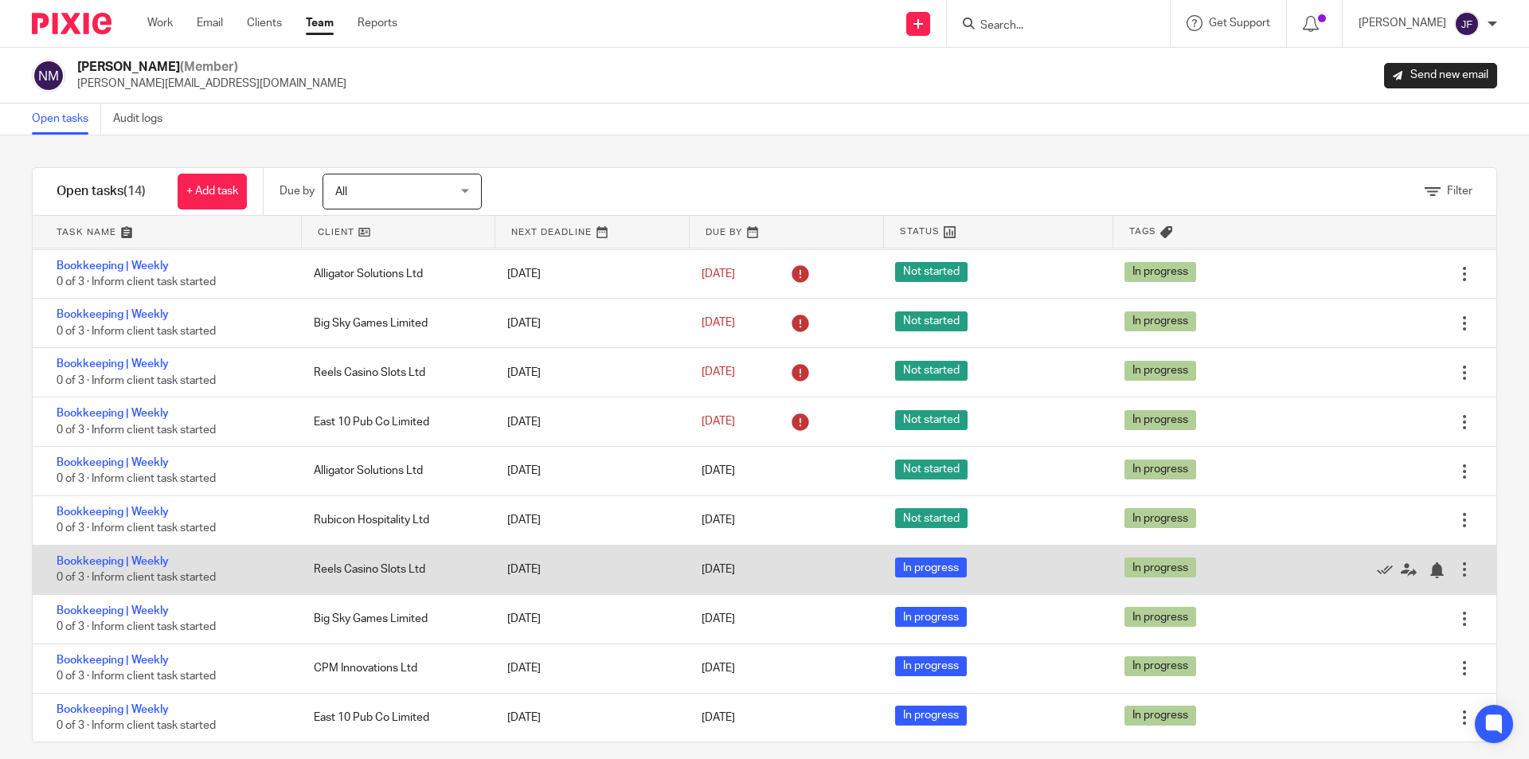
click at [1456, 565] on div at bounding box center [1464, 569] width 16 height 16
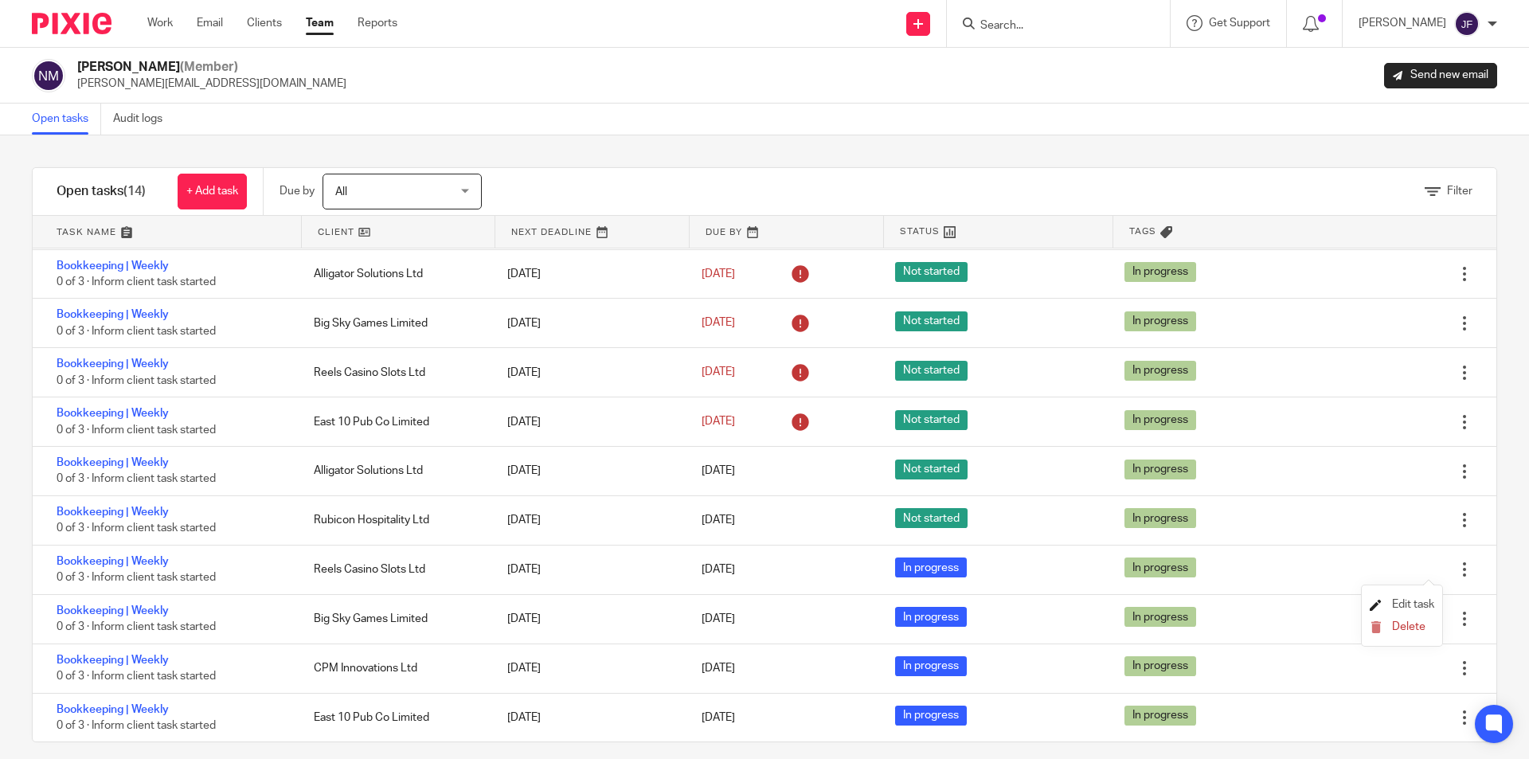
click at [1408, 599] on span "Edit task" at bounding box center [1413, 604] width 42 height 11
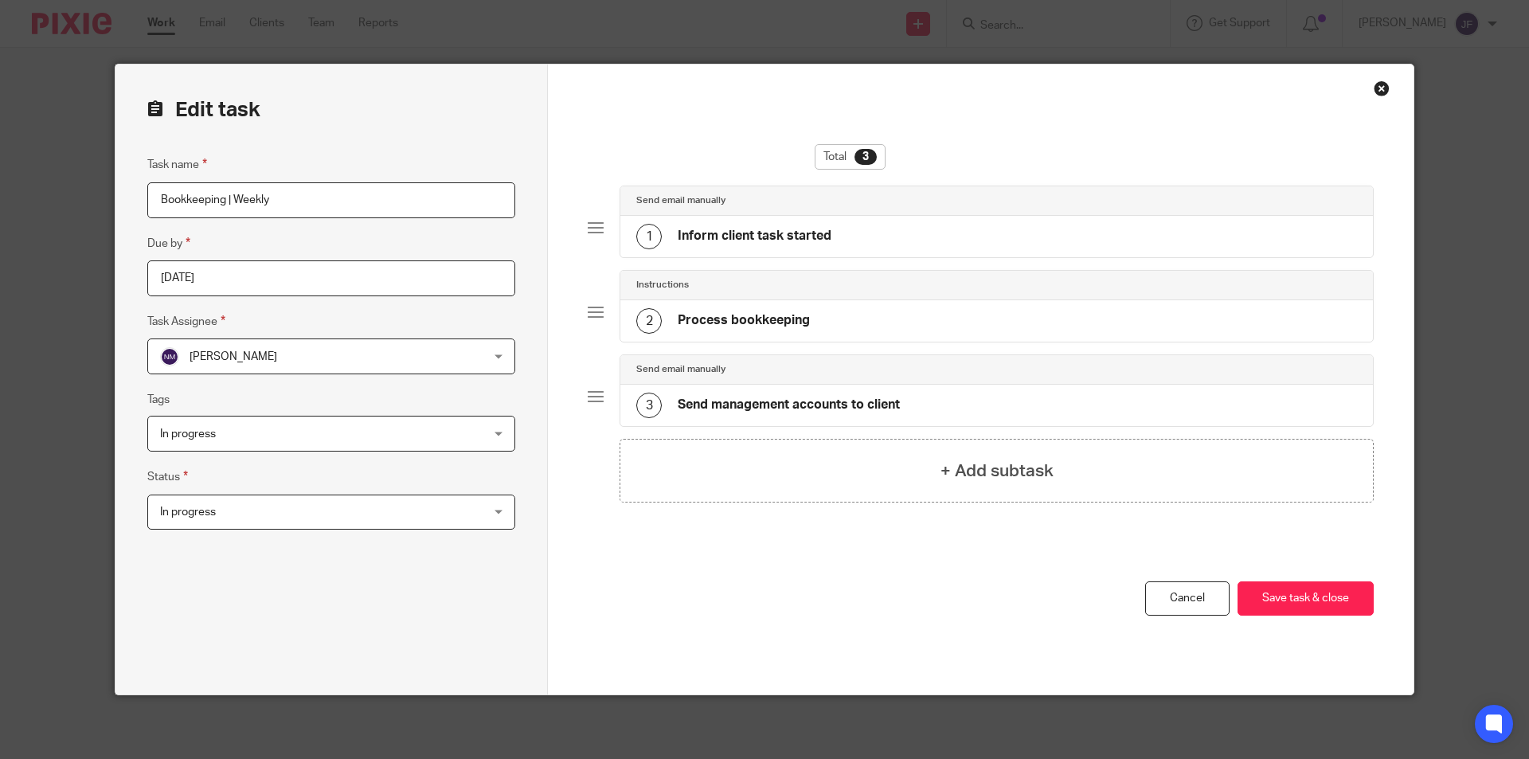
click at [182, 507] on span "In progress" at bounding box center [188, 511] width 56 height 11
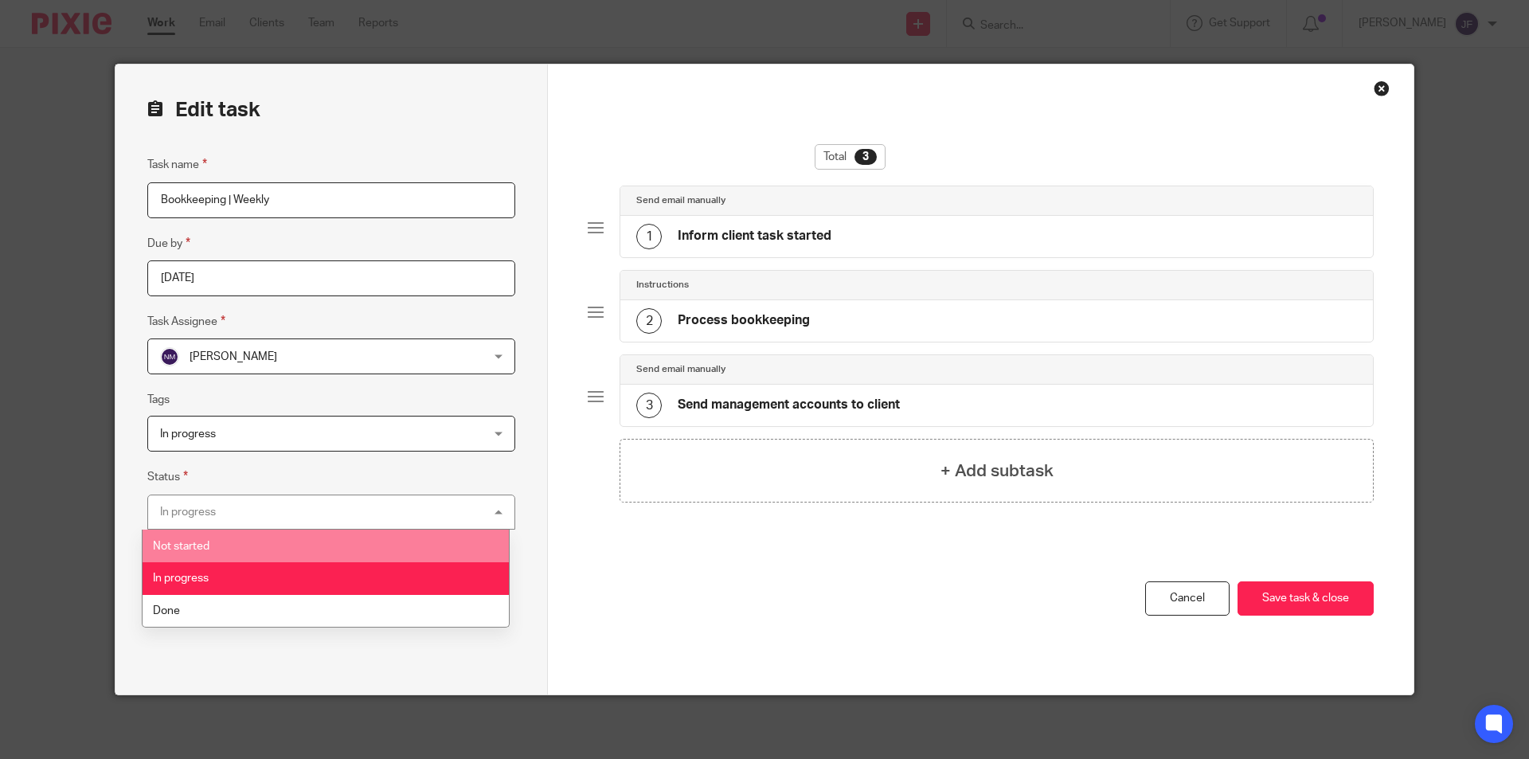
click at [207, 537] on li "Not started" at bounding box center [326, 546] width 366 height 33
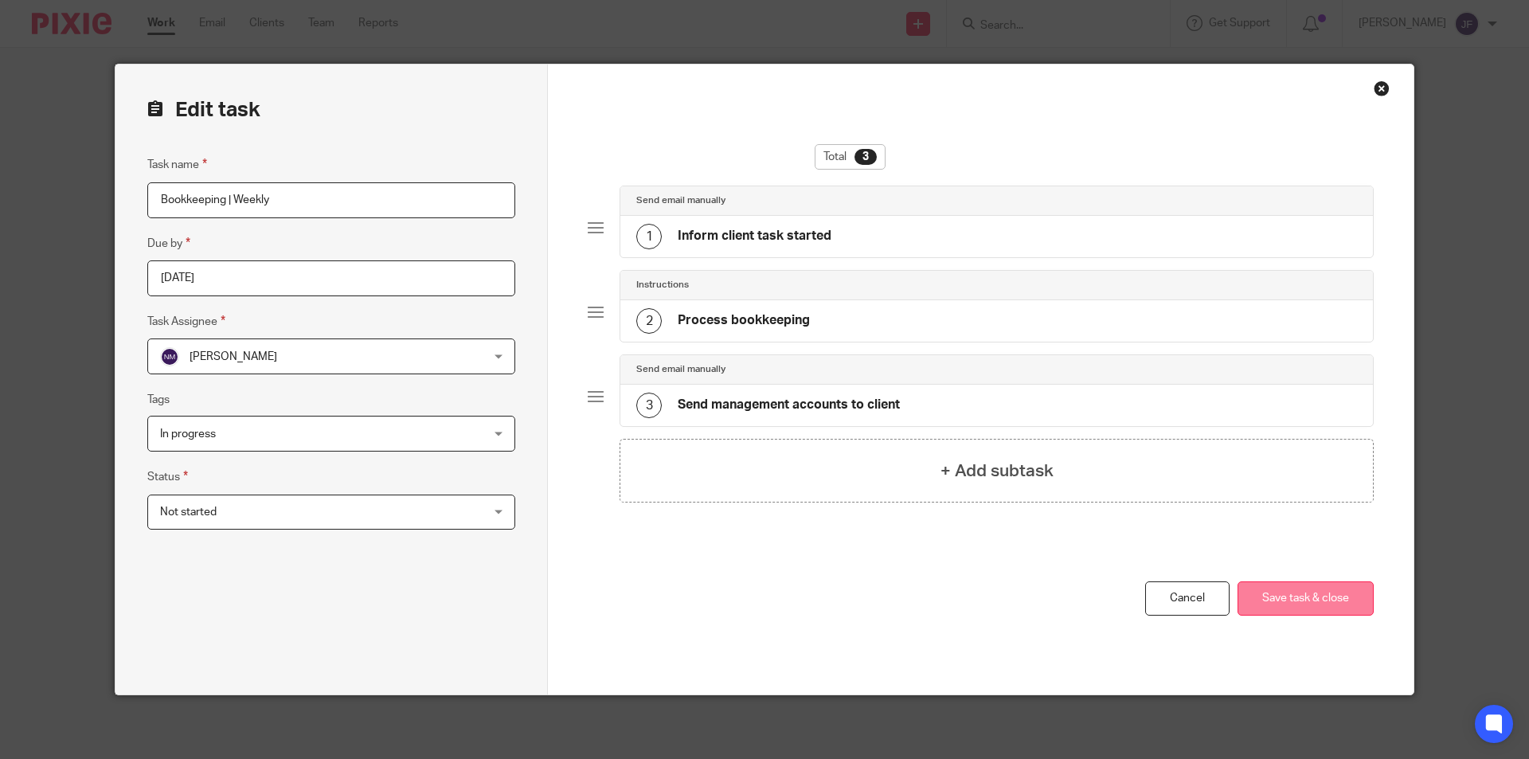
click at [1284, 593] on button "Save task & close" at bounding box center [1305, 598] width 136 height 34
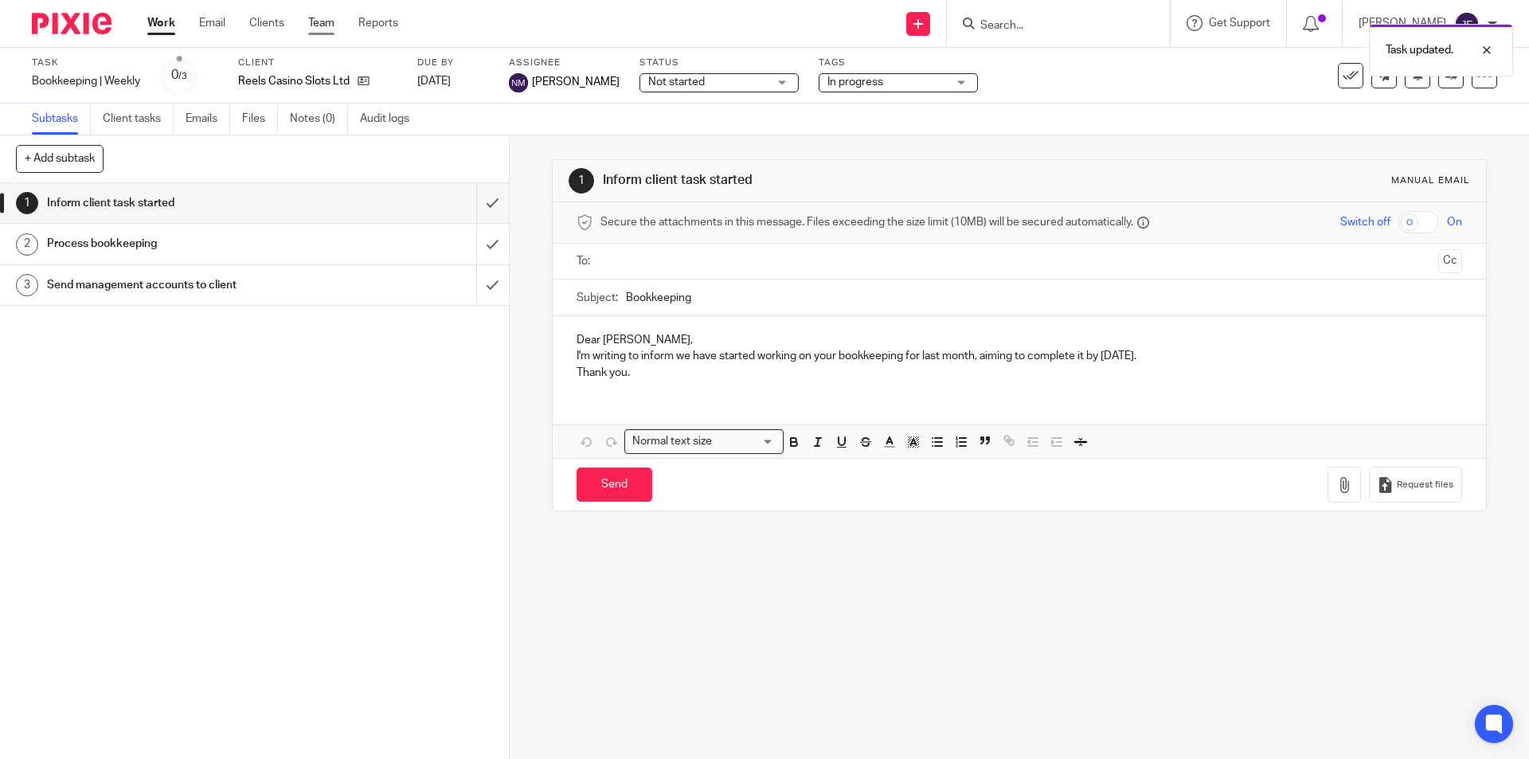
click at [323, 20] on link "Team" at bounding box center [321, 23] width 26 height 16
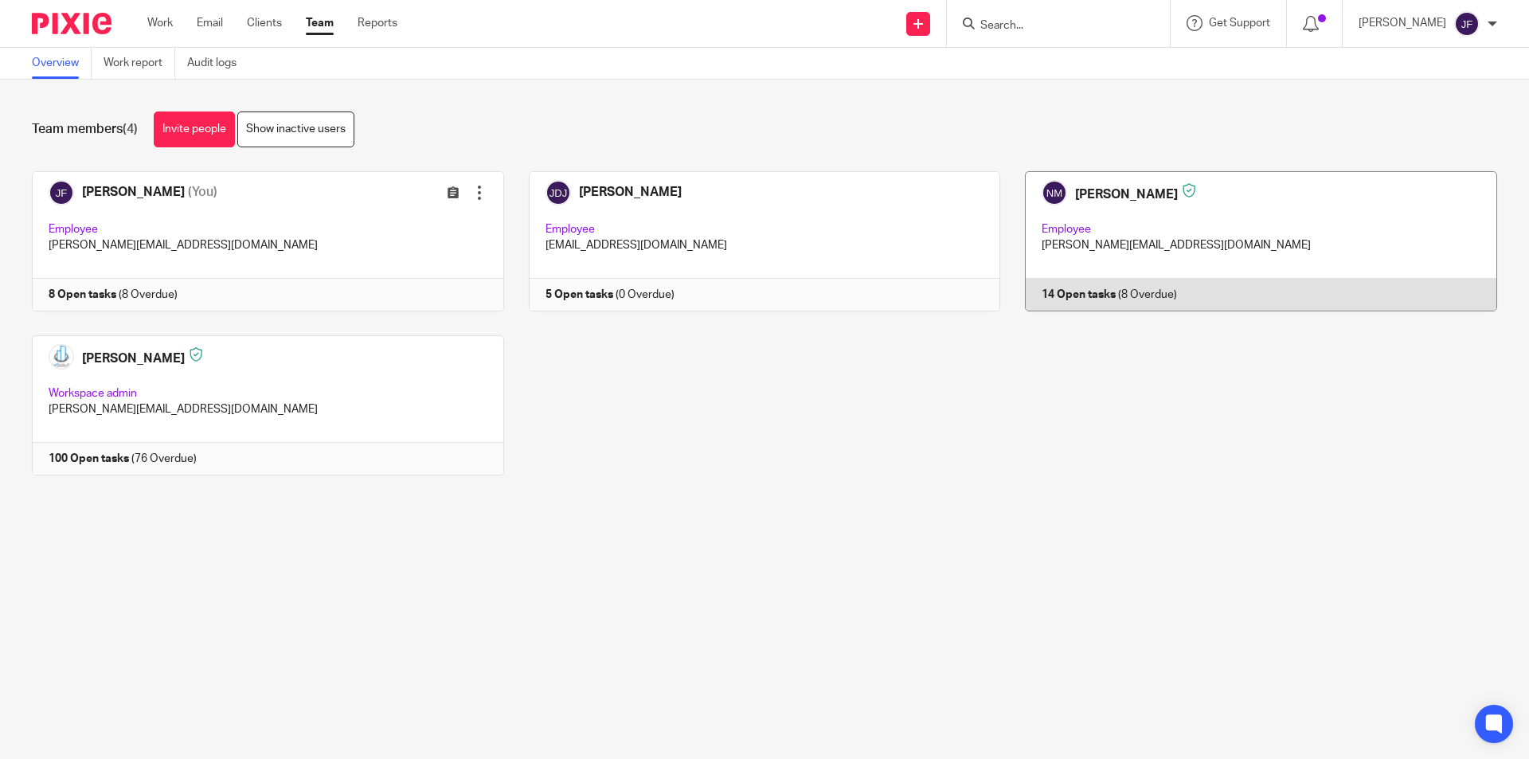
click at [1084, 294] on link at bounding box center [1248, 241] width 497 height 140
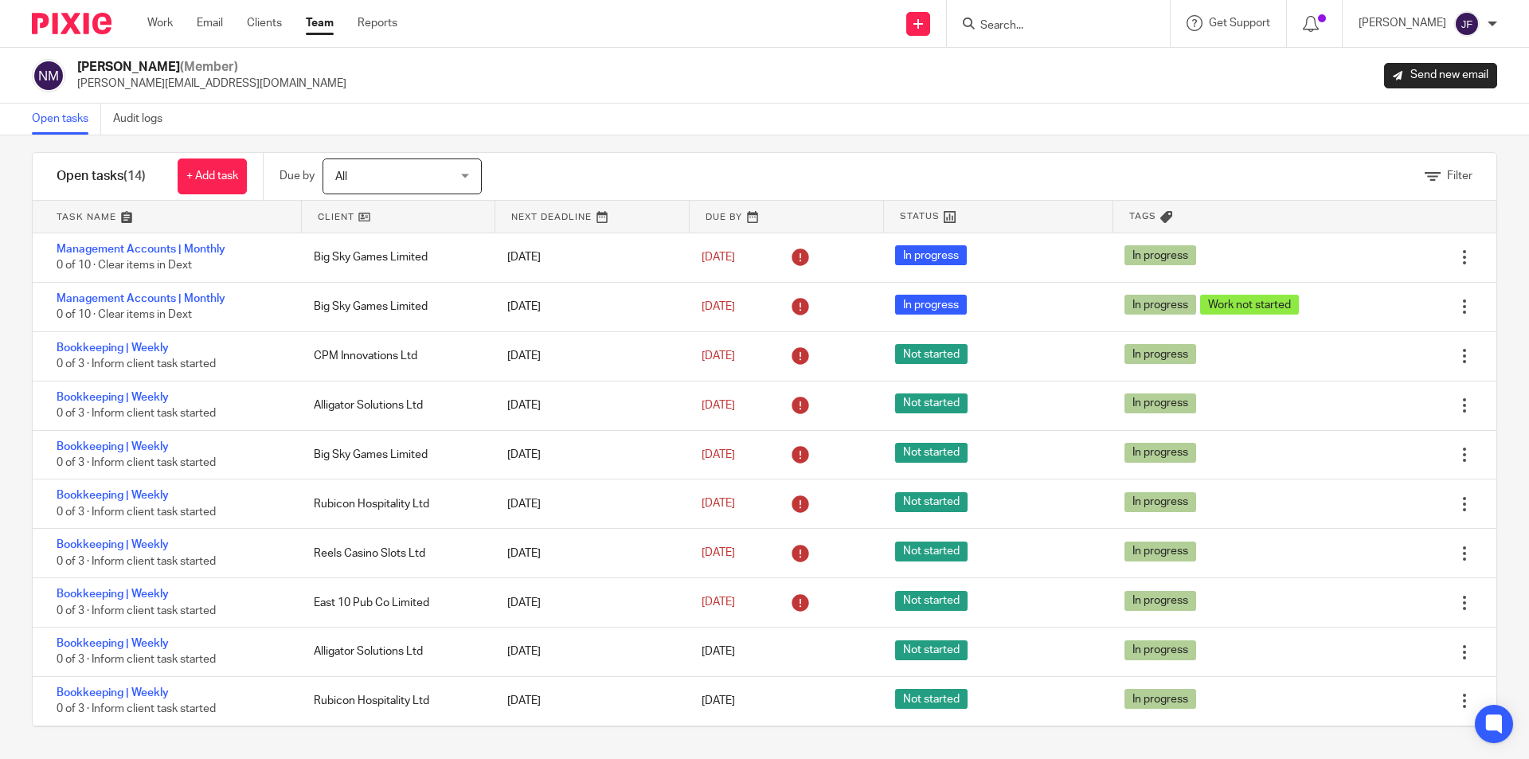
scroll to position [196, 0]
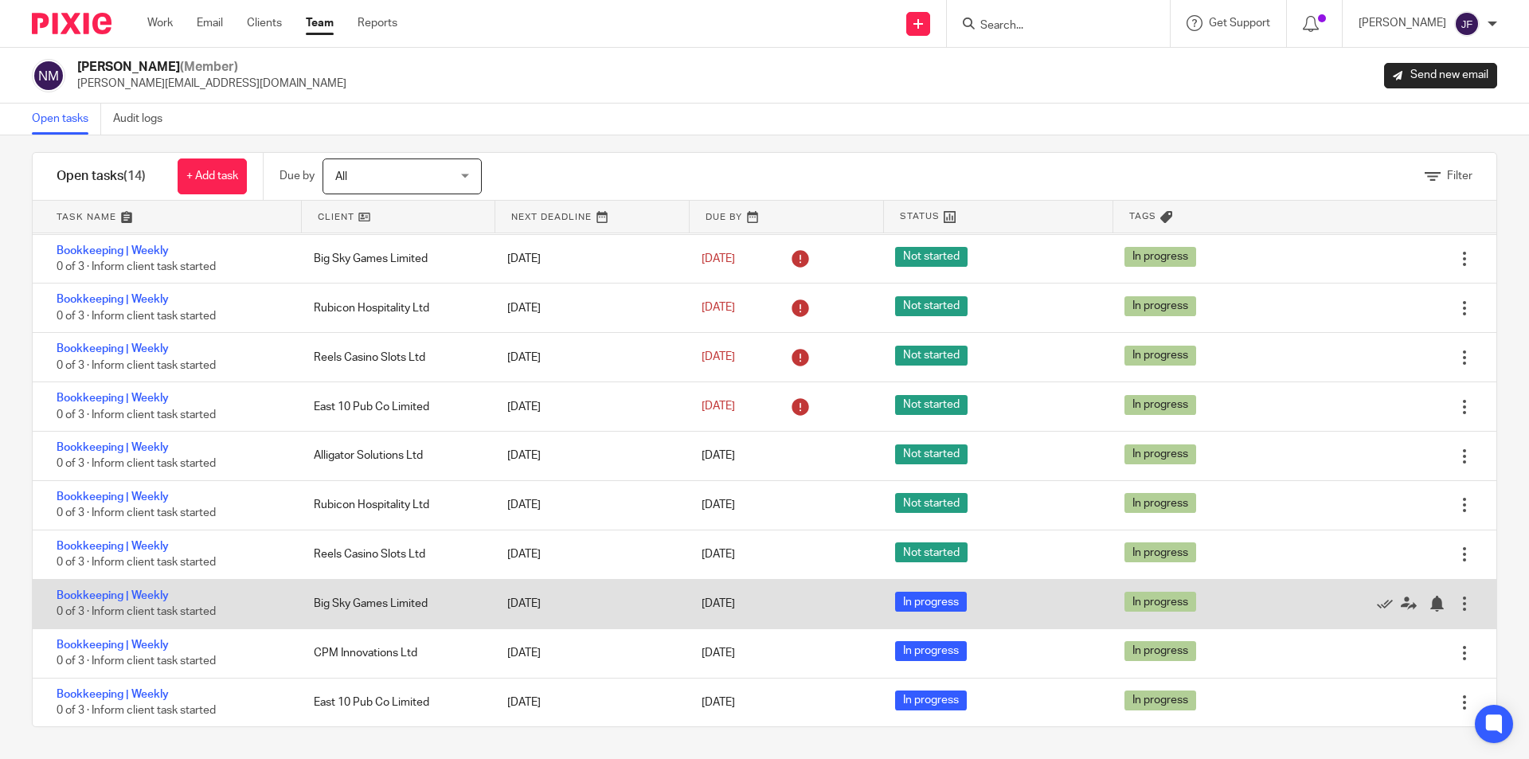
click at [1456, 598] on div at bounding box center [1464, 604] width 16 height 16
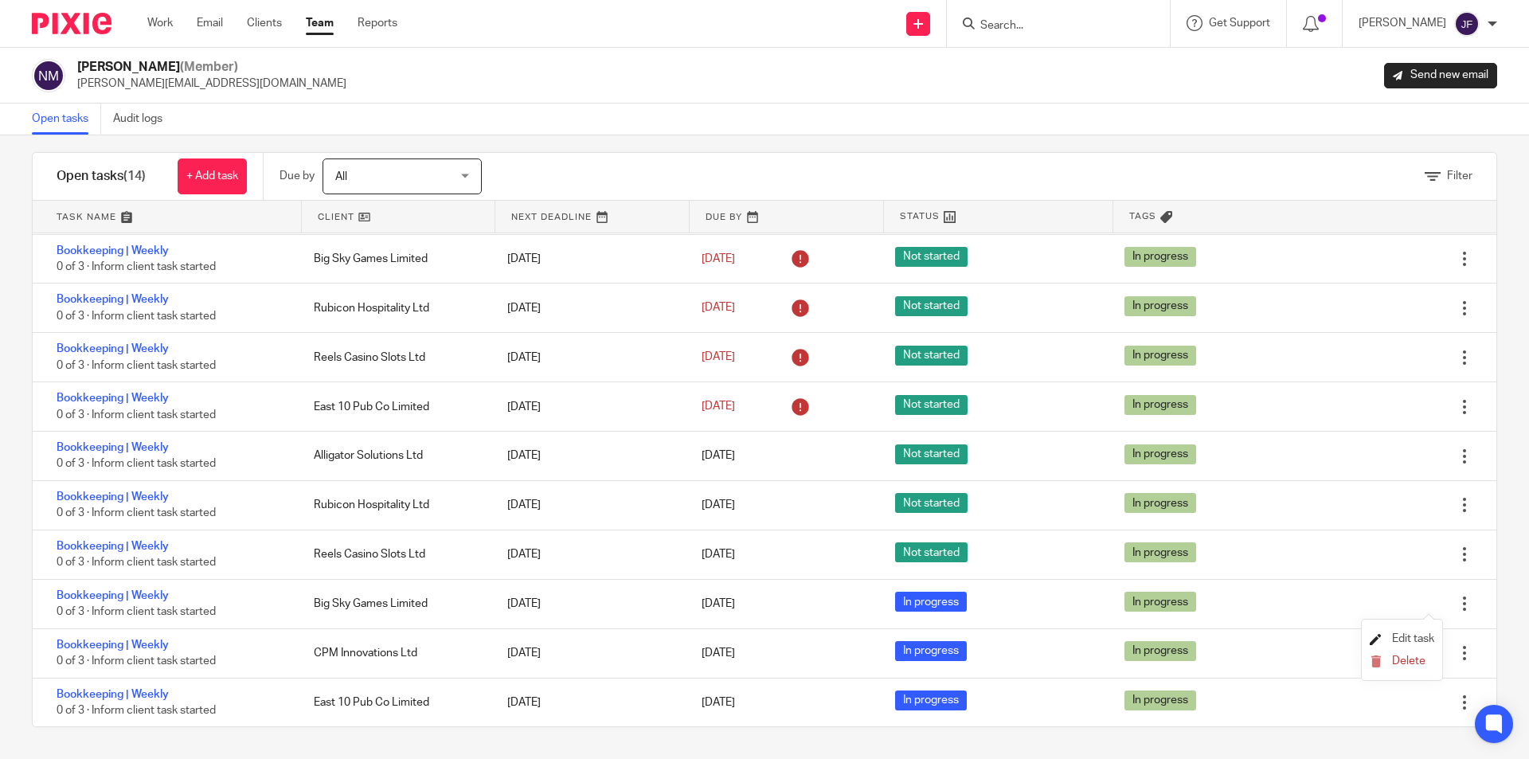
click at [1418, 639] on span "Edit task" at bounding box center [1413, 638] width 42 height 11
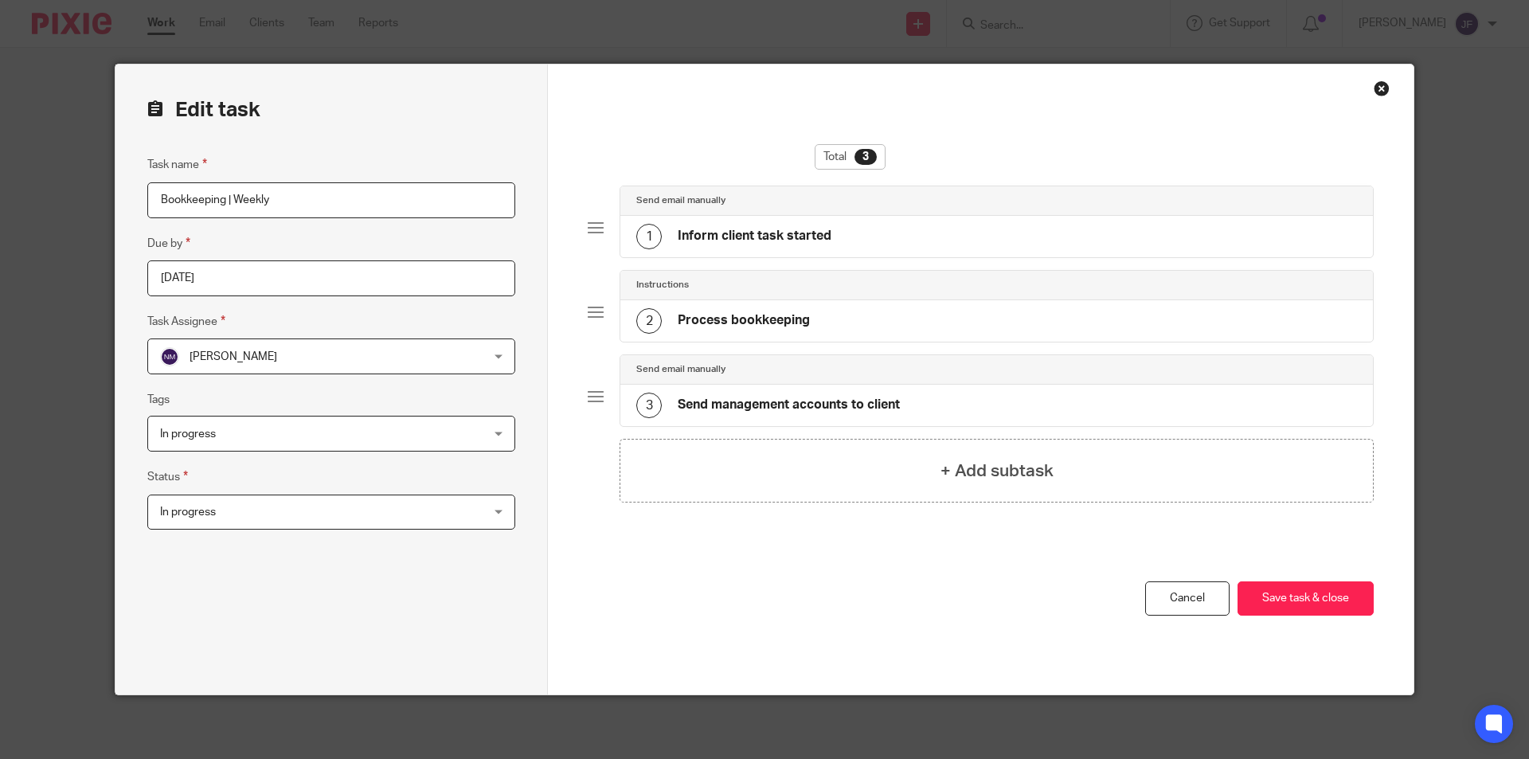
click at [292, 501] on span "In progress" at bounding box center [301, 511] width 283 height 33
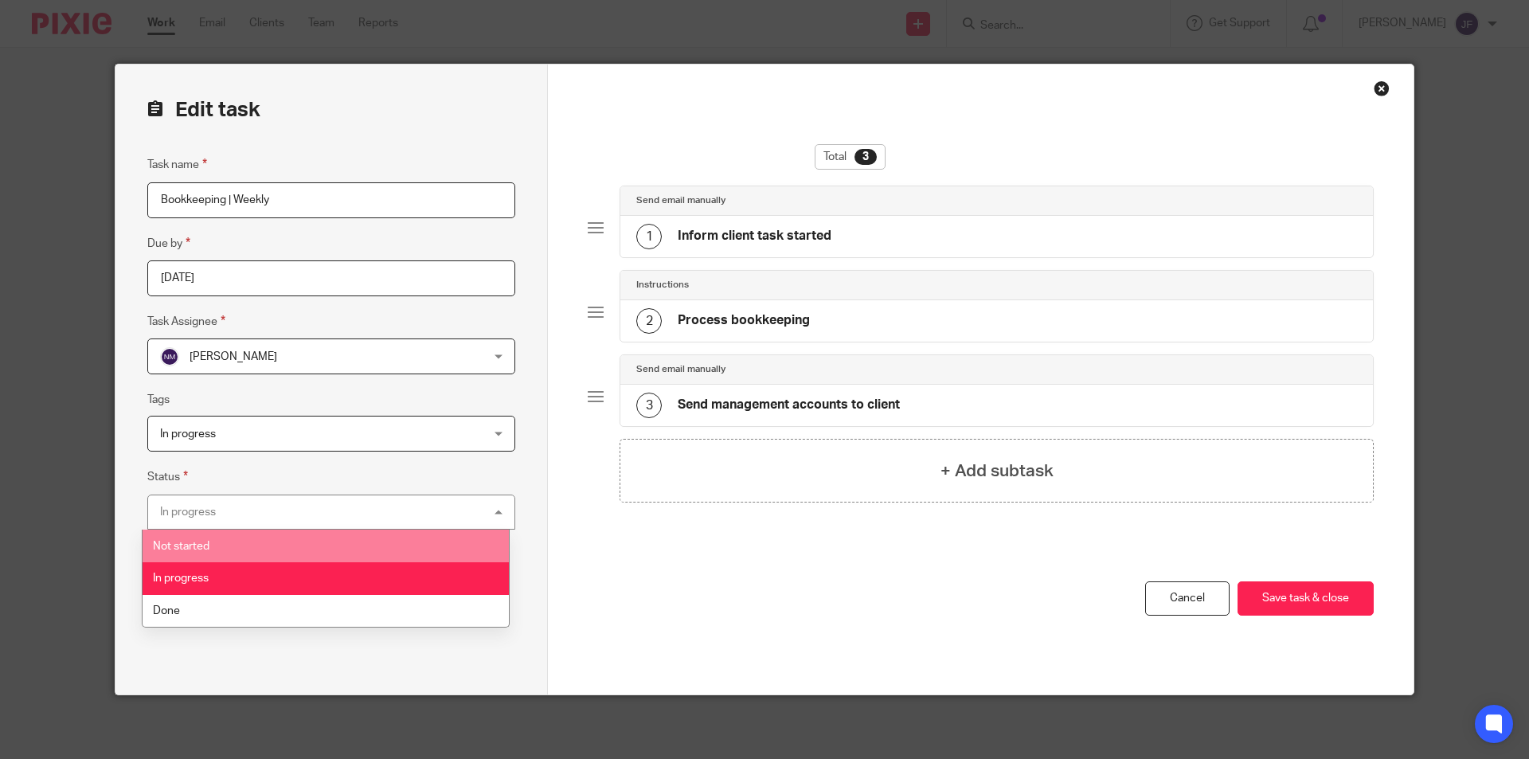
click at [268, 537] on li "Not started" at bounding box center [326, 546] width 366 height 33
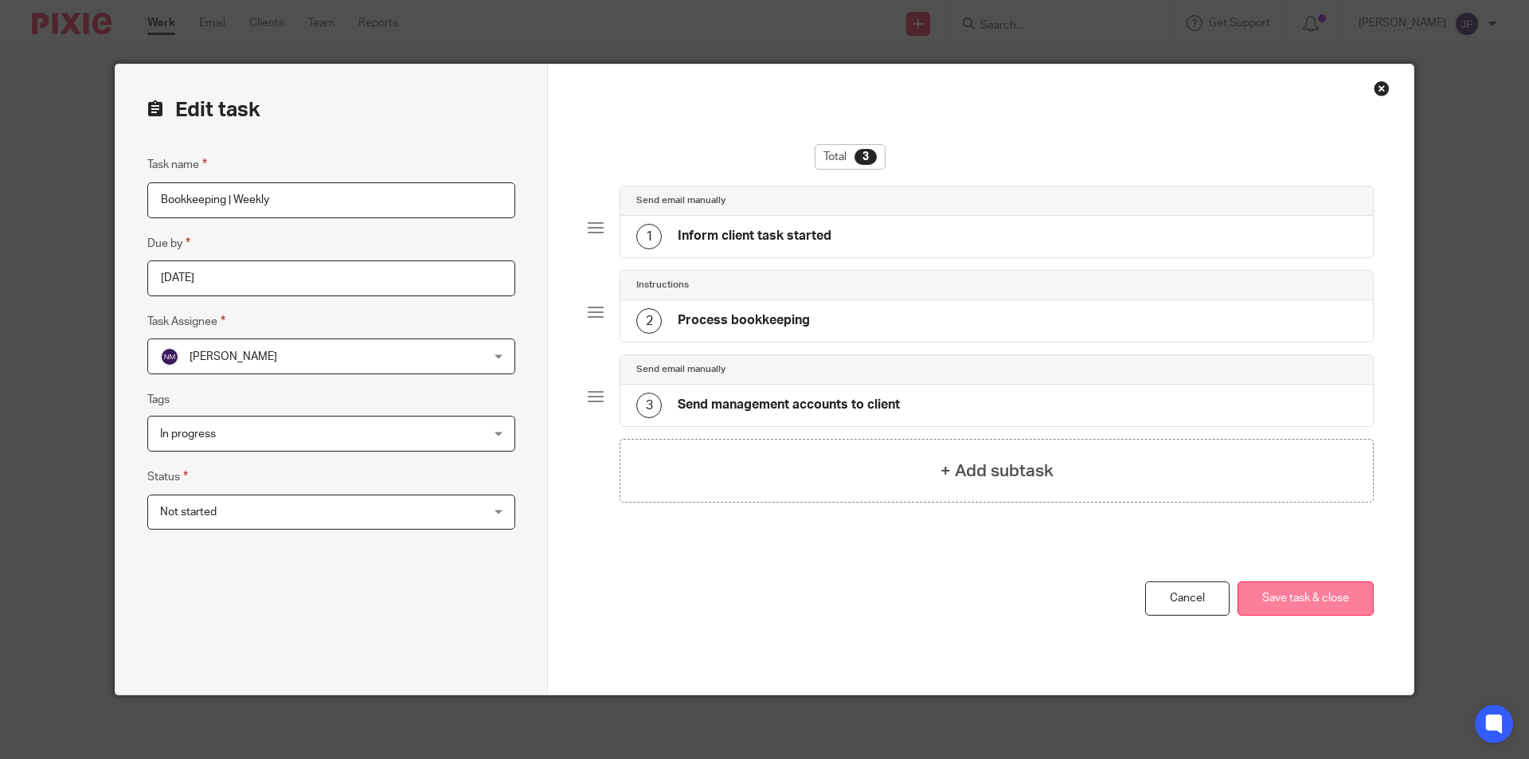
click at [1326, 603] on button "Save task & close" at bounding box center [1305, 598] width 136 height 34
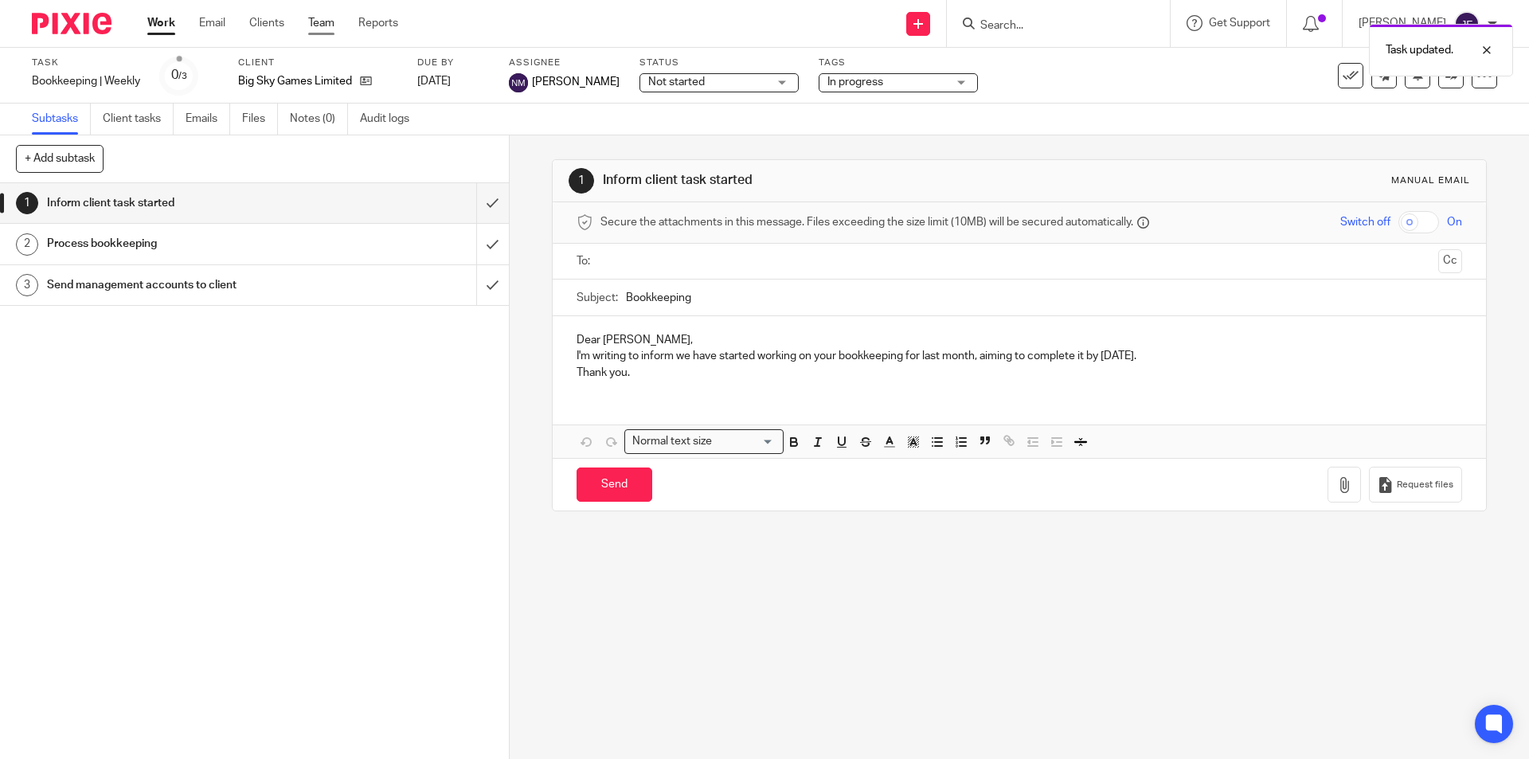
click at [324, 22] on link "Team" at bounding box center [321, 23] width 26 height 16
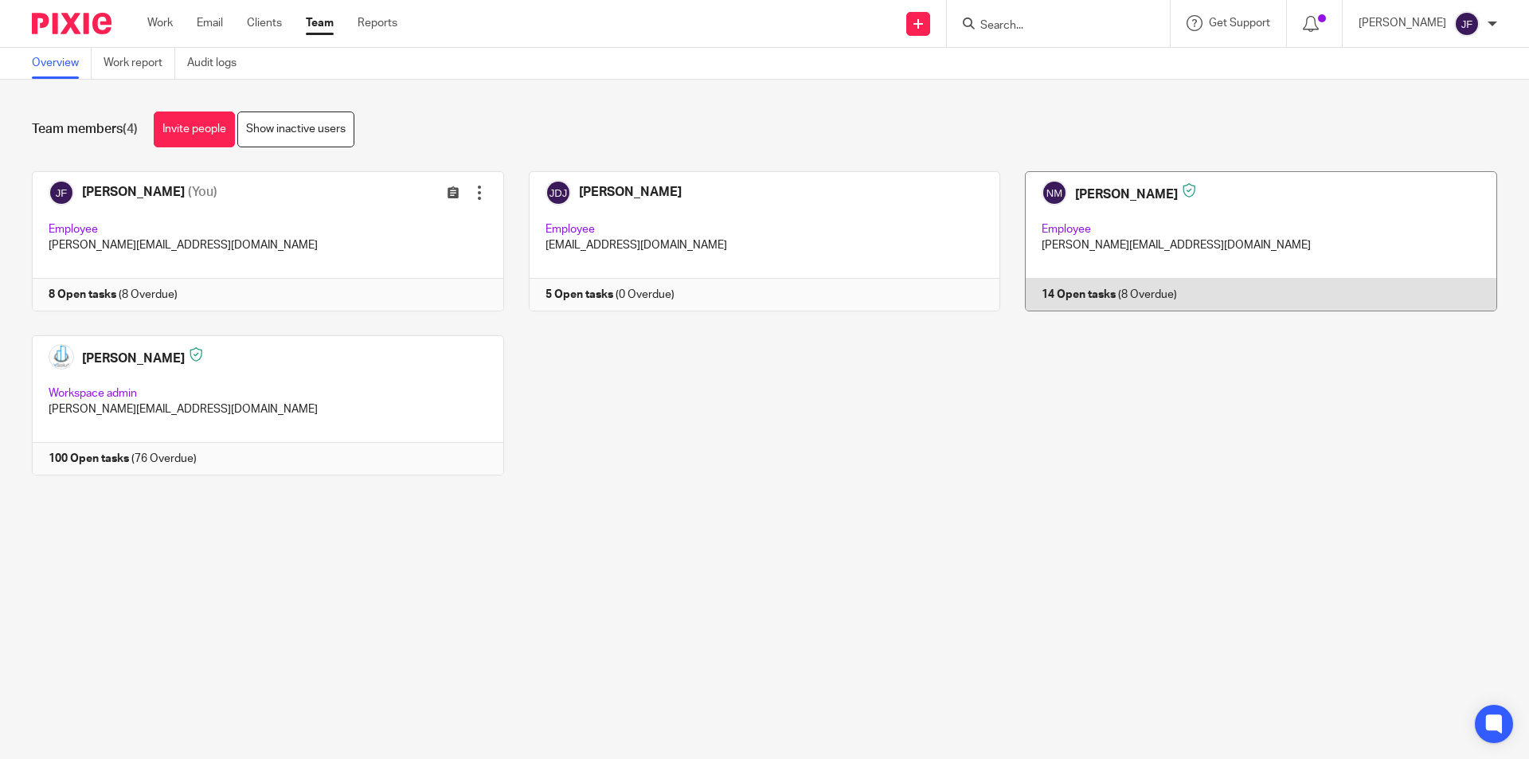
click at [1076, 295] on link at bounding box center [1248, 241] width 497 height 140
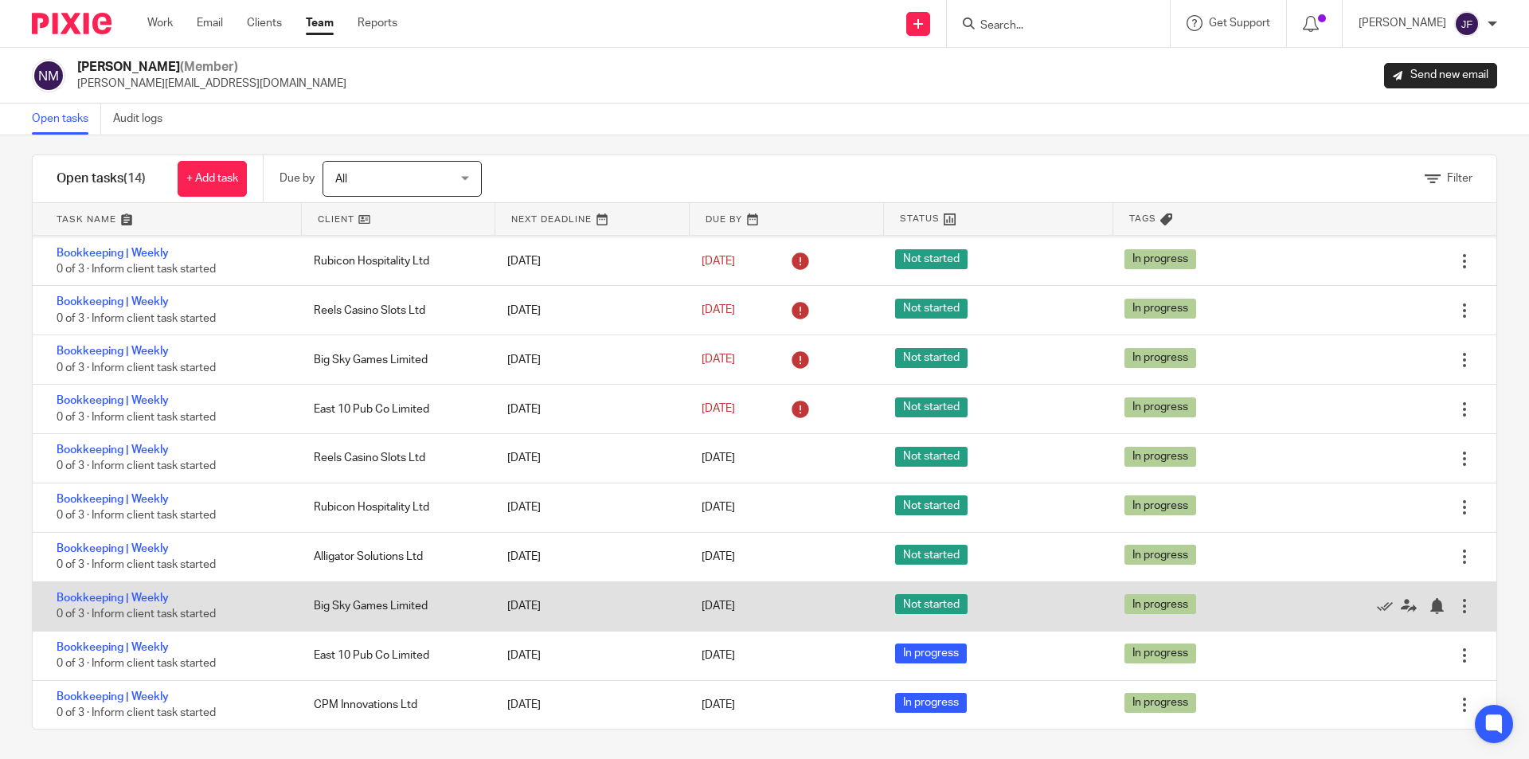
scroll to position [15, 0]
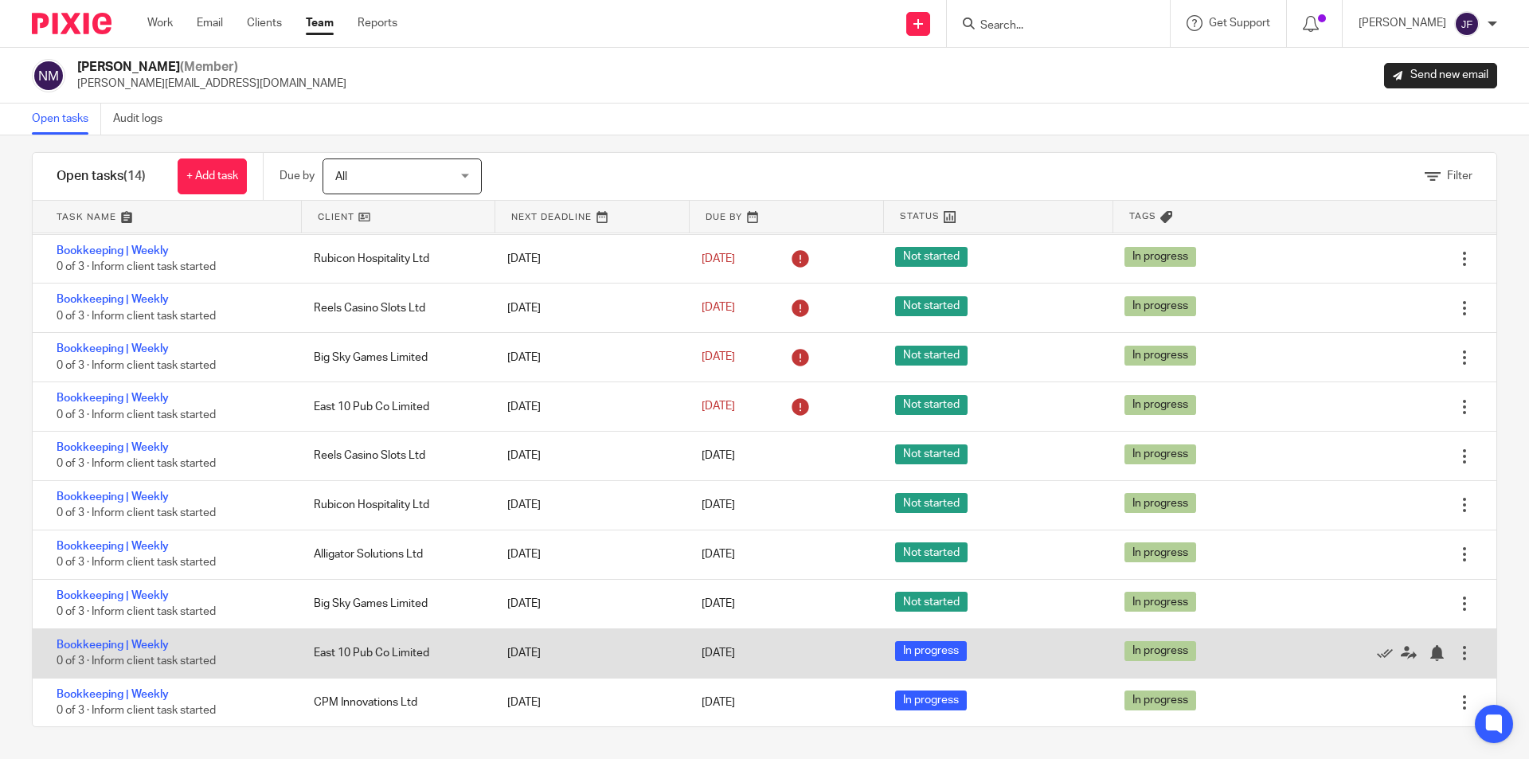
click at [1456, 647] on div at bounding box center [1464, 653] width 16 height 16
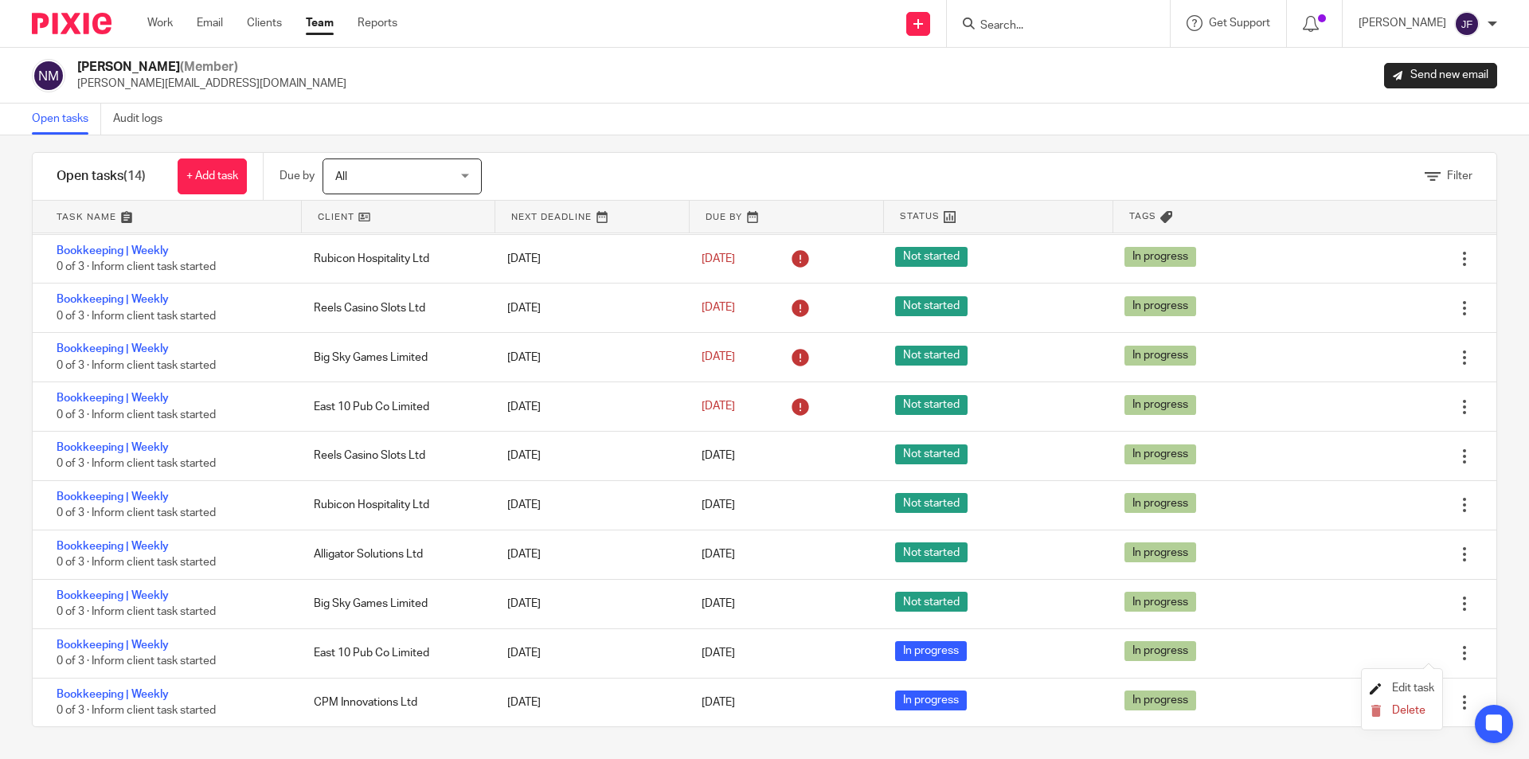
click at [1402, 688] on span "Edit task" at bounding box center [1413, 687] width 42 height 11
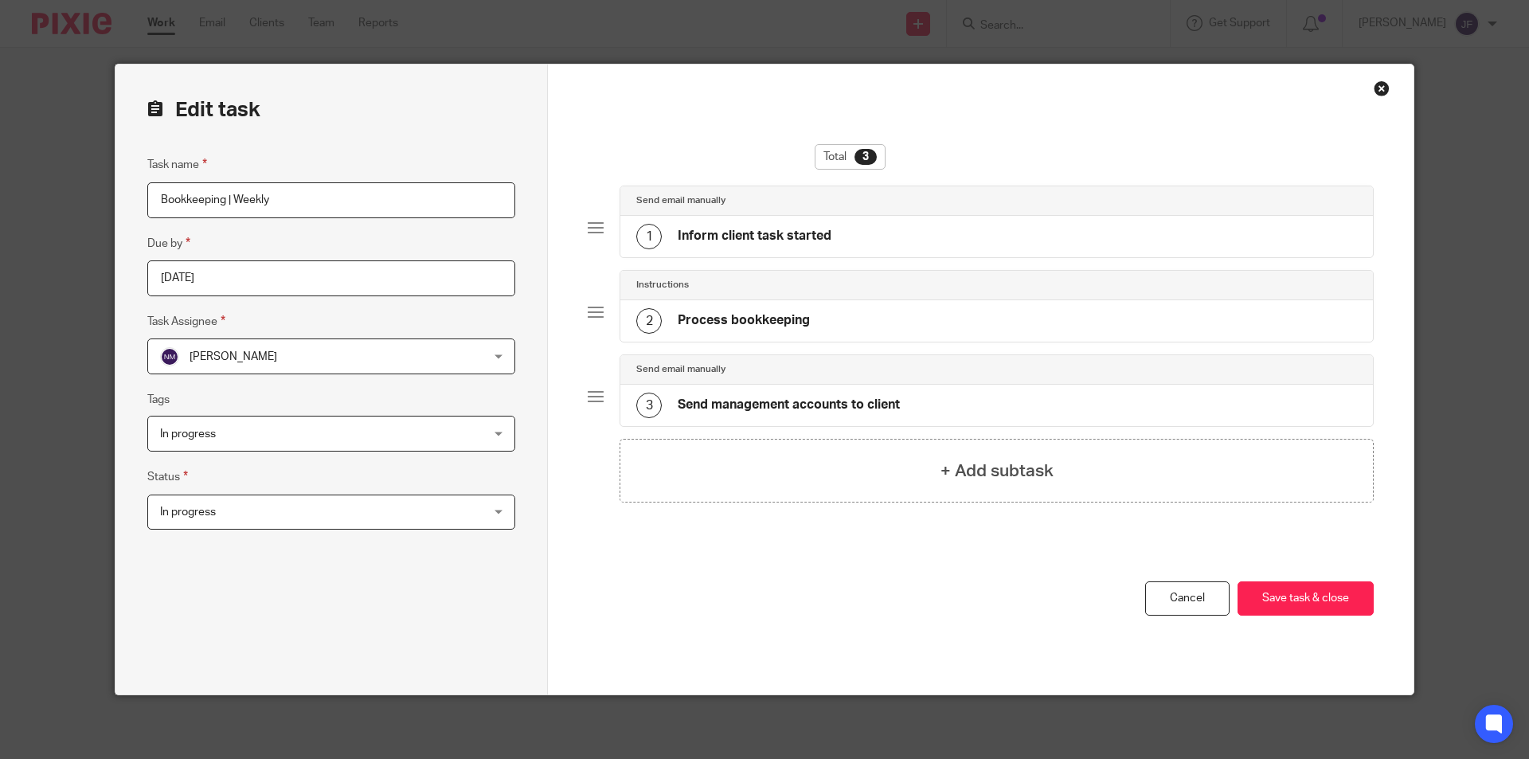
click at [262, 509] on span "In progress" at bounding box center [301, 511] width 283 height 33
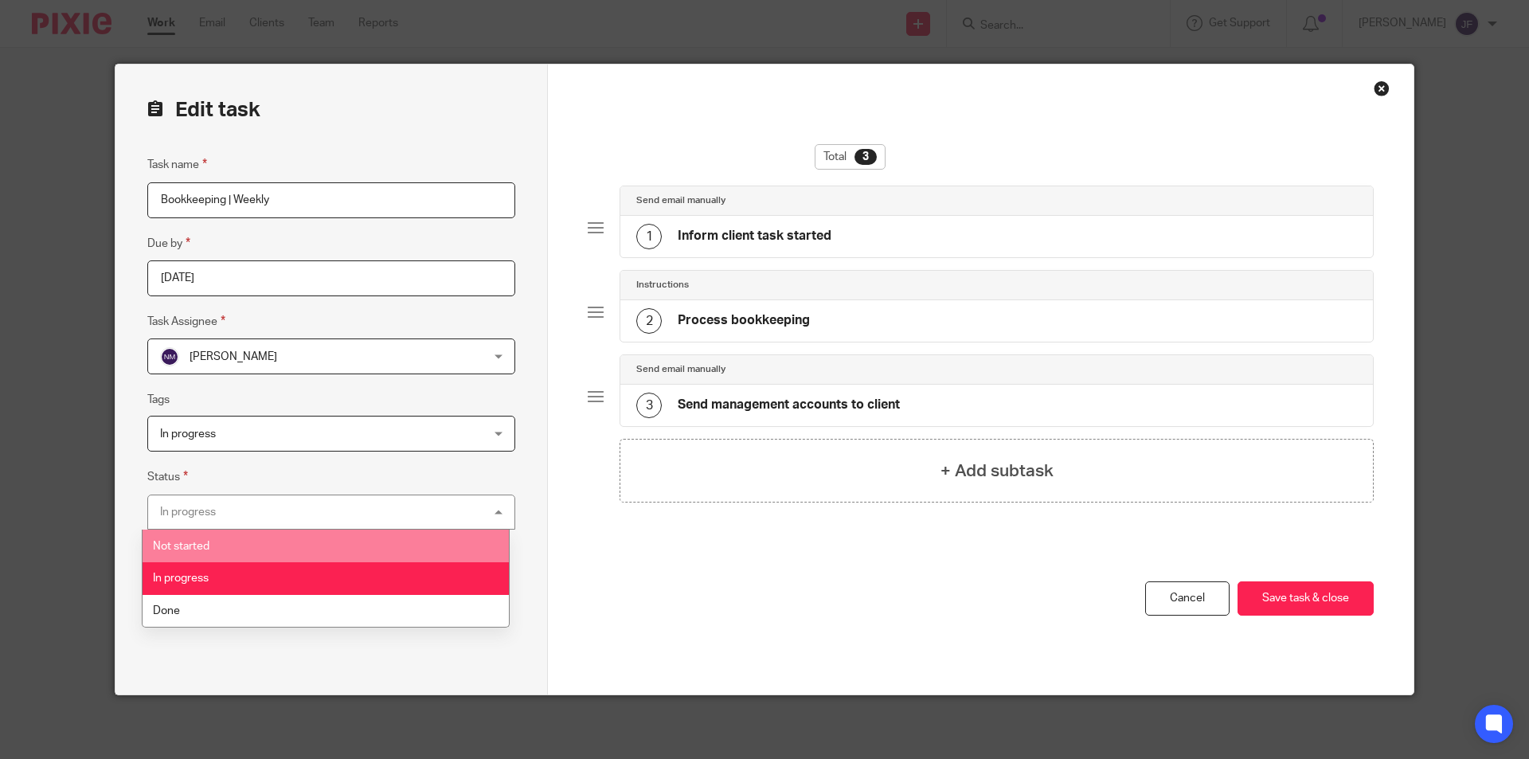
click at [253, 544] on li "Not started" at bounding box center [326, 546] width 366 height 33
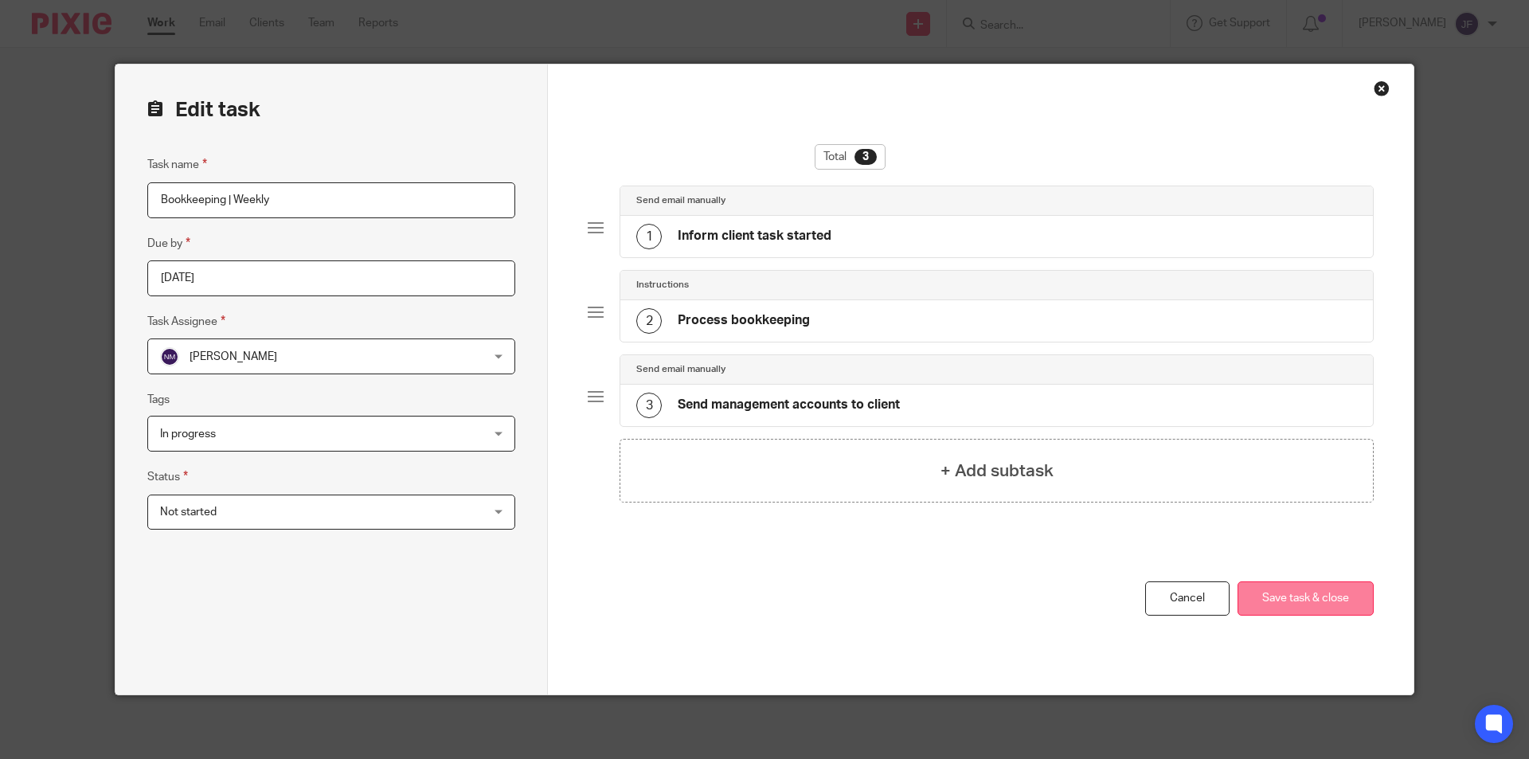
click at [1287, 589] on button "Save task & close" at bounding box center [1305, 598] width 136 height 34
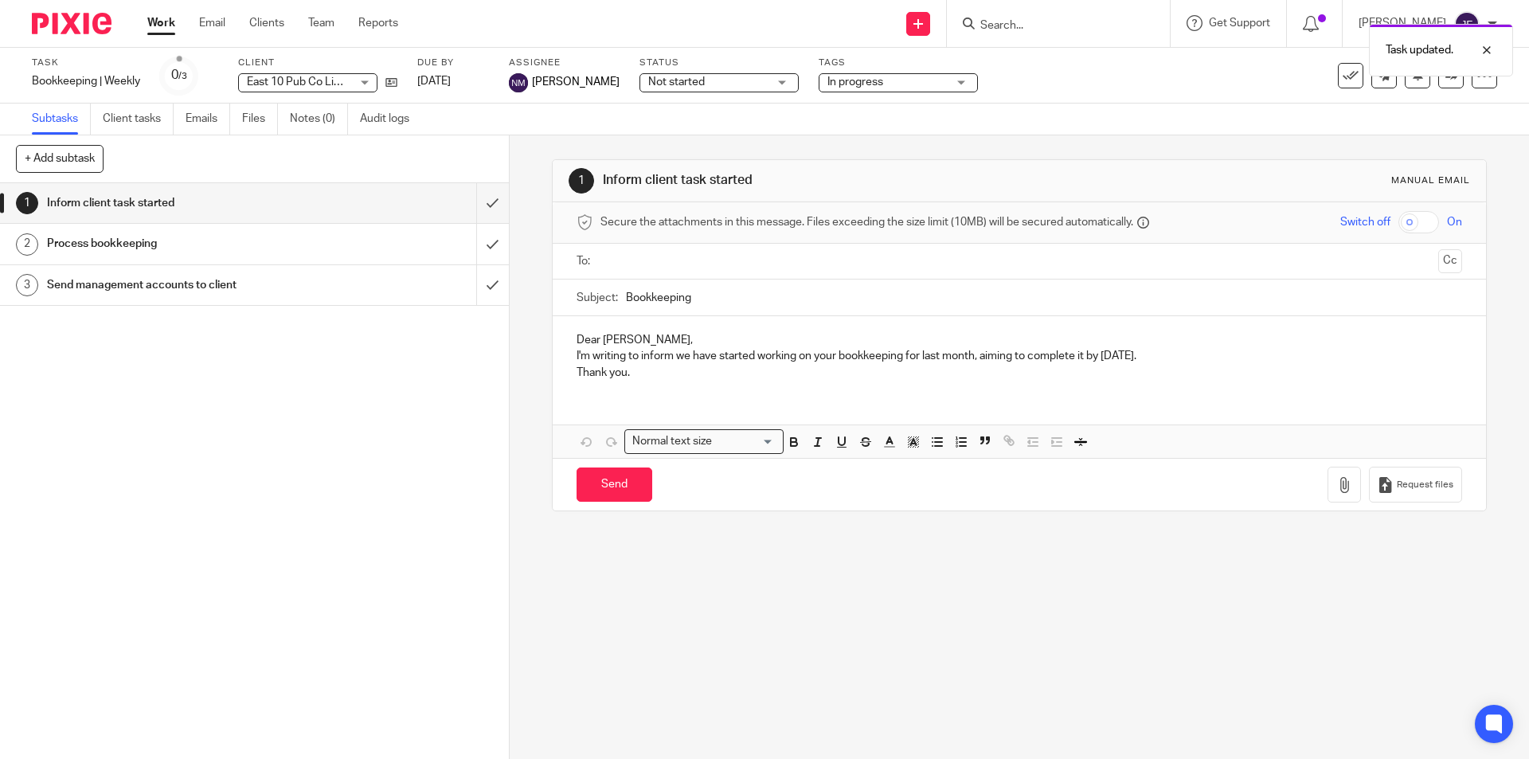
click at [336, 21] on ul "Work Email Clients Team Reports" at bounding box center [284, 23] width 275 height 16
click at [330, 23] on link "Team" at bounding box center [321, 23] width 26 height 16
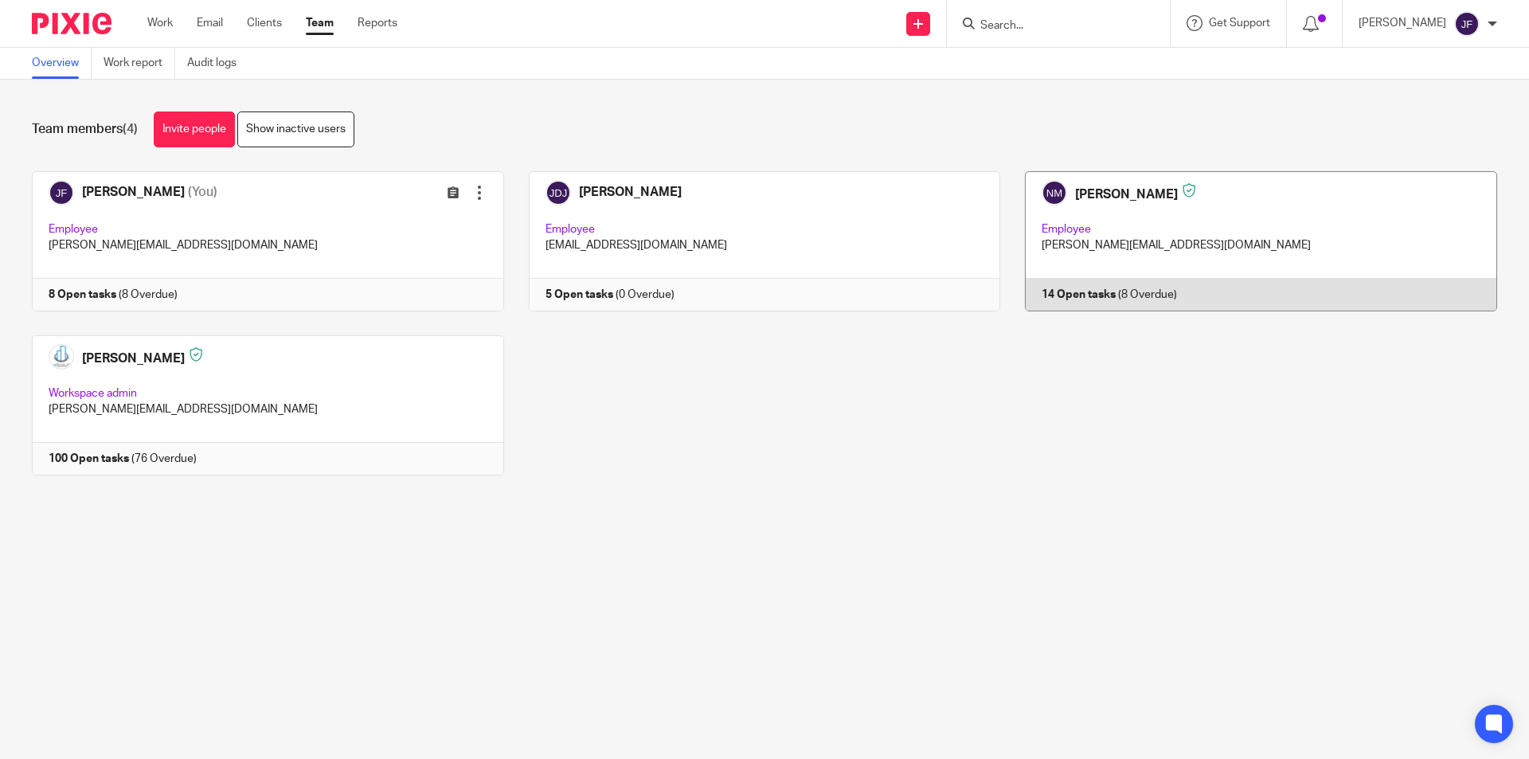
click at [1068, 293] on link at bounding box center [1248, 241] width 497 height 140
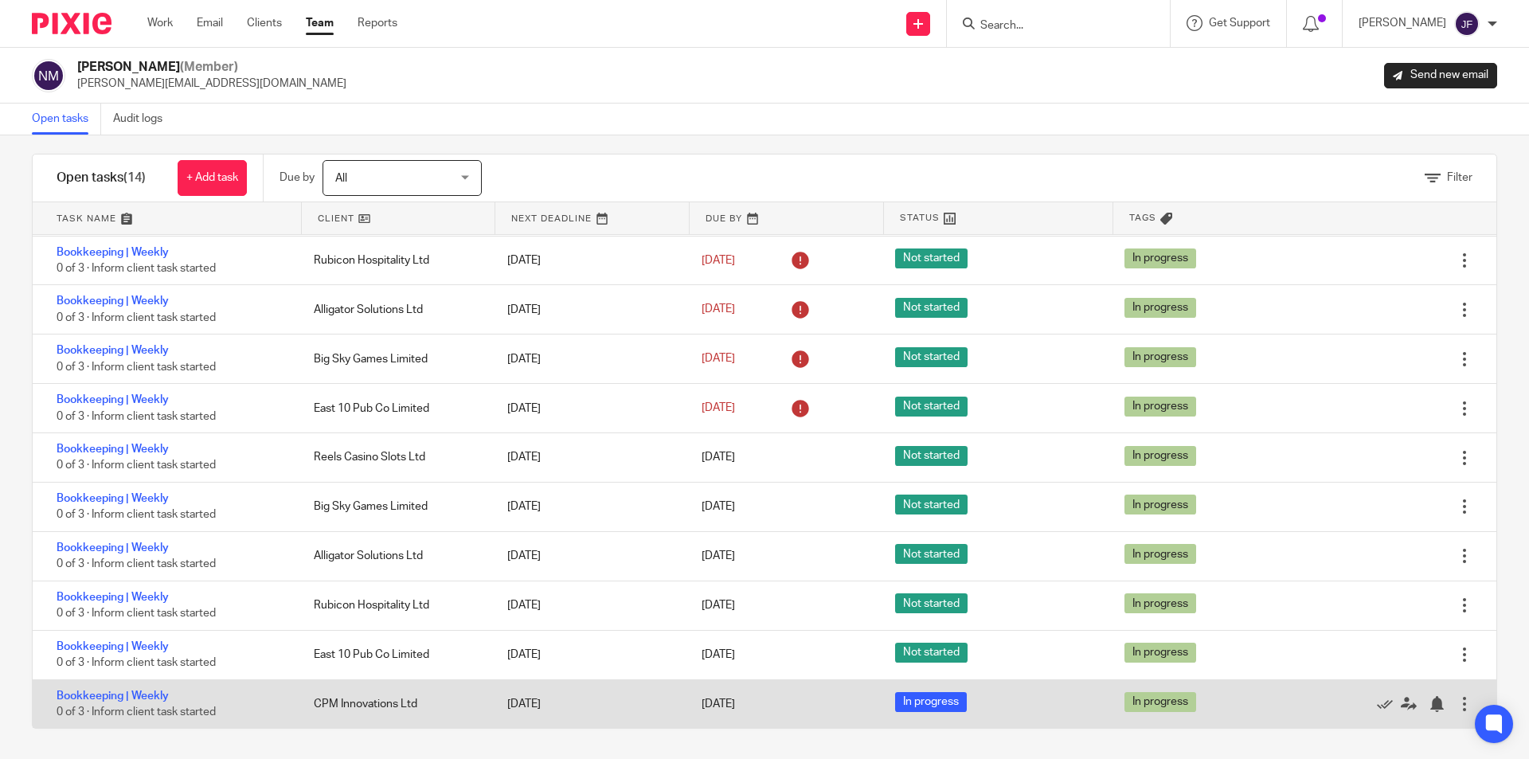
scroll to position [15, 0]
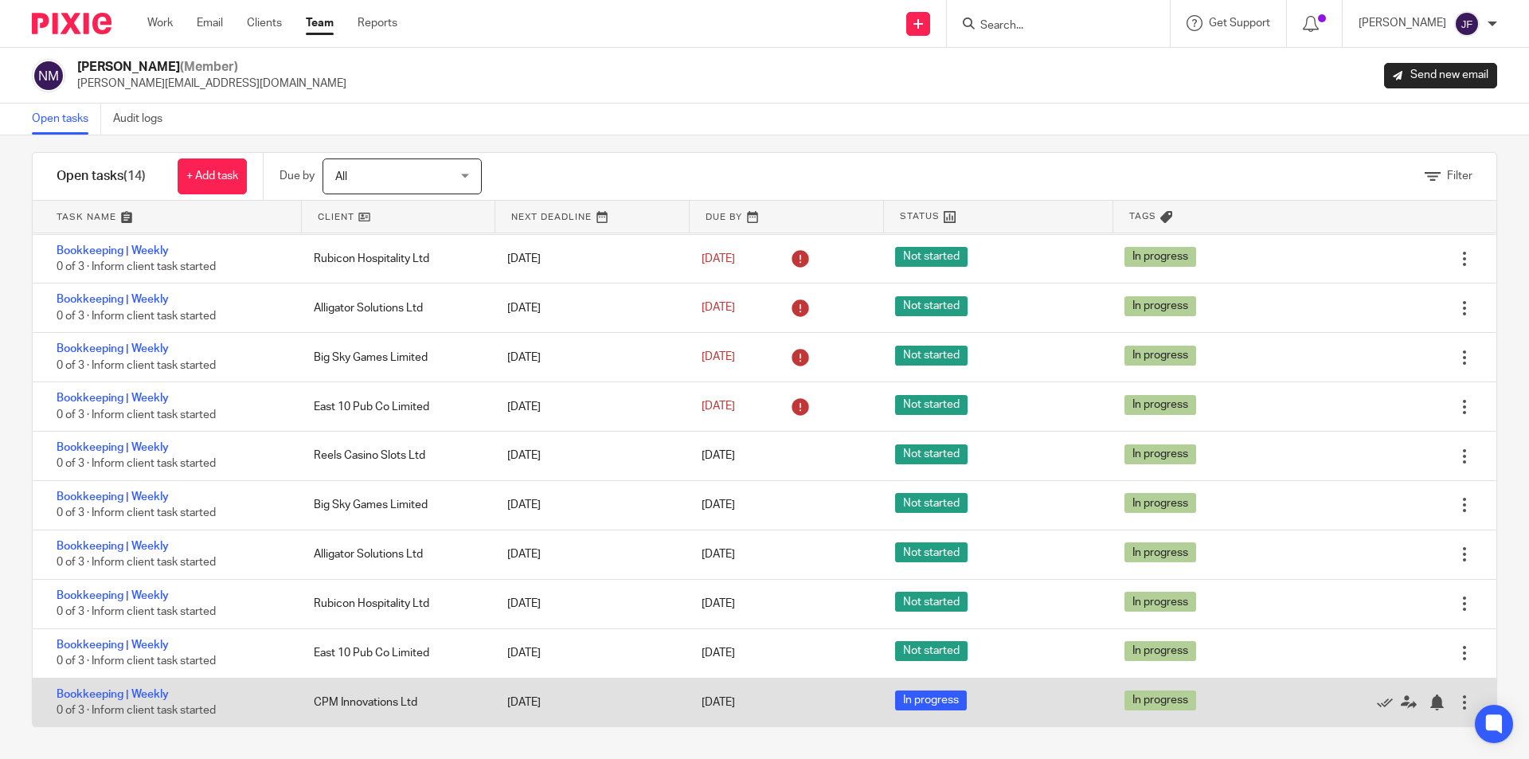
click at [1456, 700] on div at bounding box center [1464, 702] width 16 height 16
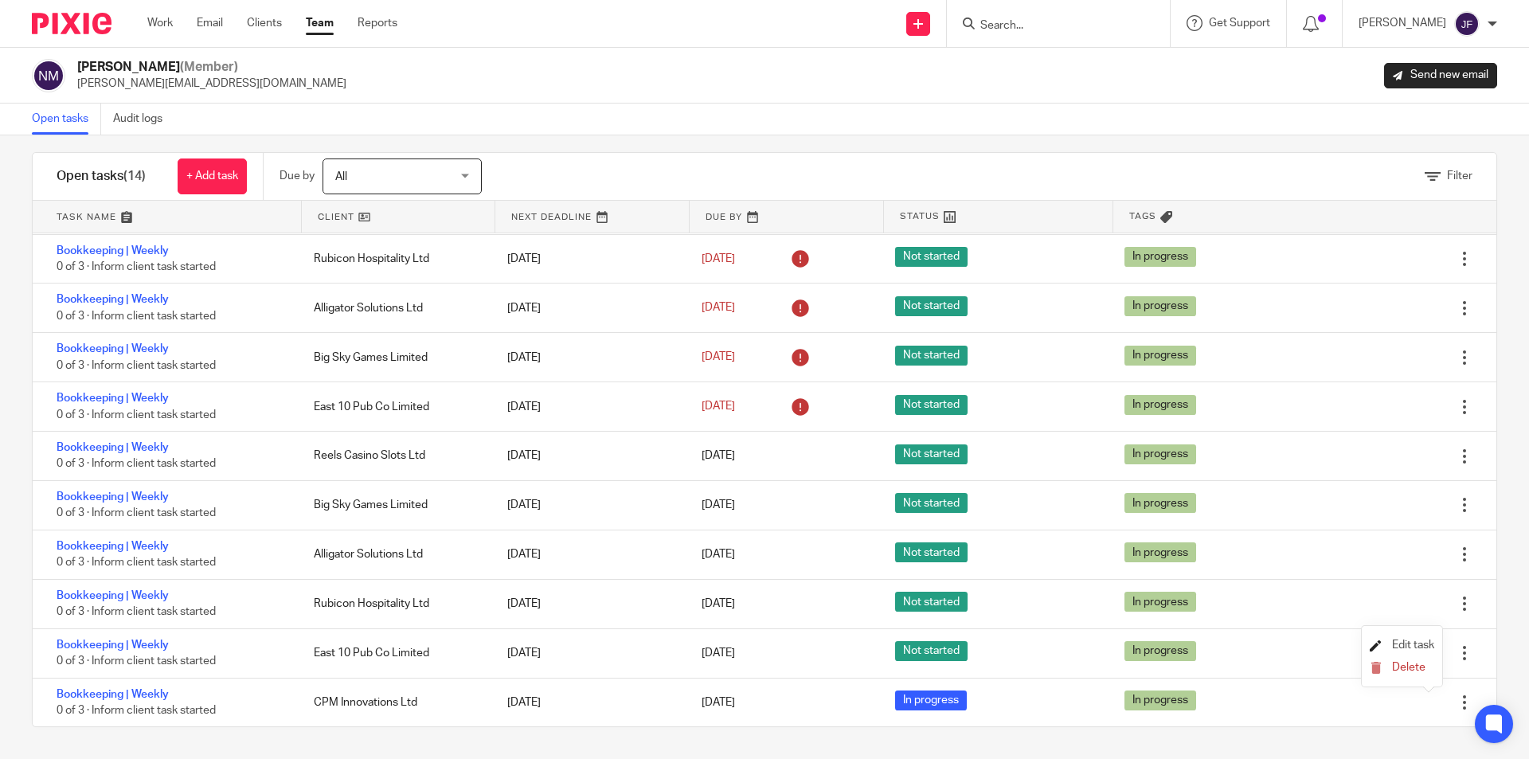
click at [1406, 640] on span "Edit task" at bounding box center [1413, 644] width 42 height 11
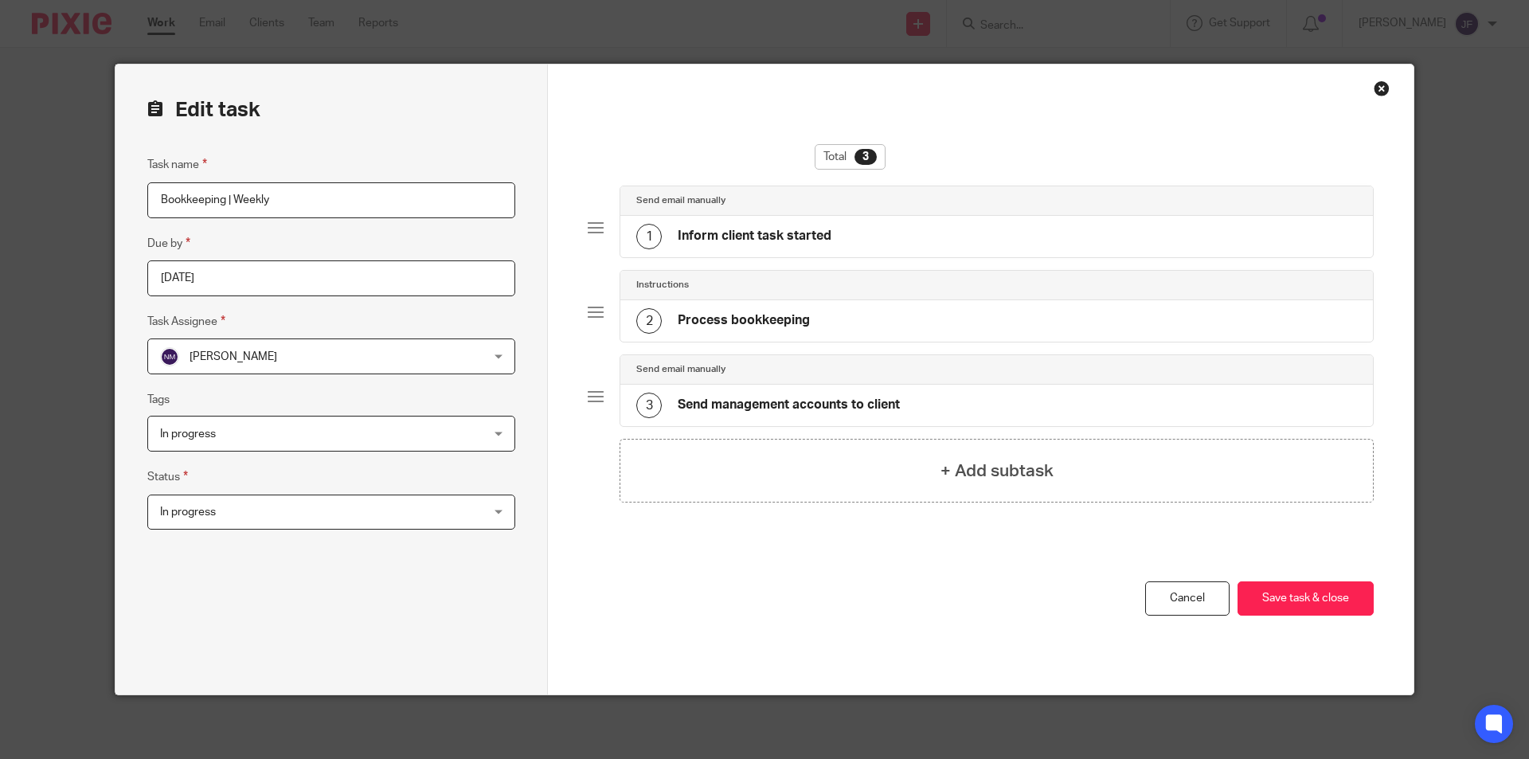
click at [246, 516] on span "In progress" at bounding box center [301, 511] width 283 height 33
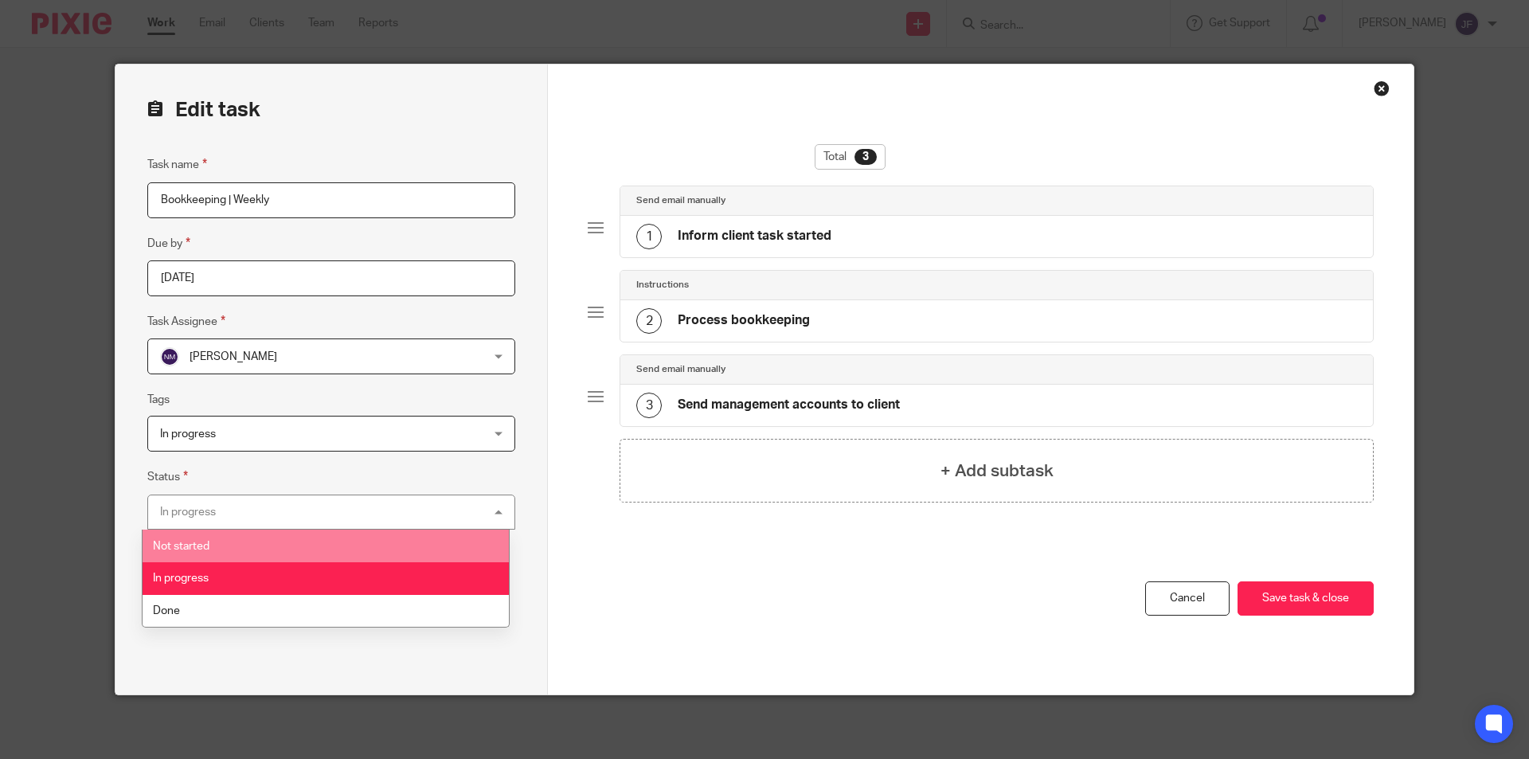
click at [242, 541] on li "Not started" at bounding box center [326, 546] width 366 height 33
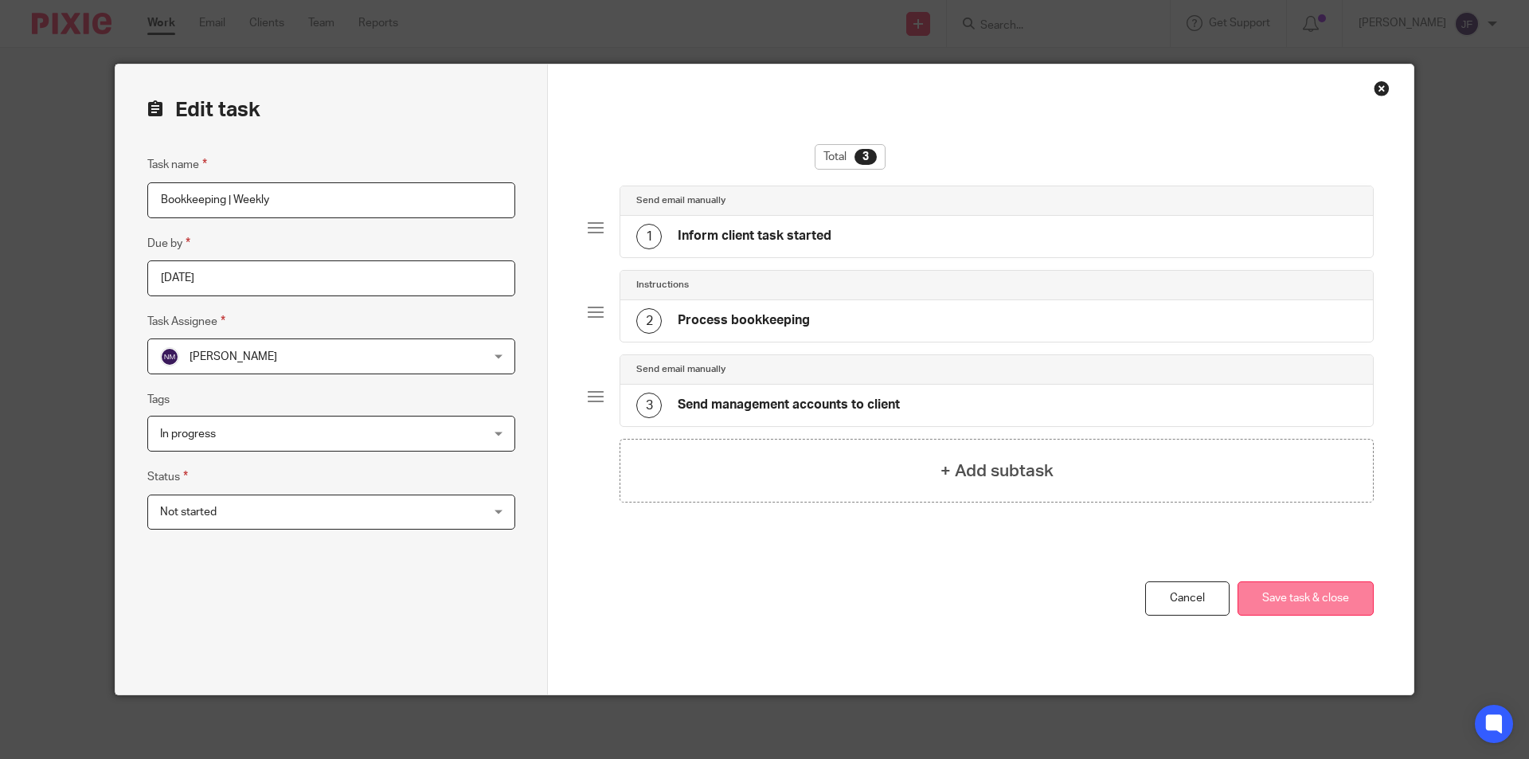
click at [1291, 590] on button "Save task & close" at bounding box center [1305, 598] width 136 height 34
